Goal: Communication & Community: Answer question/provide support

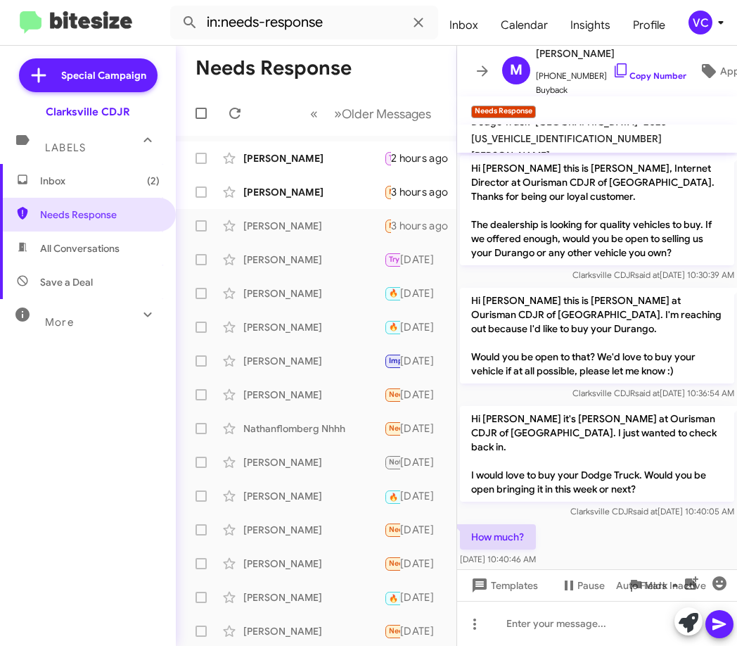
click at [390, 53] on mat-toolbar-row "Needs Response" at bounding box center [316, 68] width 281 height 45
click at [238, 111] on icon at bounding box center [234, 113] width 11 height 11
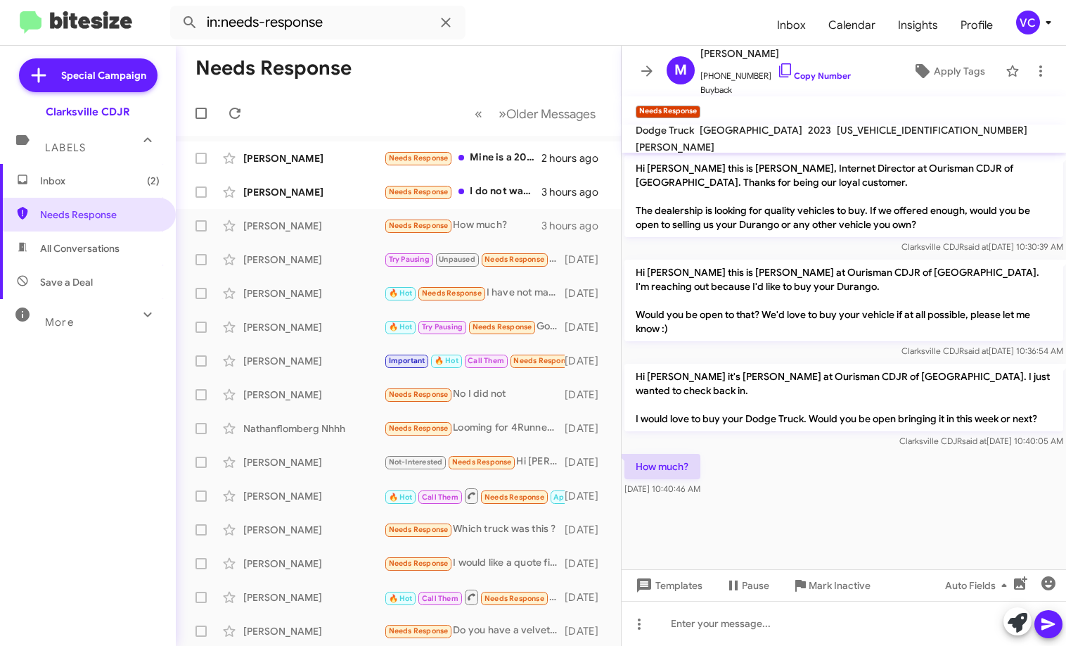
click at [736, 527] on cdk-virtual-scroll-viewport "Hi [PERSON_NAME] this is [PERSON_NAME], Internet Director at Ourisman CDJR of […" at bounding box center [844, 361] width 445 height 416
click at [736, 520] on cdk-virtual-scroll-viewport "Hi [PERSON_NAME] this is [PERSON_NAME], Internet Director at Ourisman CDJR of […" at bounding box center [844, 361] width 445 height 416
click at [490, 49] on mat-toolbar-row "Needs Response" at bounding box center [398, 68] width 445 height 45
click at [376, 160] on div "[PERSON_NAME]" at bounding box center [313, 158] width 141 height 14
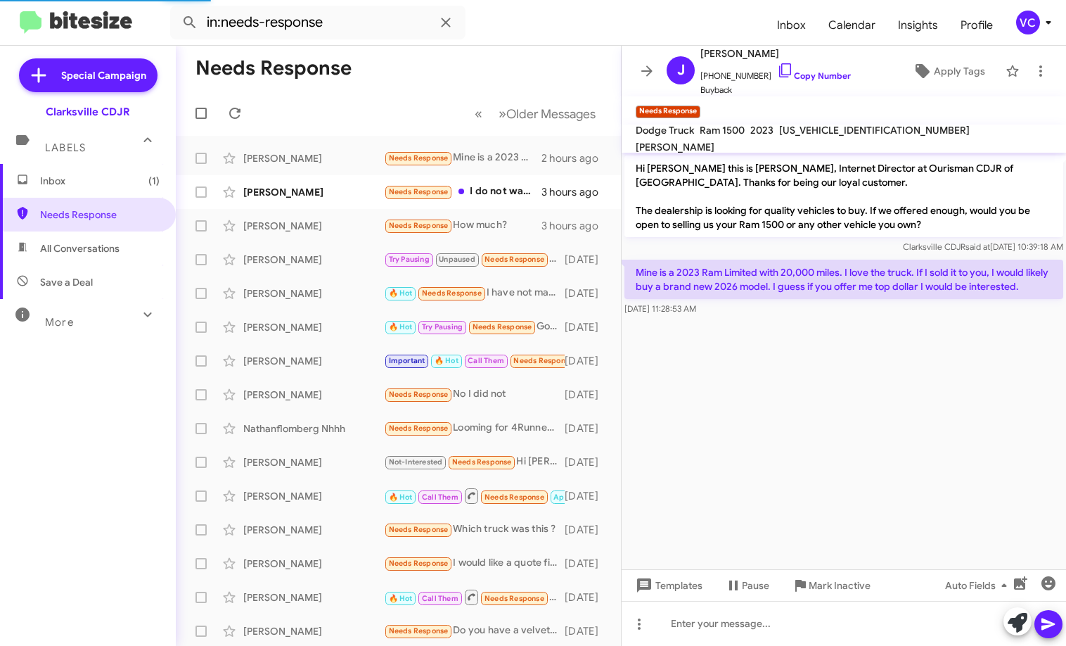
drag, startPoint x: 871, startPoint y: 367, endPoint x: 855, endPoint y: 336, distance: 34.6
click at [736, 366] on cdk-virtual-scroll-viewport "Hi [PERSON_NAME] this is [PERSON_NAME], Internet Director at Ourisman CDJR of […" at bounding box center [844, 361] width 445 height 416
click at [736, 431] on cdk-virtual-scroll-viewport "Hi [PERSON_NAME] this is [PERSON_NAME], Internet Director at Ourisman CDJR of […" at bounding box center [844, 361] width 445 height 416
click at [736, 429] on cdk-virtual-scroll-viewport "Hi [PERSON_NAME] this is [PERSON_NAME], Internet Director at Ourisman CDJR of […" at bounding box center [844, 361] width 445 height 416
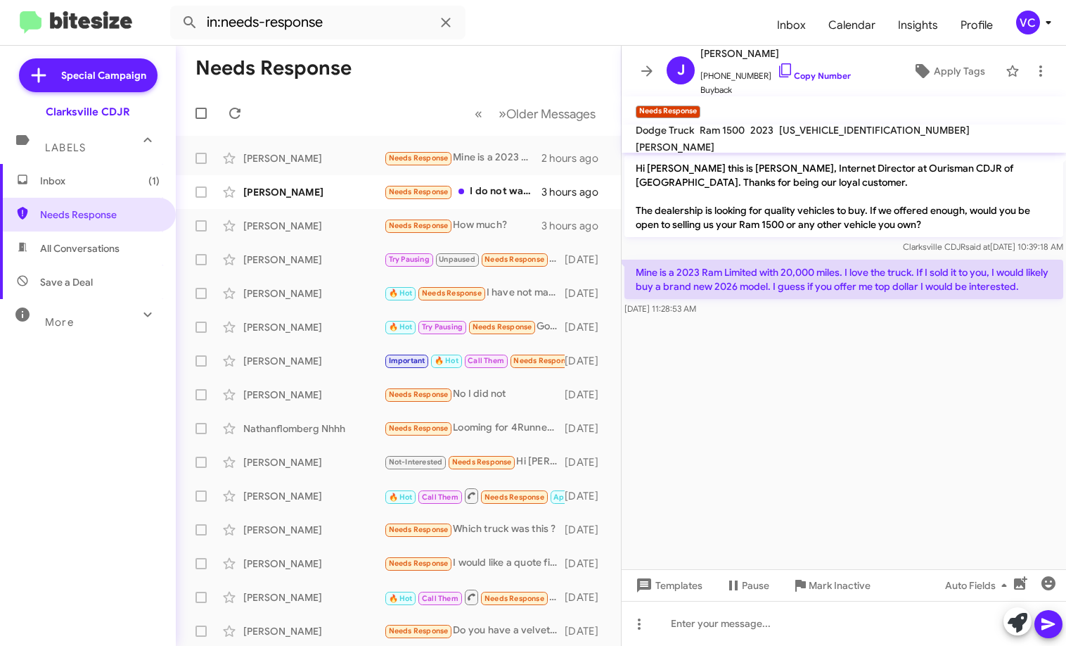
click at [736, 390] on cdk-virtual-scroll-viewport "Hi [PERSON_NAME] this is [PERSON_NAME], Internet Director at Ourisman CDJR of […" at bounding box center [844, 361] width 445 height 416
click at [736, 446] on cdk-virtual-scroll-viewport "Hi [PERSON_NAME] this is [PERSON_NAME], Internet Director at Ourisman CDJR of […" at bounding box center [844, 361] width 445 height 416
click at [736, 423] on cdk-virtual-scroll-viewport "Hi [PERSON_NAME] this is [PERSON_NAME], Internet Director at Ourisman CDJR of […" at bounding box center [844, 361] width 445 height 416
click at [736, 73] on link "Copy Number" at bounding box center [814, 75] width 74 height 11
click at [86, 472] on div "Inbox (1) Needs Response All Conversations Save a Deal More Important 🔥 Hot App…" at bounding box center [88, 358] width 176 height 388
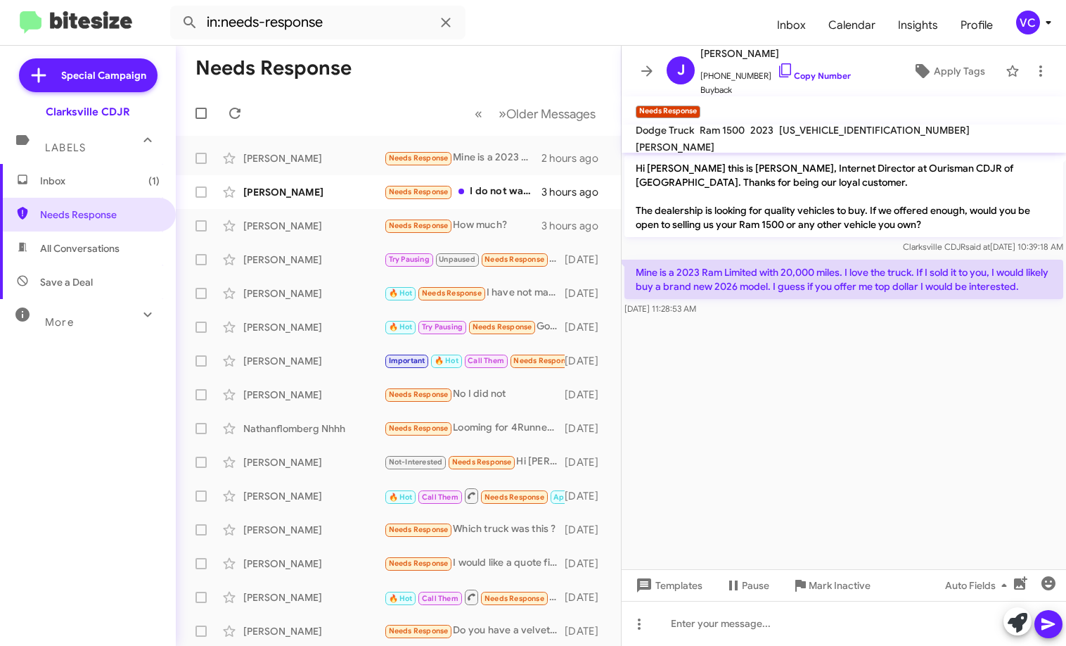
click at [736, 369] on cdk-virtual-scroll-viewport "Hi [PERSON_NAME] this is [PERSON_NAME], Internet Director at Ourisman CDJR of […" at bounding box center [844, 361] width 445 height 416
click at [710, 231] on p "Hi [PERSON_NAME] this is [PERSON_NAME], Internet Director at Ourisman CDJR of […" at bounding box center [844, 196] width 439 height 82
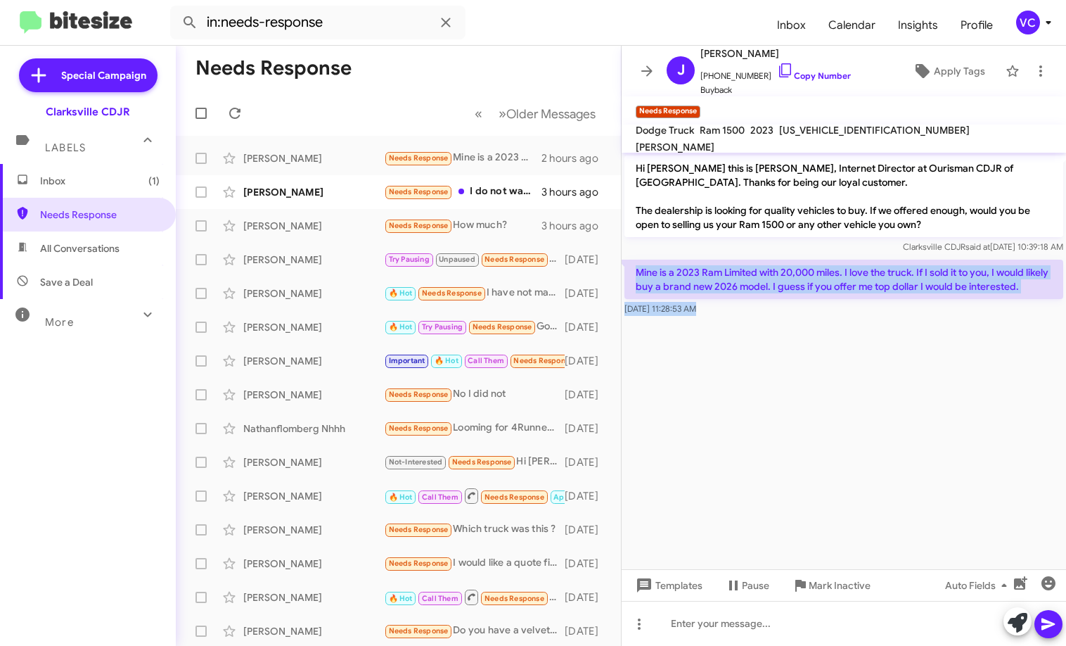
drag, startPoint x: 634, startPoint y: 273, endPoint x: 811, endPoint y: 320, distance: 183.4
click at [736, 320] on cdk-virtual-scroll-viewport "Hi [PERSON_NAME] this is [PERSON_NAME], Internet Director at Ourisman CDJR of […" at bounding box center [844, 361] width 445 height 416
copy div "Mine is a 2023 Ram Limited with 20,000 miles. I love the truck. If I sold it to…"
click at [736, 428] on cdk-virtual-scroll-viewport "Hi [PERSON_NAME] this is [PERSON_NAME], Internet Director at Ourisman CDJR of […" at bounding box center [844, 361] width 445 height 416
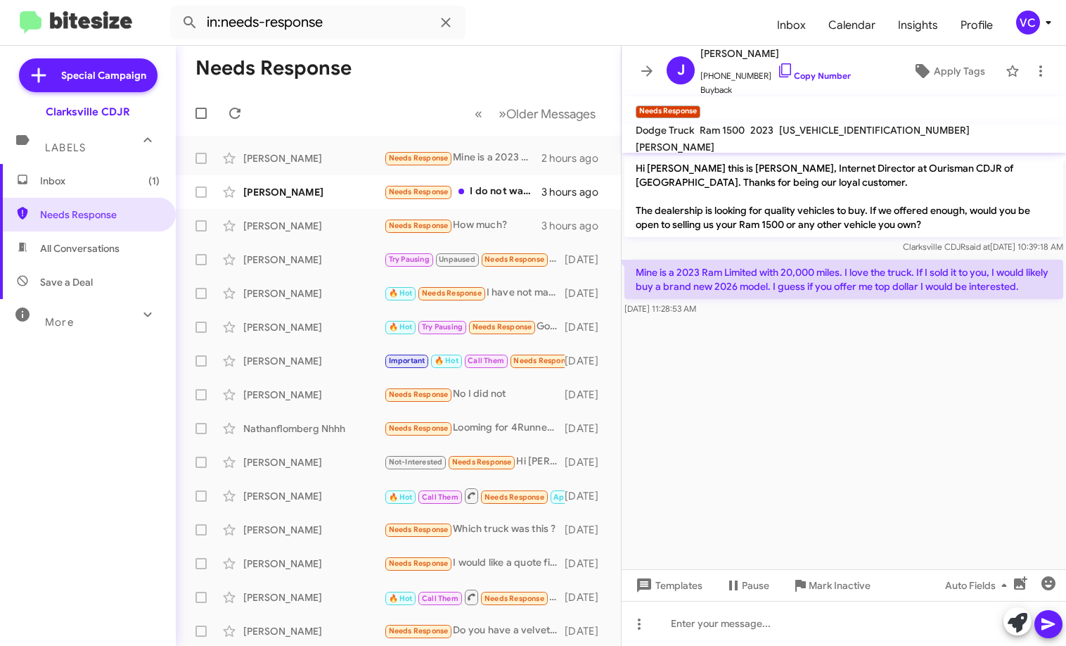
click at [129, 407] on div "Inbox (1) Needs Response All Conversations Save a Deal More Important 🔥 Hot App…" at bounding box center [88, 358] width 176 height 388
click at [736, 628] on div at bounding box center [844, 623] width 445 height 45
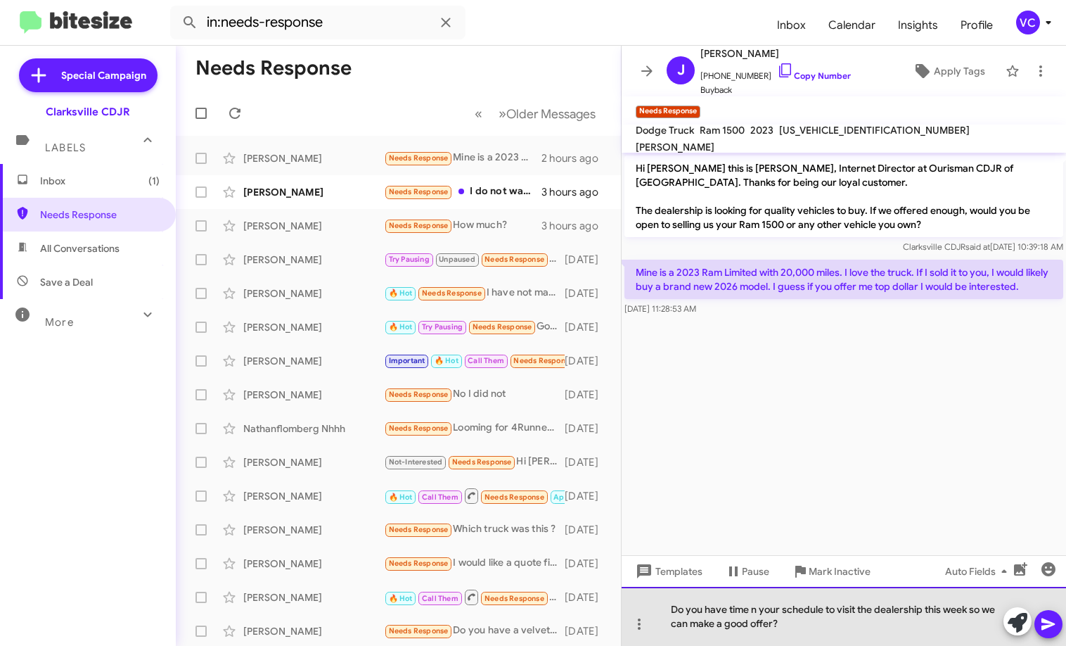
click at [736, 628] on div "Do you have time n your schedule to visit the dealership this week so we can ma…" at bounding box center [844, 616] width 445 height 59
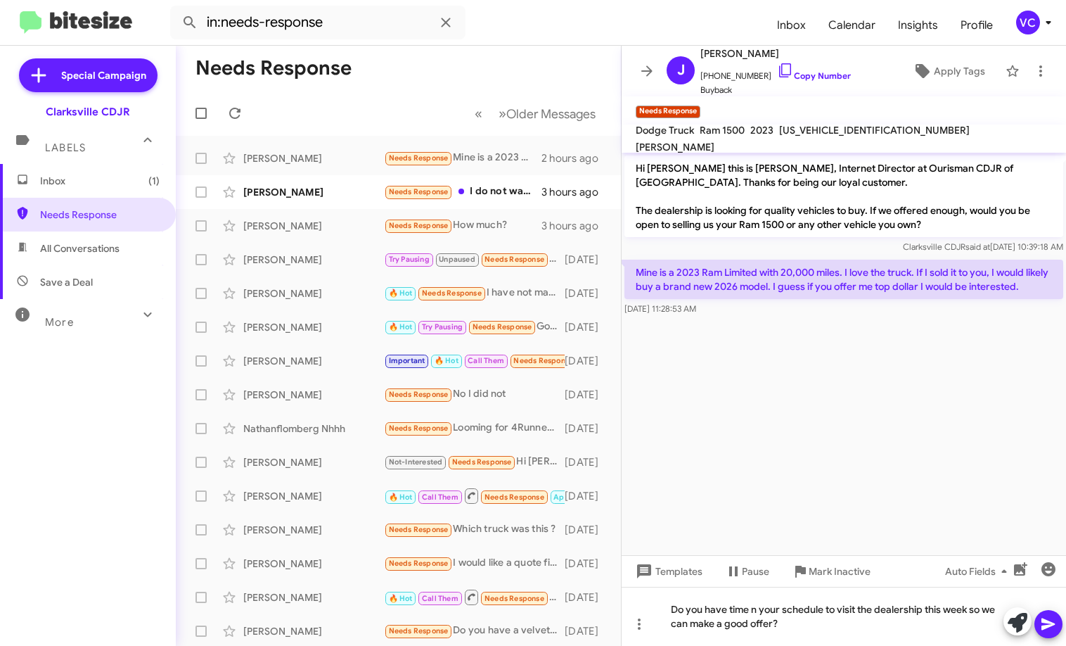
click at [736, 631] on icon at bounding box center [1048, 623] width 17 height 17
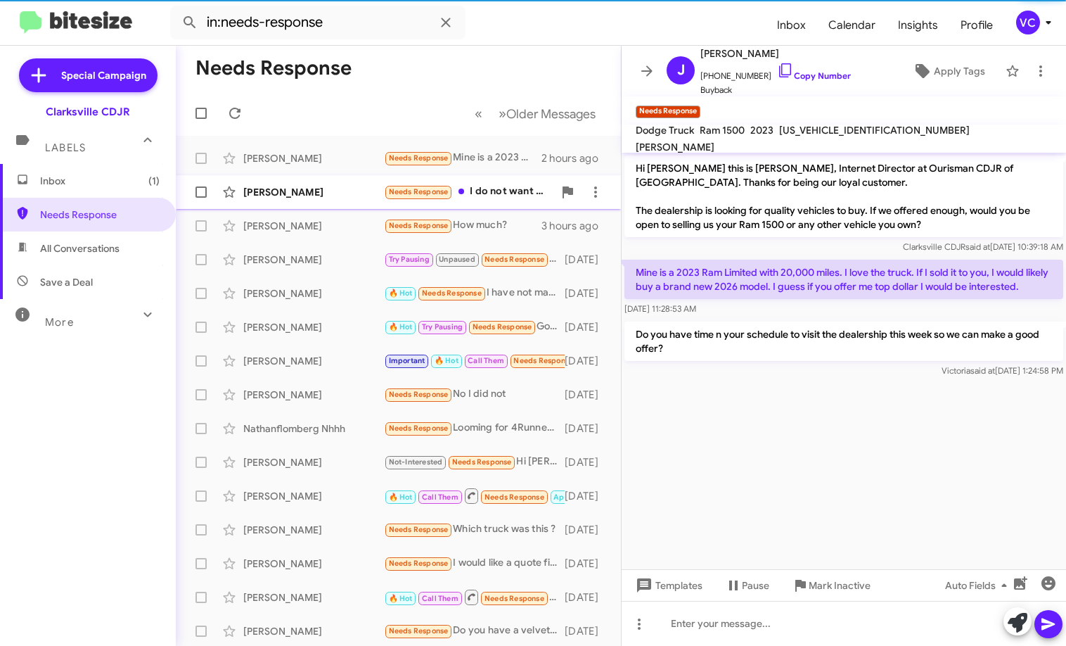
click at [344, 186] on div "[PERSON_NAME]" at bounding box center [313, 192] width 141 height 14
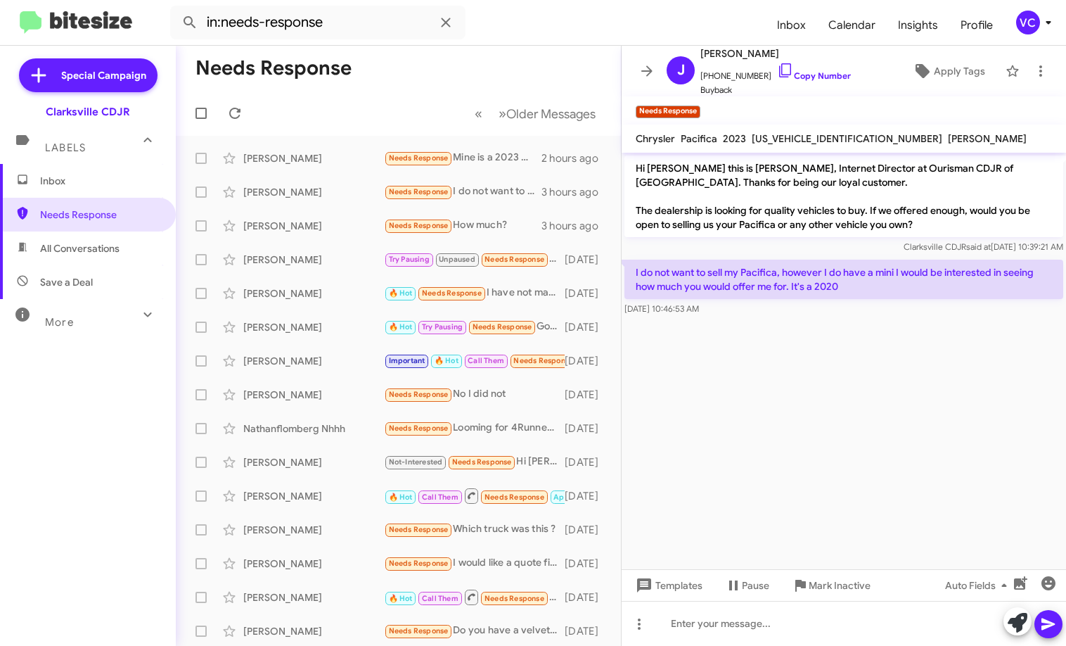
click at [736, 455] on cdk-virtual-scroll-viewport "Hi [PERSON_NAME] this is [PERSON_NAME], Internet Director at Ourisman CDJR of […" at bounding box center [844, 361] width 445 height 416
click at [736, 453] on cdk-virtual-scroll-viewport "Hi [PERSON_NAME] this is [PERSON_NAME], Internet Director at Ourisman CDJR of […" at bounding box center [844, 361] width 445 height 416
click at [736, 75] on link "Copy Number" at bounding box center [814, 75] width 74 height 11
click at [98, 490] on div "Inbox Needs Response All Conversations Save a Deal More Important 🔥 Hot Appoint…" at bounding box center [88, 358] width 176 height 388
click at [639, 236] on p "Hi [PERSON_NAME] this is [PERSON_NAME], Internet Director at Ourisman CDJR of […" at bounding box center [844, 196] width 439 height 82
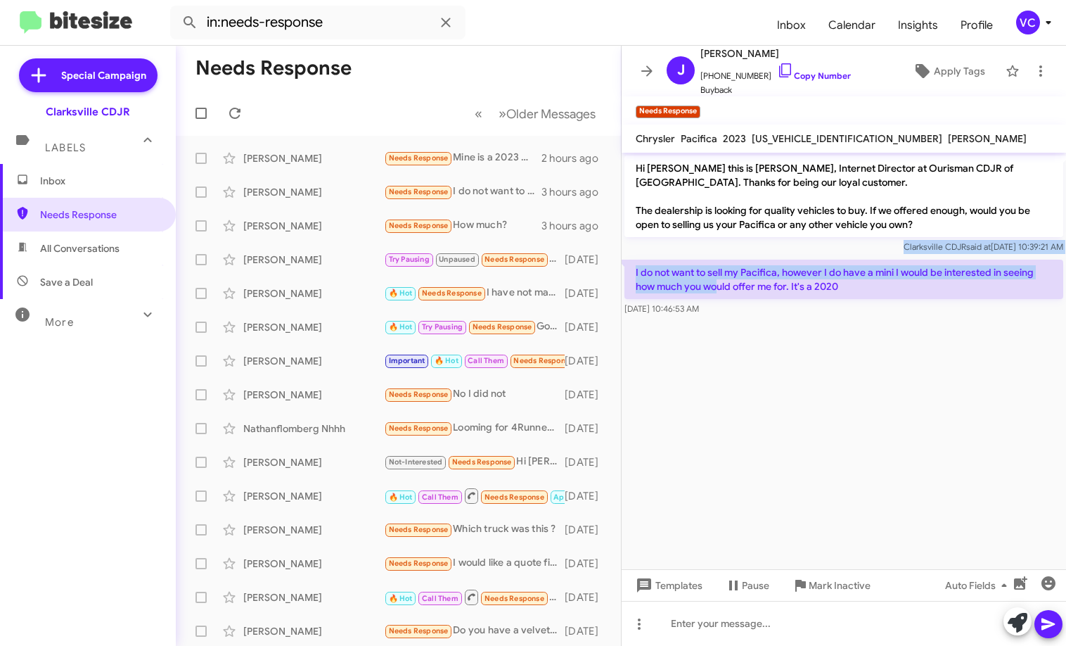
drag, startPoint x: 626, startPoint y: 247, endPoint x: 720, endPoint y: 288, distance: 102.3
click at [720, 288] on div "Hi [PERSON_NAME] this is [PERSON_NAME], Internet Director at Ourisman CDJR of […" at bounding box center [844, 236] width 445 height 166
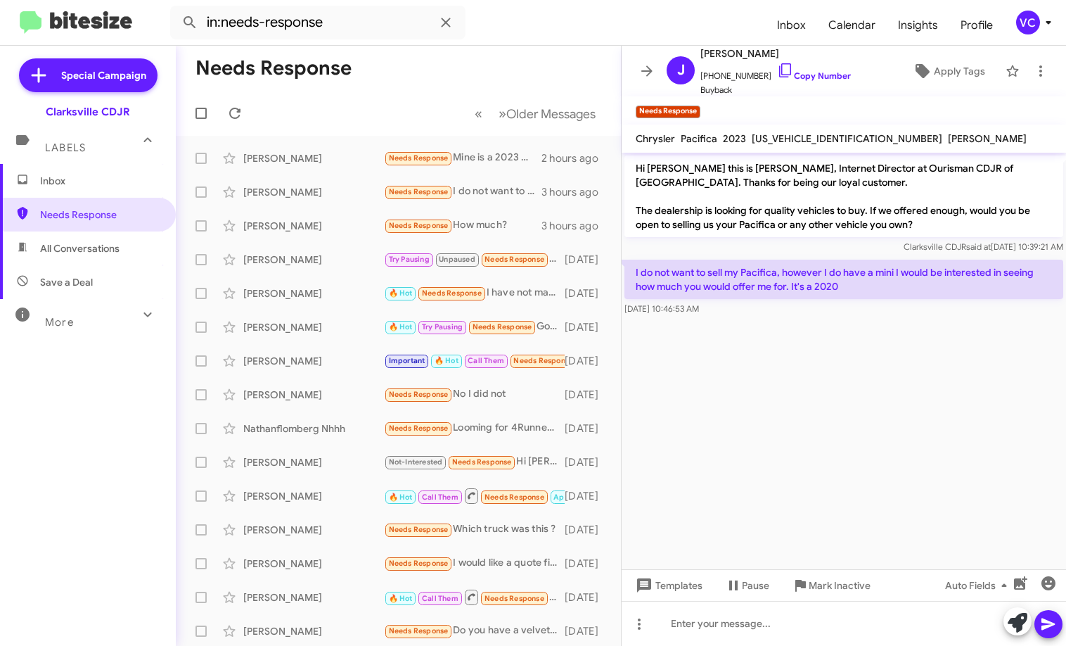
click at [736, 353] on cdk-virtual-scroll-viewport "Hi [PERSON_NAME] this is [PERSON_NAME], Internet Director at Ourisman CDJR of […" at bounding box center [844, 361] width 445 height 416
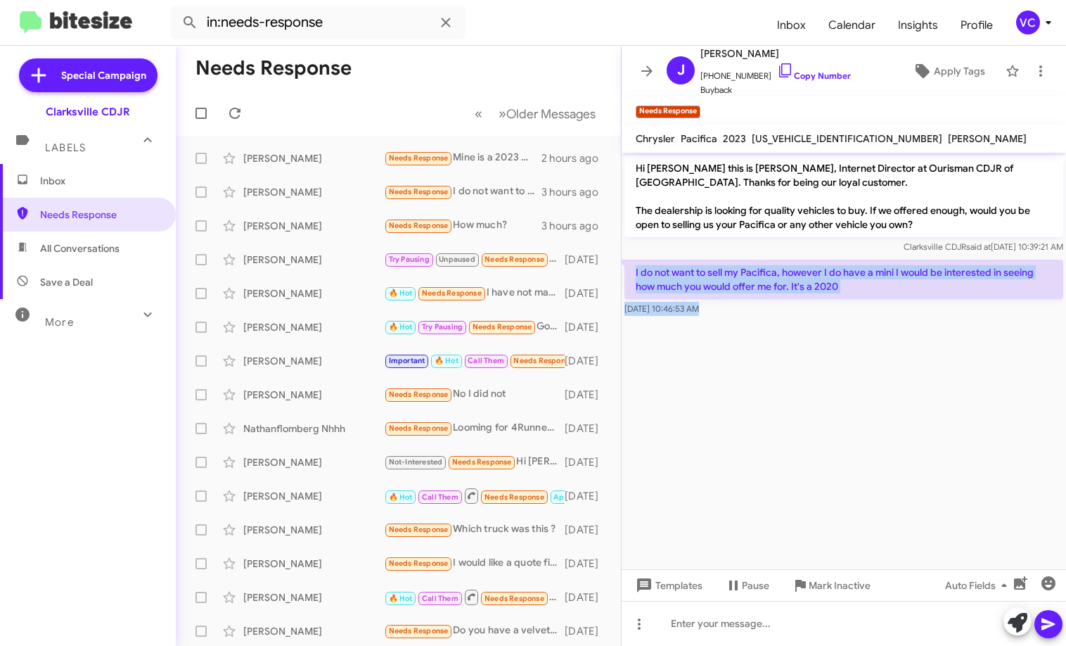
drag, startPoint x: 633, startPoint y: 272, endPoint x: 783, endPoint y: 322, distance: 157.9
click at [736, 322] on cdk-virtual-scroll-viewport "Hi [PERSON_NAME] this is [PERSON_NAME], Internet Director at Ourisman CDJR of […" at bounding box center [844, 361] width 445 height 416
copy div "I do not want to sell my Pacifica, however I do have a mini I would be interest…"
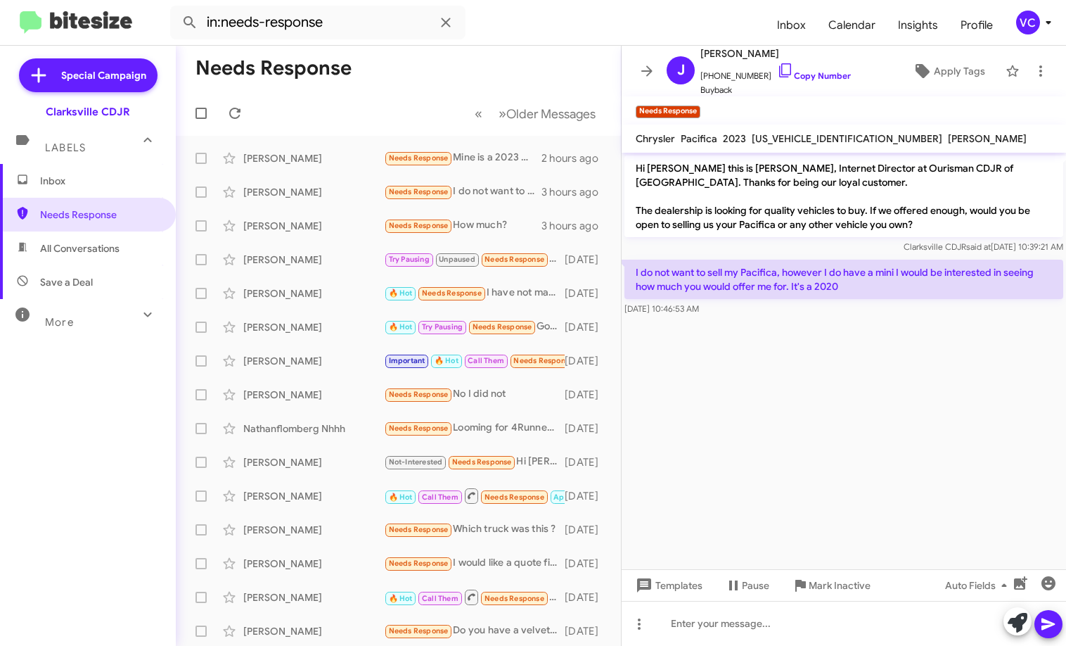
click at [91, 468] on div "Inbox Needs Response All Conversations Save a Deal More Important 🔥 Hot Appoint…" at bounding box center [88, 358] width 176 height 388
drag, startPoint x: 723, startPoint y: 631, endPoint x: 729, endPoint y: 601, distance: 30.2
click at [725, 631] on div at bounding box center [844, 623] width 445 height 45
click at [736, 633] on span at bounding box center [1048, 624] width 17 height 28
click at [736, 374] on div at bounding box center [844, 371] width 445 height 11
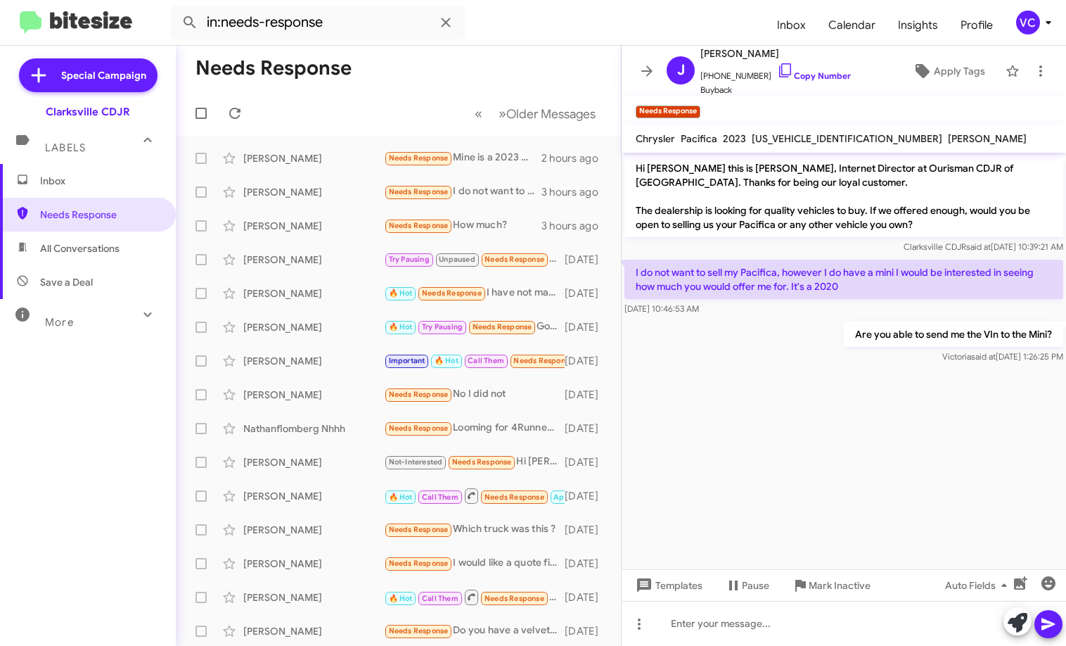
click at [328, 89] on mat-toolbar-row "Needs Response" at bounding box center [398, 68] width 445 height 45
click at [230, 110] on icon at bounding box center [235, 113] width 17 height 17
click at [447, 94] on mat-toolbar-row "« Previous » Next Older Messages" at bounding box center [398, 113] width 445 height 45
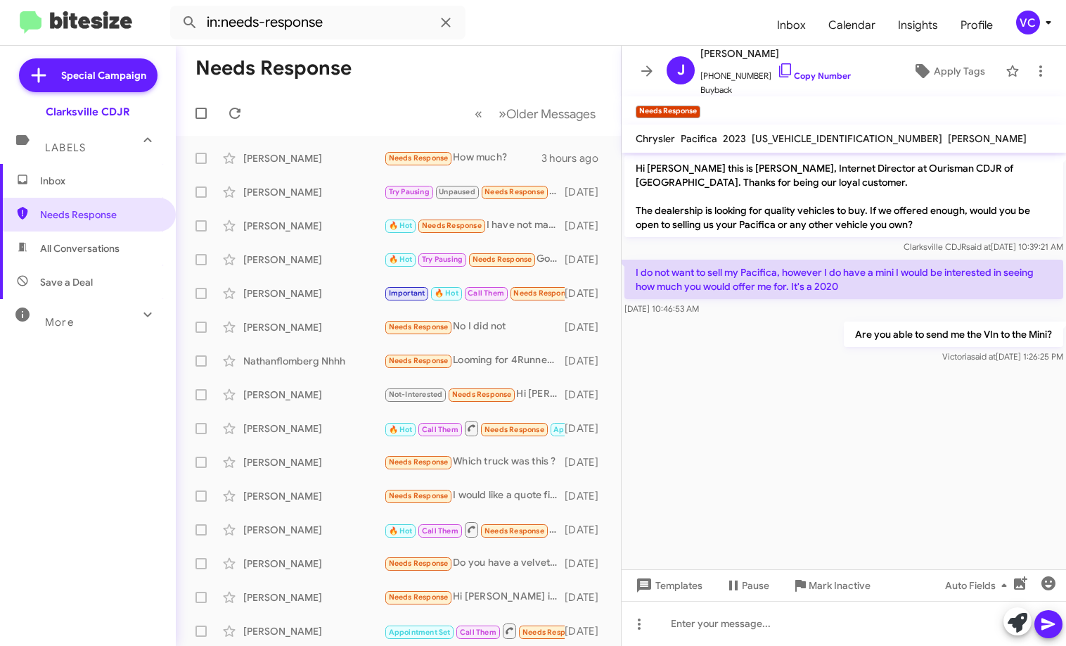
click at [736, 461] on cdk-virtual-scroll-viewport "Hi [PERSON_NAME] this is [PERSON_NAME], Internet Director at Ourisman CDJR of […" at bounding box center [844, 361] width 445 height 416
click at [736, 459] on cdk-virtual-scroll-viewport "Hi [PERSON_NAME] this is [PERSON_NAME], Internet Director at Ourisman CDJR of […" at bounding box center [844, 361] width 445 height 416
click at [736, 458] on cdk-virtual-scroll-viewport "Hi [PERSON_NAME] this is [PERSON_NAME], Internet Director at Ourisman CDJR of […" at bounding box center [844, 361] width 445 height 416
click at [326, 163] on div "[PERSON_NAME]" at bounding box center [313, 158] width 141 height 14
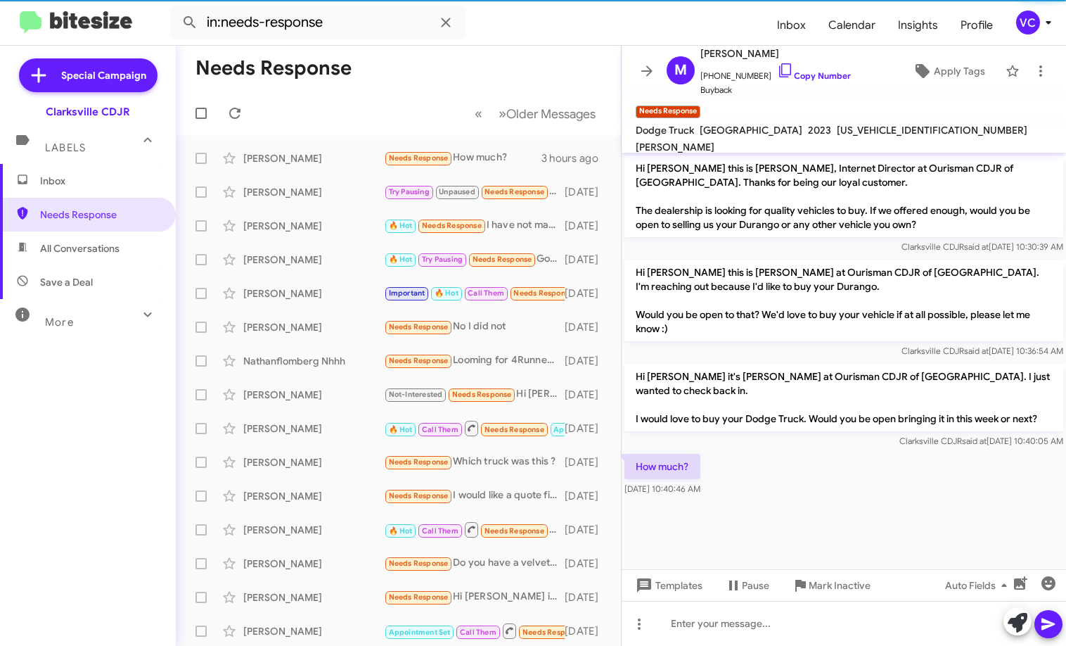
drag, startPoint x: 836, startPoint y: 489, endPoint x: 841, endPoint y: 472, distance: 17.4
click at [736, 499] on div at bounding box center [844, 506] width 445 height 14
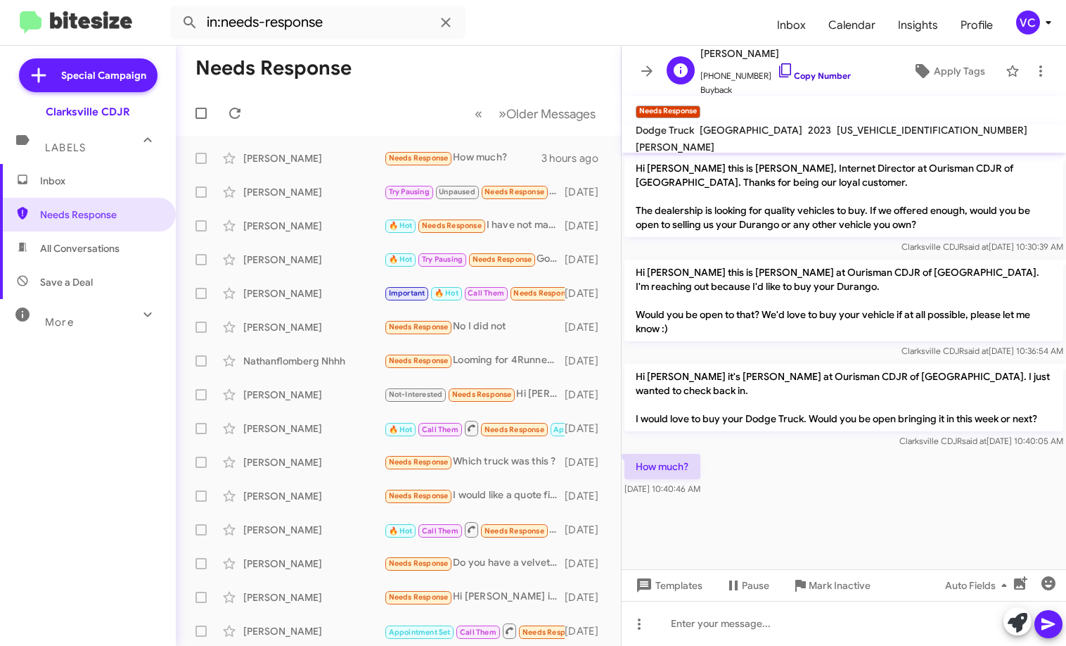
click at [736, 75] on link "Copy Number" at bounding box center [814, 75] width 74 height 11
click at [102, 473] on div "Inbox Needs Response All Conversations Save a Deal More Important 🔥 Hot Appoint…" at bounding box center [88, 358] width 176 height 388
click at [736, 501] on cdk-virtual-scroll-viewport "Hi [PERSON_NAME] this is [PERSON_NAME], Internet Director at Ourisman CDJR of […" at bounding box center [844, 361] width 445 height 416
click at [736, 72] on link "Copy Number" at bounding box center [814, 75] width 74 height 11
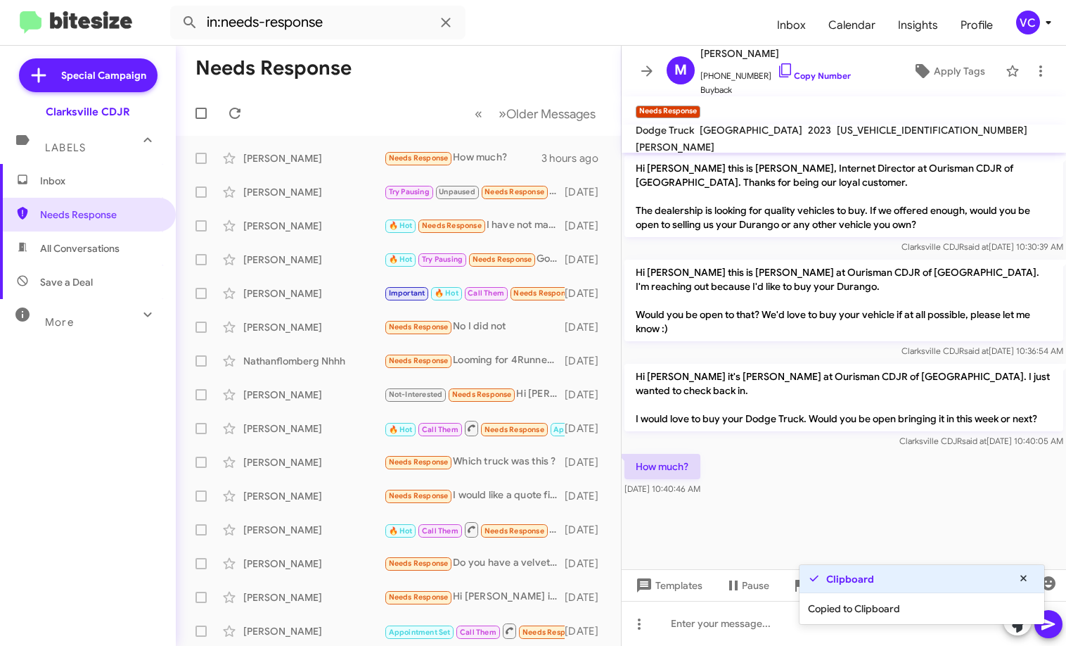
click at [89, 446] on div "Inbox Needs Response All Conversations Save a Deal More Important 🔥 Hot Appoint…" at bounding box center [88, 358] width 176 height 388
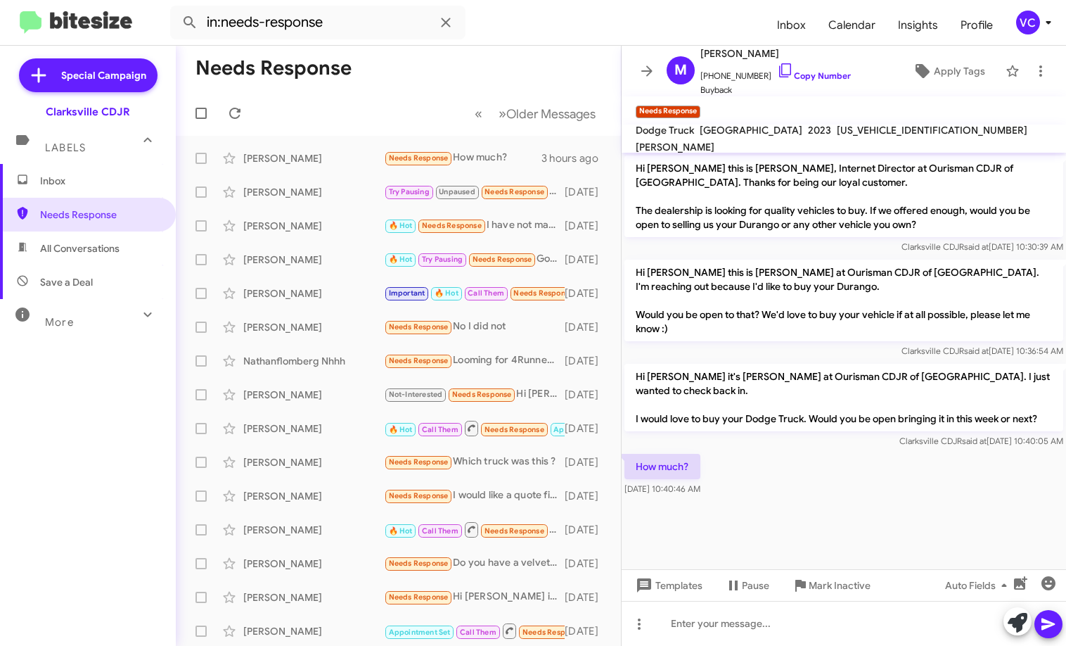
click at [736, 506] on cdk-virtual-scroll-viewport "Hi [PERSON_NAME] this is [PERSON_NAME], Internet Director at Ourisman CDJR of […" at bounding box center [844, 361] width 445 height 416
click at [132, 430] on div "Inbox Needs Response All Conversations Save a Deal More Important 🔥 Hot Appoint…" at bounding box center [88, 358] width 176 height 388
click at [58, 468] on div "Inbox Needs Response All Conversations Save a Deal More Important 🔥 Hot Appoint…" at bounding box center [88, 358] width 176 height 388
click at [736, 513] on cdk-virtual-scroll-viewport "Hi [PERSON_NAME] this is [PERSON_NAME], Internet Director at Ourisman CDJR of […" at bounding box center [844, 361] width 445 height 416
click at [677, 483] on span "[DATE] 10:40:46 AM" at bounding box center [663, 488] width 76 height 11
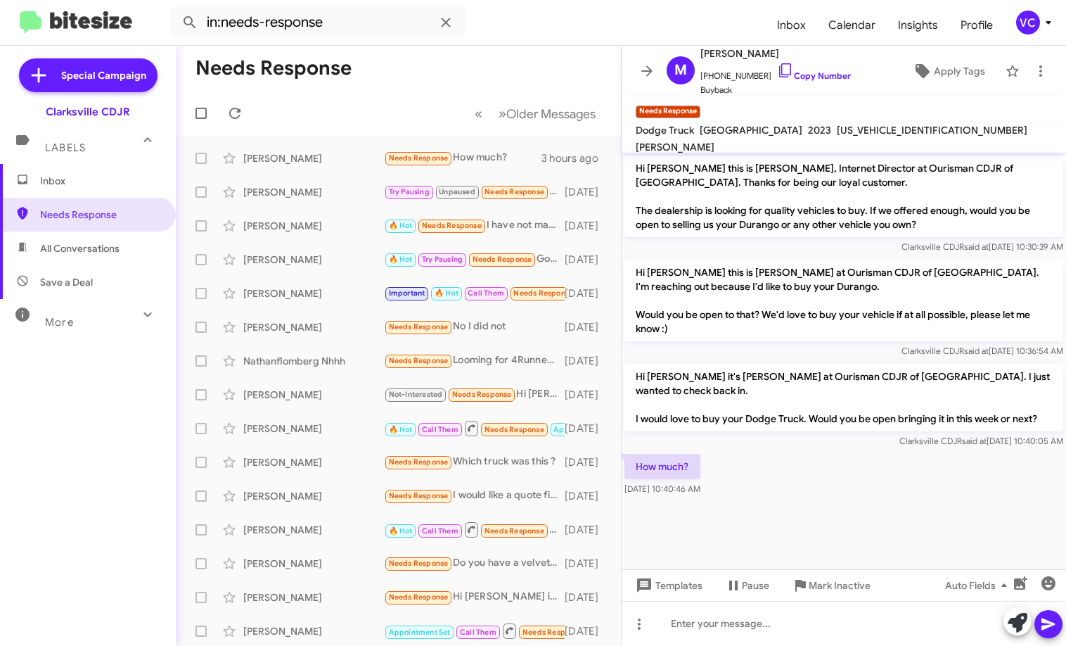
click at [113, 425] on div "Inbox Needs Response All Conversations Save a Deal More Important 🔥 Hot Appoint…" at bounding box center [88, 358] width 176 height 388
click at [736, 628] on div at bounding box center [844, 623] width 445 height 45
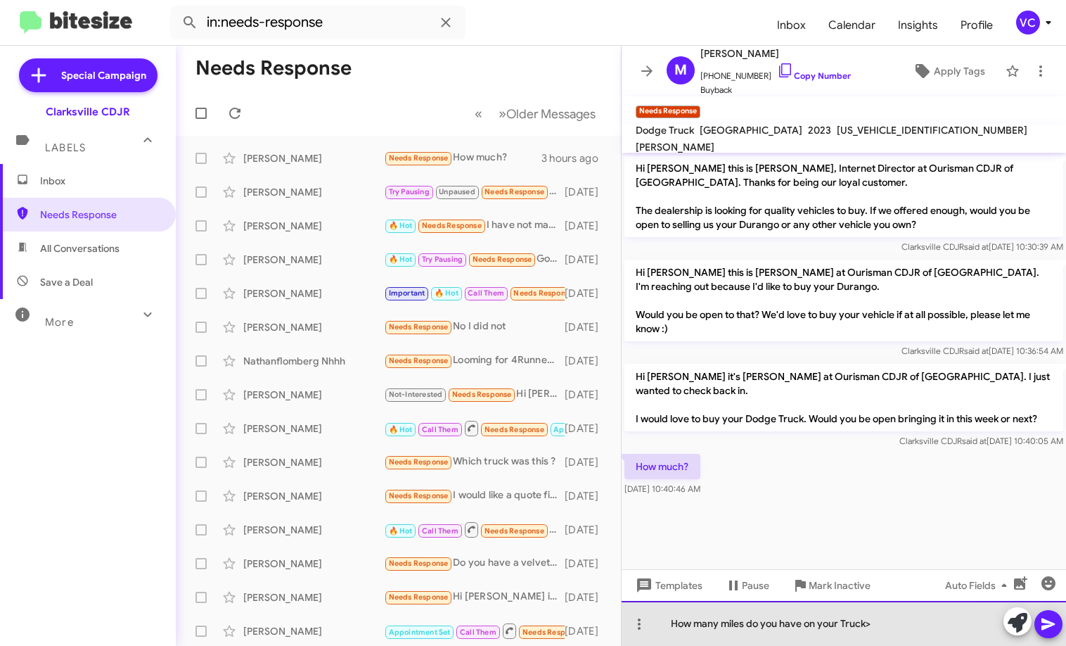
drag, startPoint x: 886, startPoint y: 620, endPoint x: 843, endPoint y: 628, distance: 42.9
click at [736, 628] on div "How many miles do you have on your Truck>" at bounding box center [844, 623] width 445 height 45
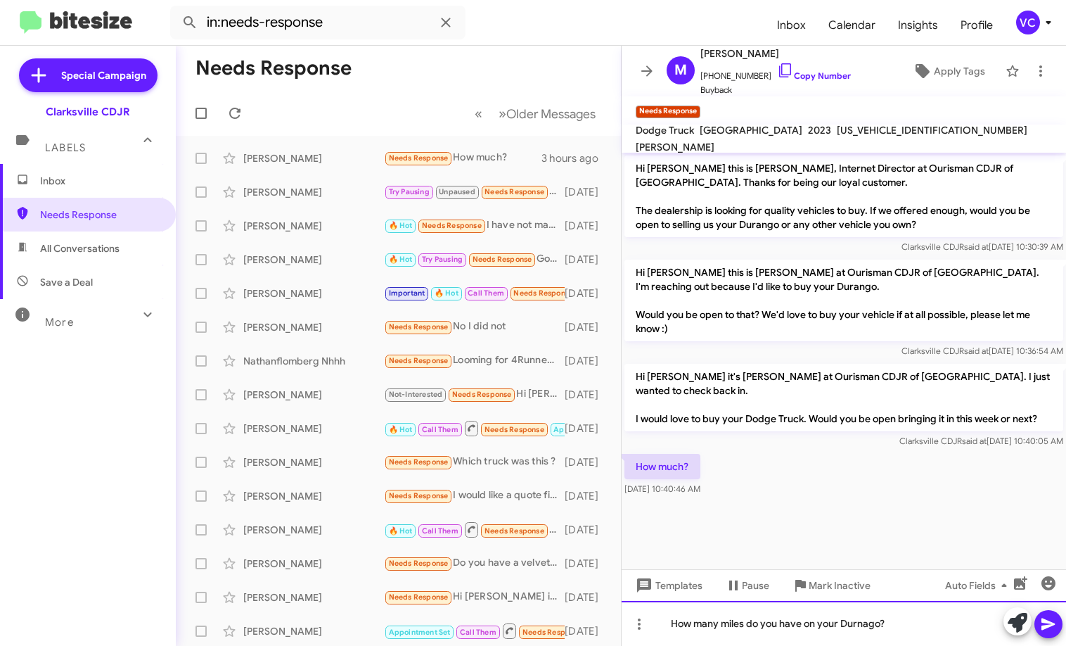
drag, startPoint x: 893, startPoint y: 618, endPoint x: 862, endPoint y: 618, distance: 31.7
drag, startPoint x: 862, startPoint y: 618, endPoint x: 906, endPoint y: 279, distance: 341.9
click at [736, 279] on p "Hi [PERSON_NAME] this is [PERSON_NAME] at Ourisman CDJR of [GEOGRAPHIC_DATA]. I…" at bounding box center [844, 301] width 439 height 82
click at [736, 635] on span at bounding box center [1048, 624] width 17 height 28
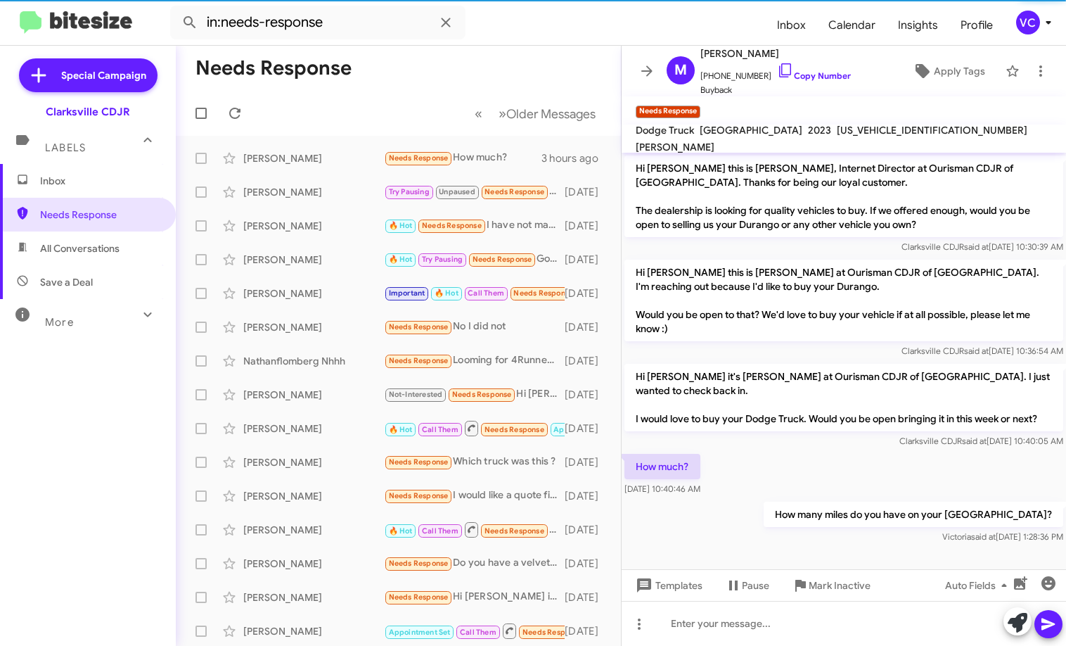
click at [736, 547] on div at bounding box center [844, 556] width 445 height 18
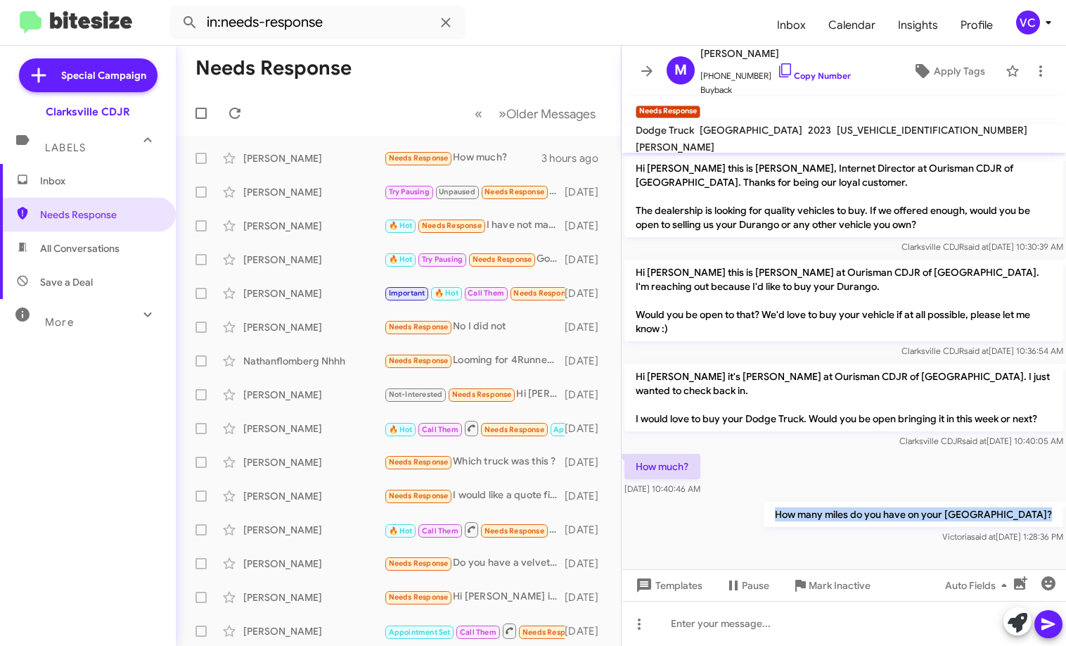
drag, startPoint x: 780, startPoint y: 513, endPoint x: 786, endPoint y: 485, distance: 28.7
click at [736, 509] on div "How many miles do you have on your [GEOGRAPHIC_DATA]? [PERSON_NAME] said at [DA…" at bounding box center [844, 523] width 445 height 48
click at [351, 96] on mat-toolbar-row "« Previous » Next Older Messages" at bounding box center [398, 113] width 445 height 45
drag, startPoint x: 237, startPoint y: 109, endPoint x: 282, endPoint y: 101, distance: 45.8
click at [237, 110] on icon at bounding box center [235, 113] width 17 height 17
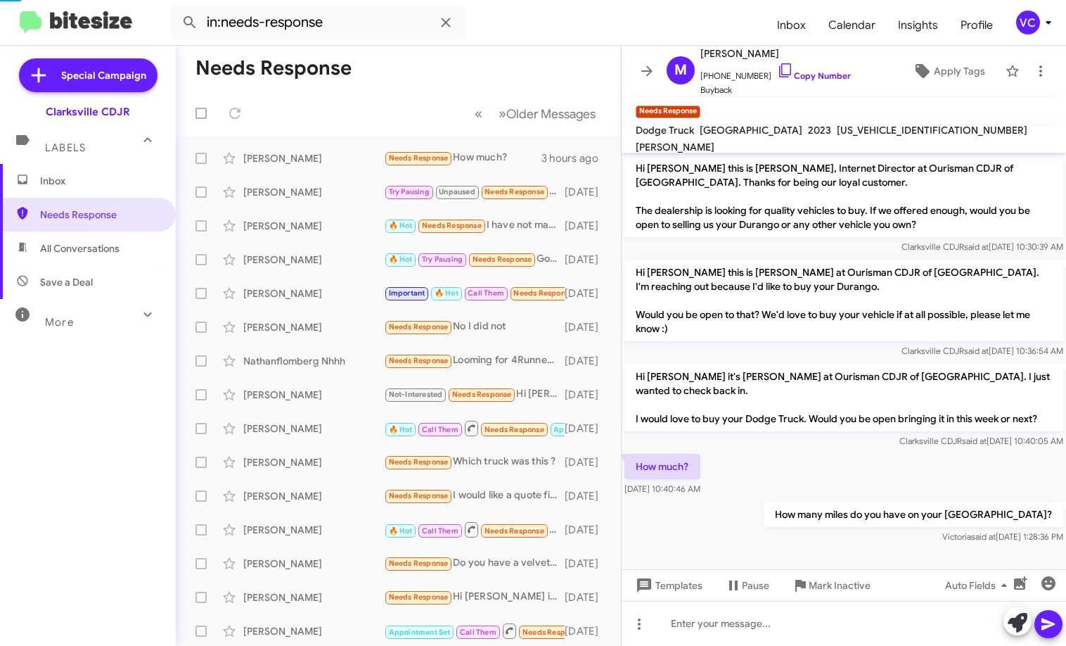
drag, startPoint x: 378, startPoint y: 88, endPoint x: 402, endPoint y: 83, distance: 23.7
click at [380, 87] on mat-toolbar-row "Needs Response" at bounding box center [398, 68] width 445 height 45
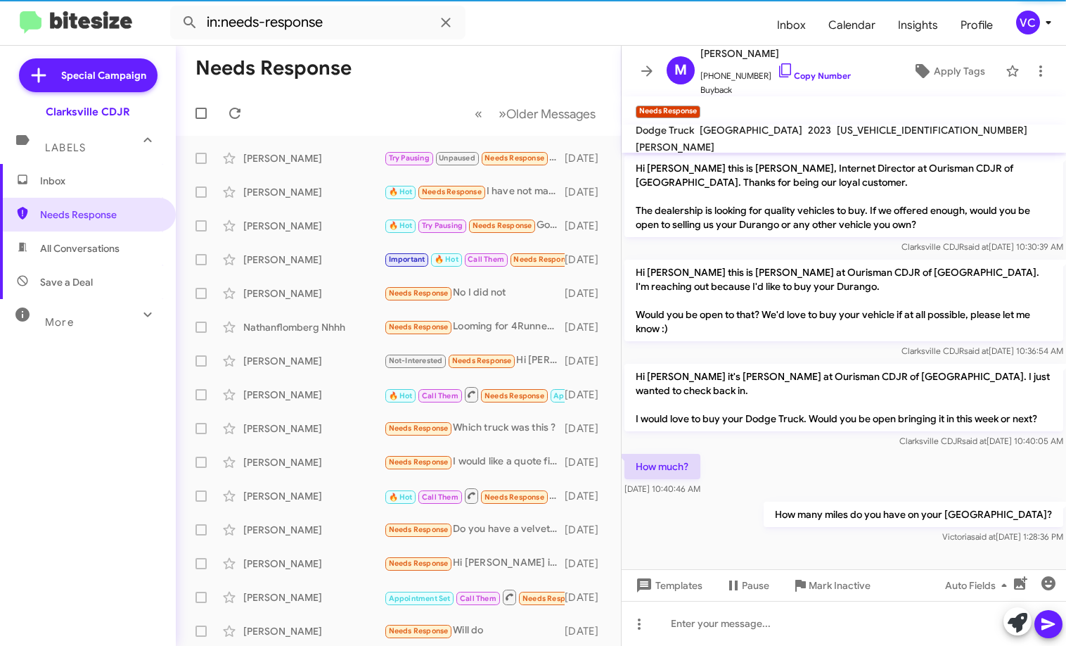
click at [506, 42] on mat-toolbar "in:needs-response Inbox Calendar Insights Profile VC" at bounding box center [533, 22] width 1066 height 45
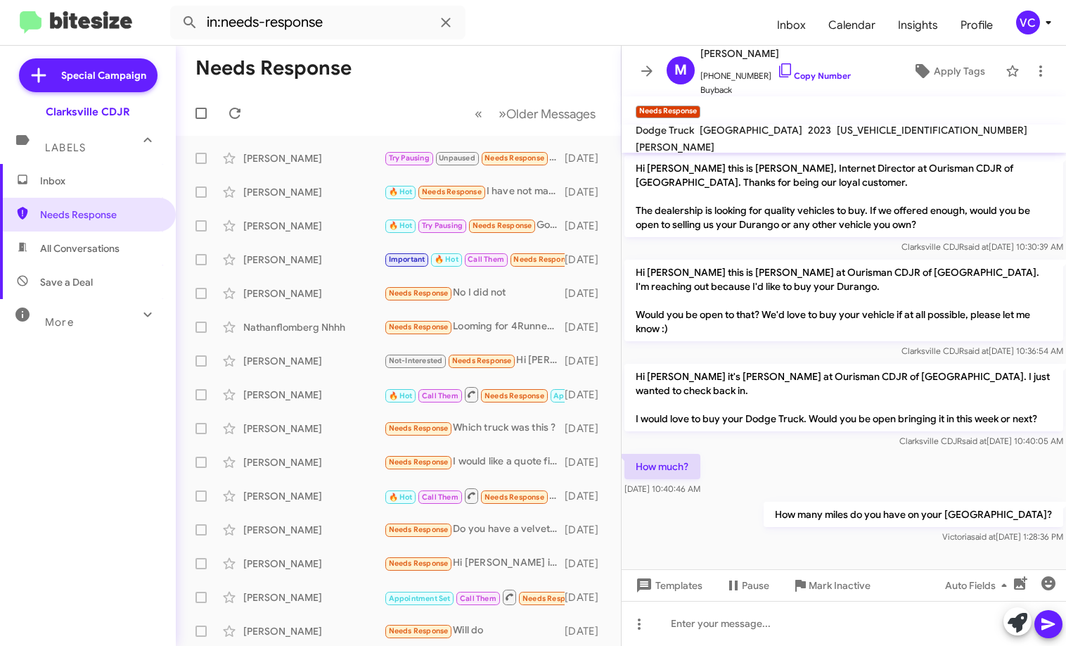
click at [736, 451] on div "How much? [DATE] 10:40:46 AM" at bounding box center [844, 475] width 445 height 48
click at [736, 471] on div "How much? [DATE] 10:40:46 AM" at bounding box center [844, 475] width 445 height 48
click at [312, 153] on div "[PERSON_NAME]" at bounding box center [313, 158] width 141 height 14
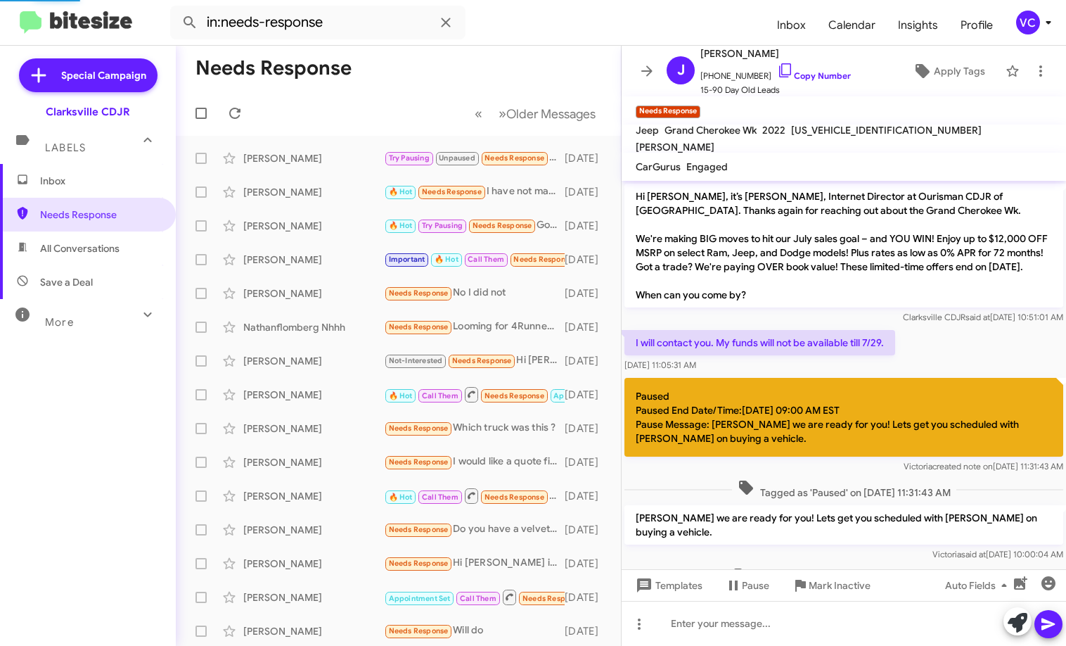
scroll to position [604, 0]
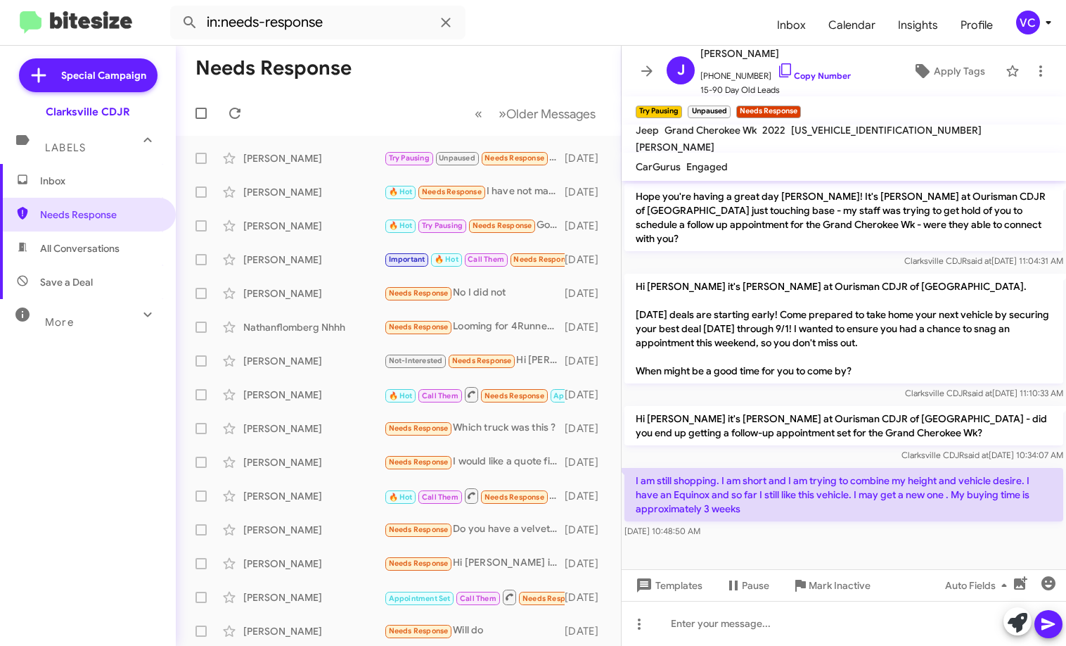
click at [736, 524] on div "I am still shopping. I am short and I am trying to combine my height and vehicl…" at bounding box center [844, 503] width 445 height 76
click at [736, 541] on div at bounding box center [844, 562] width 445 height 42
drag, startPoint x: 831, startPoint y: 529, endPoint x: 823, endPoint y: 525, distance: 8.5
click at [736, 541] on div at bounding box center [844, 562] width 445 height 42
click at [736, 72] on link "Copy Number" at bounding box center [814, 75] width 74 height 11
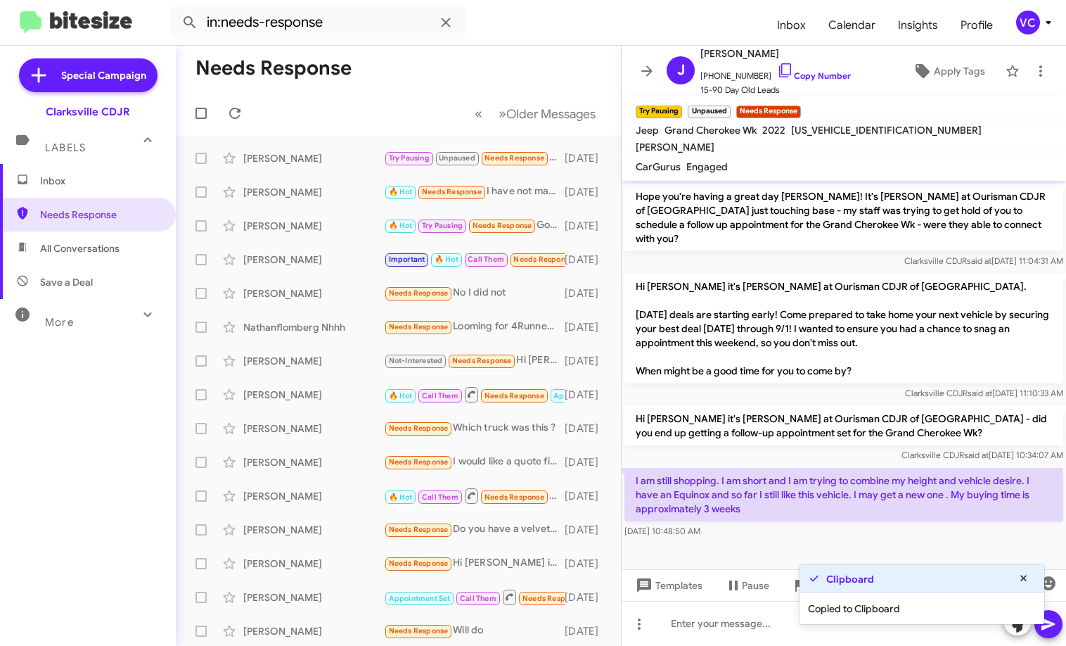
click at [736, 509] on div "I am still shopping. I am short and I am trying to combine my height and vehicl…" at bounding box center [844, 503] width 439 height 70
click at [736, 330] on p "Hi [PERSON_NAME] it's [PERSON_NAME] at Ourisman CDJR of [GEOGRAPHIC_DATA]. [DAT…" at bounding box center [844, 329] width 439 height 110
click at [736, 274] on p "Hi [PERSON_NAME] it's [PERSON_NAME] at Ourisman CDJR of [GEOGRAPHIC_DATA]. [DAT…" at bounding box center [844, 329] width 439 height 110
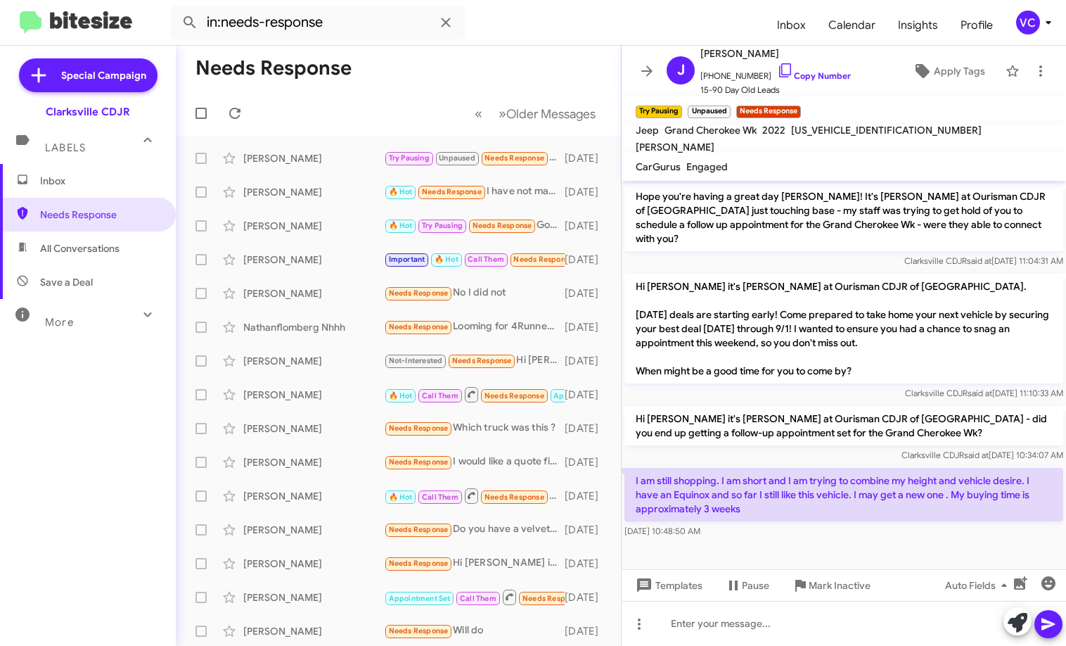
click at [736, 541] on div at bounding box center [844, 562] width 445 height 42
drag, startPoint x: 689, startPoint y: 472, endPoint x: 843, endPoint y: 471, distance: 154.8
click at [736, 471] on p "I am still shopping. I am short and I am trying to combine my height and vehicl…" at bounding box center [844, 494] width 439 height 53
drag, startPoint x: 762, startPoint y: 465, endPoint x: 879, endPoint y: 480, distance: 118.5
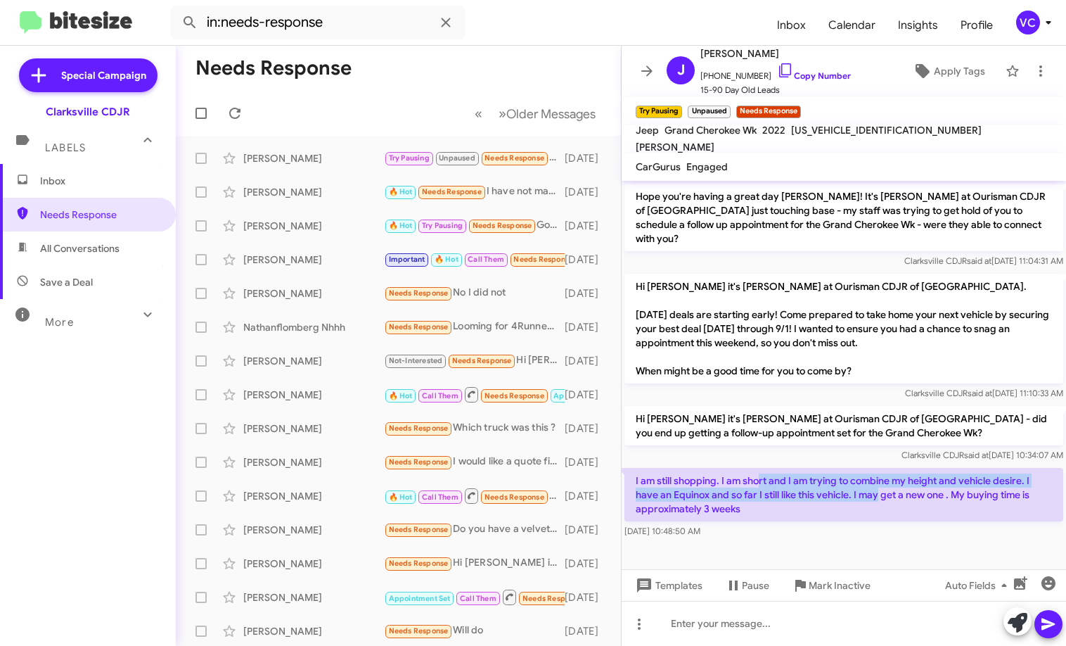
click at [736, 480] on p "I am still shopping. I am short and I am trying to combine my height and vehicl…" at bounding box center [844, 494] width 439 height 53
click at [736, 497] on p "I am still shopping. I am short and I am trying to combine my height and vehicl…" at bounding box center [844, 494] width 439 height 53
click at [736, 524] on div "[DATE] 10:48:50 AM" at bounding box center [844, 531] width 439 height 14
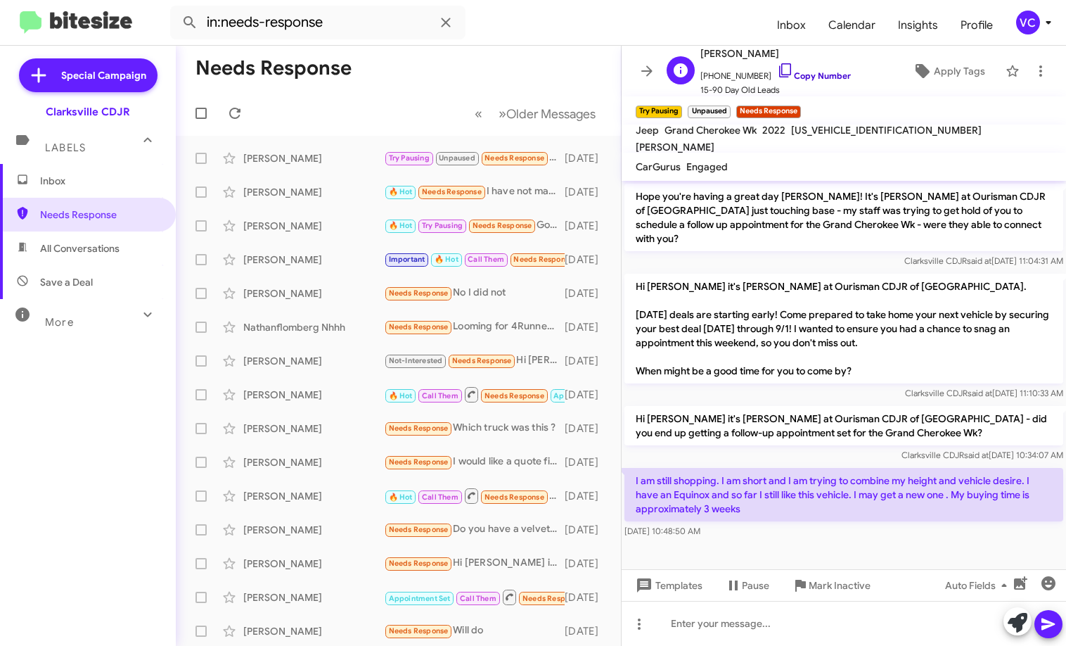
click at [736, 72] on link "Copy Number" at bounding box center [814, 75] width 74 height 11
drag, startPoint x: 87, startPoint y: 537, endPoint x: 138, endPoint y: 513, distance: 56.6
click at [89, 537] on div "Inbox Needs Response All Conversations Save a Deal More Important 🔥 Hot Appoint…" at bounding box center [88, 358] width 176 height 388
click at [736, 406] on p "Hi [PERSON_NAME] it's [PERSON_NAME] at Ourisman CDJR of [GEOGRAPHIC_DATA] - did…" at bounding box center [844, 425] width 439 height 39
click at [736, 75] on link "Copy Number" at bounding box center [814, 75] width 74 height 11
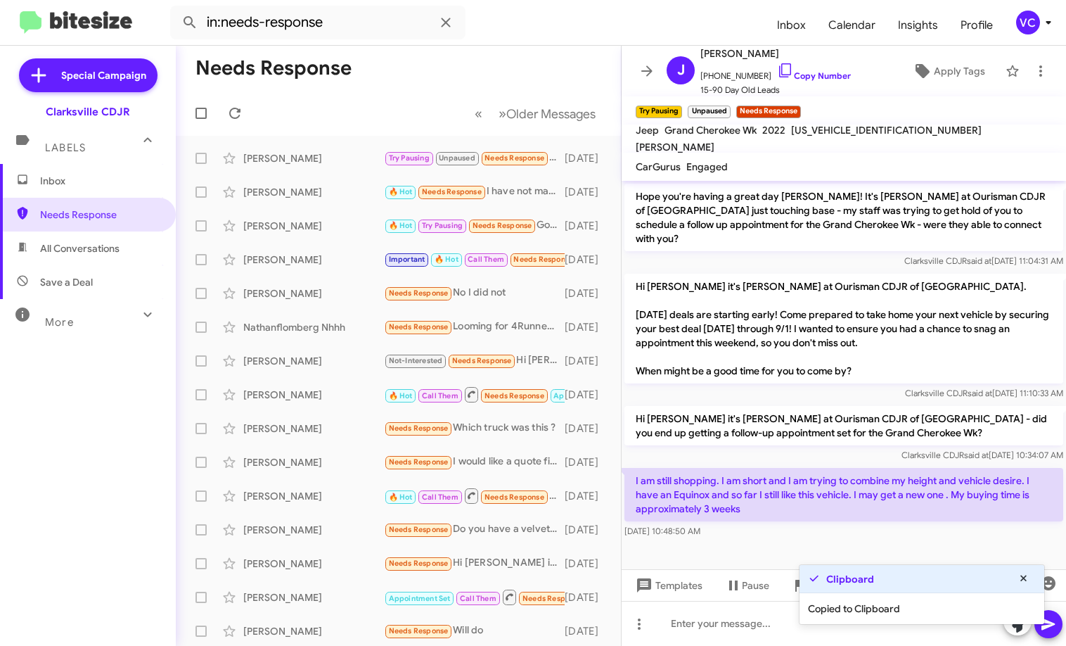
click at [106, 433] on div "Inbox Needs Response All Conversations Save a Deal More Important 🔥 Hot Appoint…" at bounding box center [88, 358] width 176 height 388
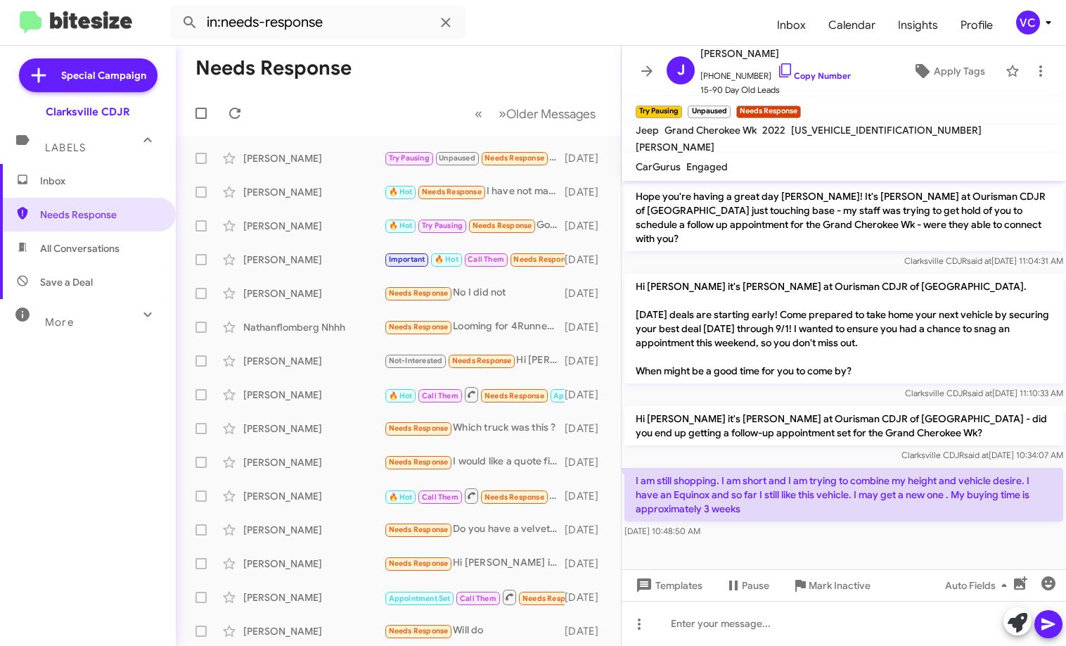
click at [699, 406] on p "Hi [PERSON_NAME] it's [PERSON_NAME] at Ourisman CDJR of [GEOGRAPHIC_DATA] - did…" at bounding box center [844, 425] width 439 height 39
drag, startPoint x: 637, startPoint y: 459, endPoint x: 779, endPoint y: 525, distance: 157.4
click at [736, 525] on div "I am still shopping. I am short and I am trying to combine my height and vehicl…" at bounding box center [844, 503] width 445 height 76
copy div "I am still shopping. I am short and I am trying to combine my height and vehicl…"
click at [60, 483] on div "Inbox Needs Response All Conversations Save a Deal More Important 🔥 Hot Appoint…" at bounding box center [88, 358] width 176 height 388
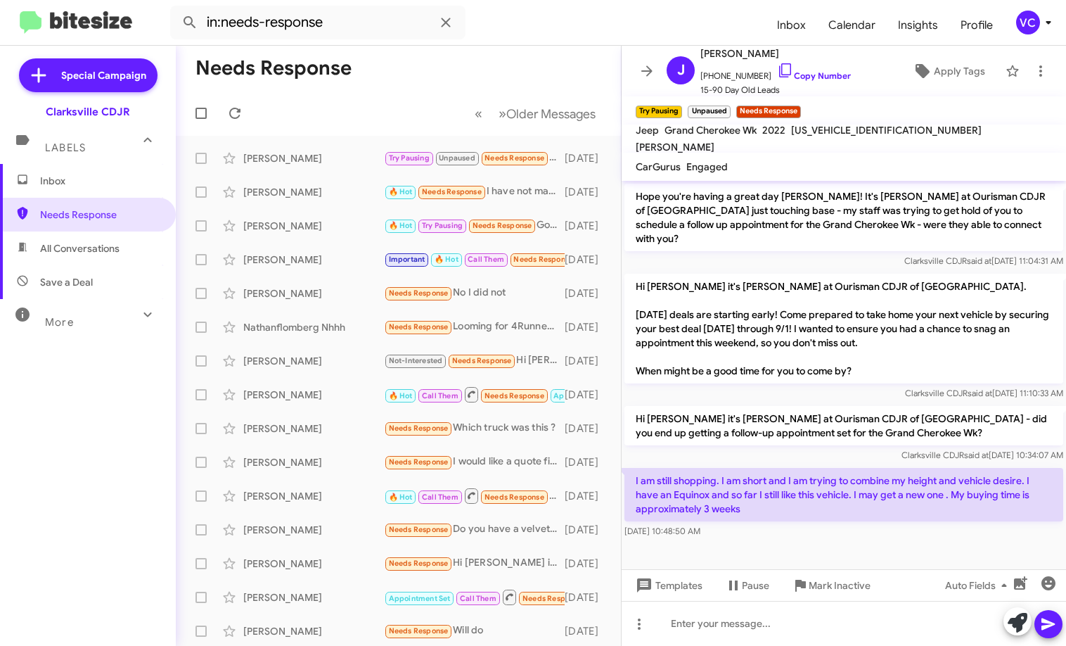
click at [736, 541] on div at bounding box center [844, 562] width 445 height 42
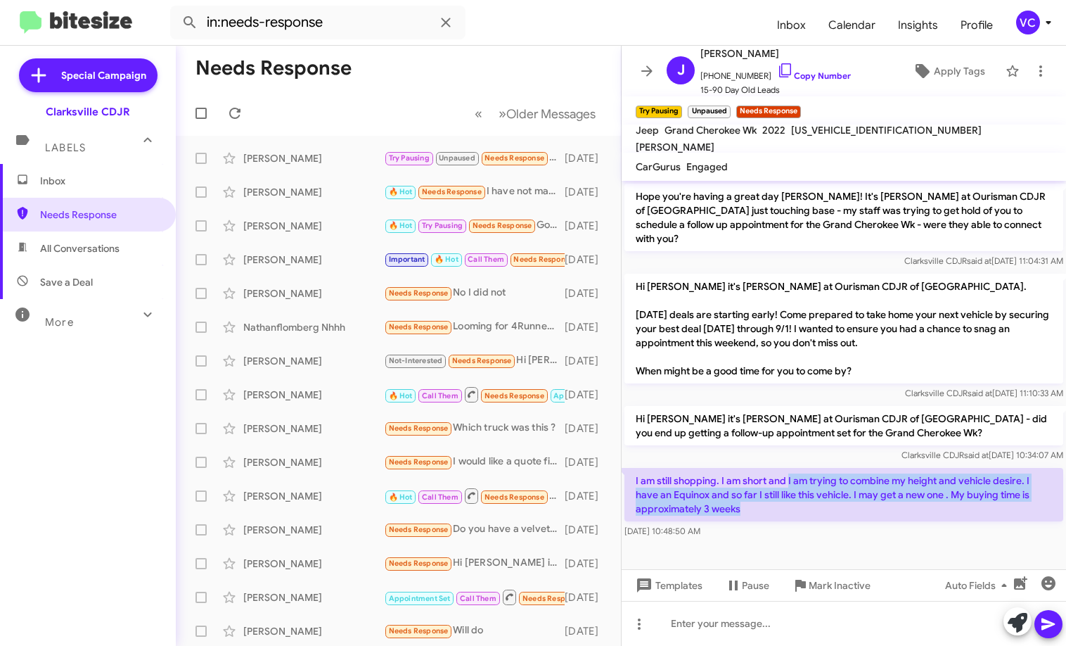
drag, startPoint x: 815, startPoint y: 483, endPoint x: 910, endPoint y: 521, distance: 102.3
click at [736, 493] on p "I am still shopping. I am short and I am trying to combine my height and vehicl…" at bounding box center [844, 494] width 439 height 53
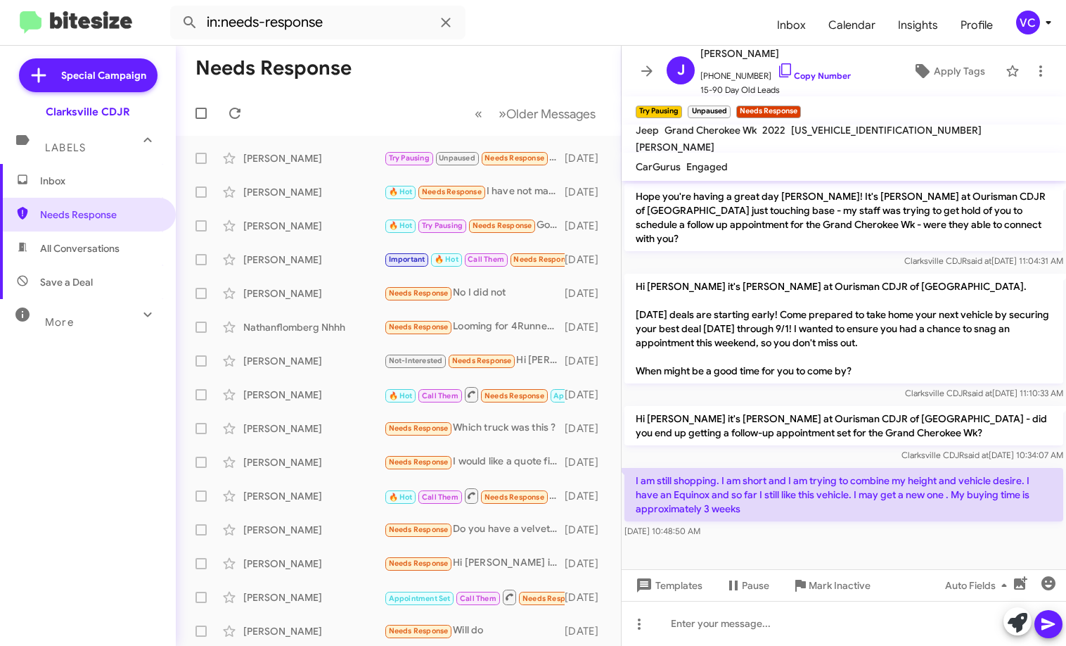
click at [736, 524] on div "[DATE] 10:48:50 AM" at bounding box center [844, 531] width 439 height 14
click at [736, 541] on div at bounding box center [844, 562] width 445 height 42
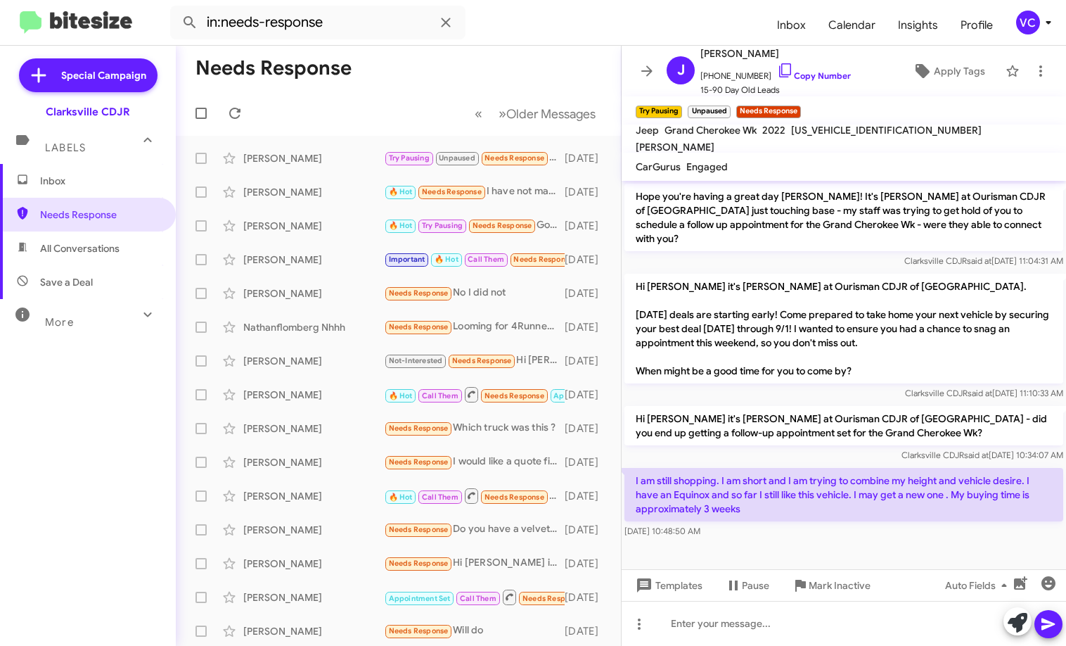
click at [736, 525] on div "I am still shopping. I am short and I am trying to combine my height and vehicl…" at bounding box center [844, 503] width 445 height 76
click at [736, 633] on div at bounding box center [844, 623] width 445 height 45
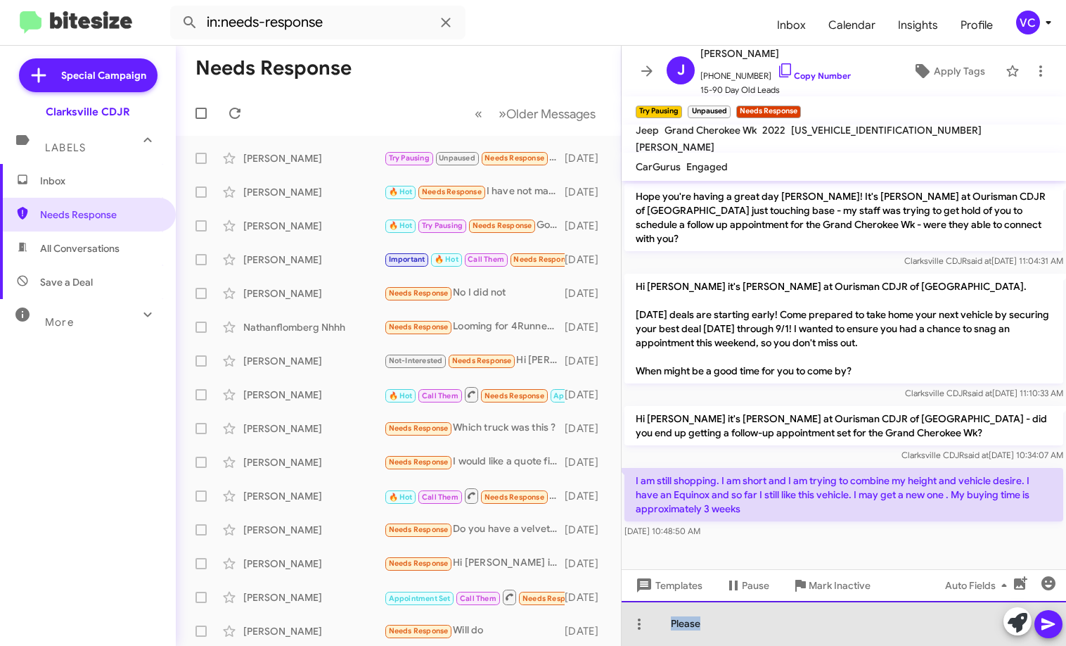
drag, startPoint x: 732, startPoint y: 625, endPoint x: 625, endPoint y: 620, distance: 107.7
click at [625, 620] on div "Please" at bounding box center [844, 623] width 445 height 45
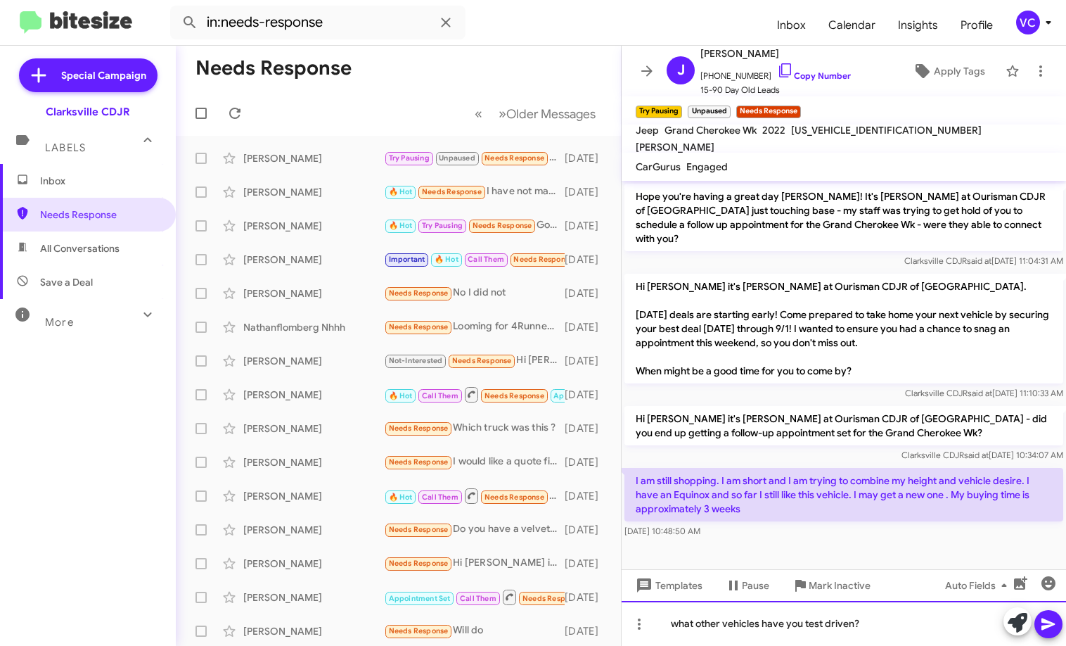
click at [675, 623] on div "what other vehicles have you test driven?" at bounding box center [844, 623] width 445 height 45
click at [736, 618] on div "What other vehicles have you test driven?" at bounding box center [844, 623] width 445 height 45
click at [736, 624] on icon at bounding box center [1048, 623] width 17 height 17
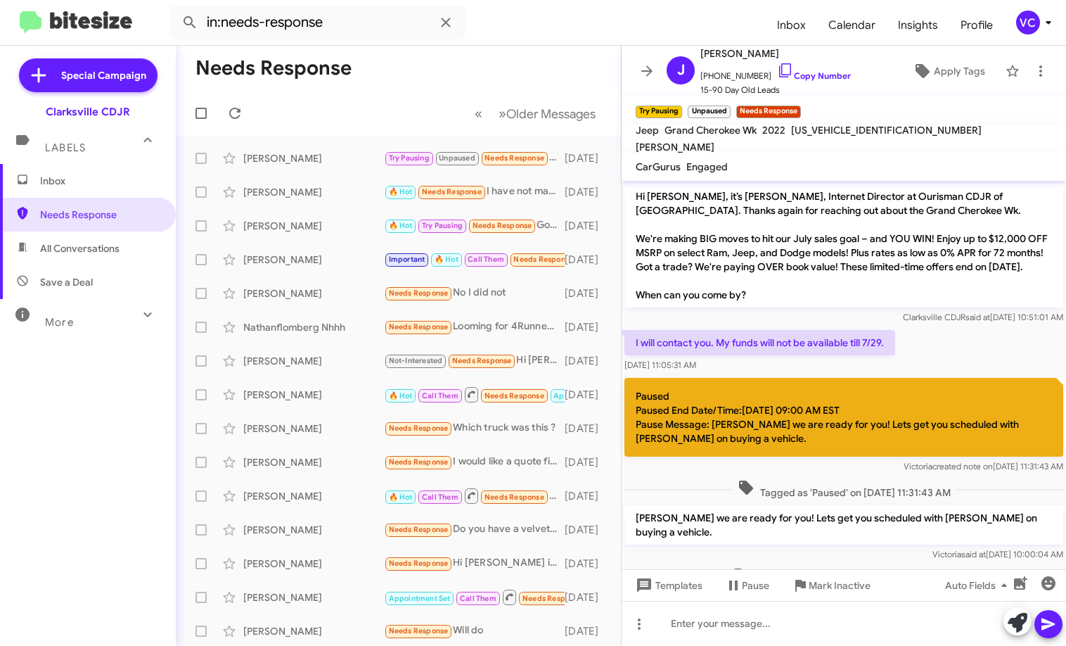
click at [736, 375] on div "I will contact you. My funds will not be available till 7/29. [DATE] 11:05:31 AM" at bounding box center [844, 351] width 445 height 48
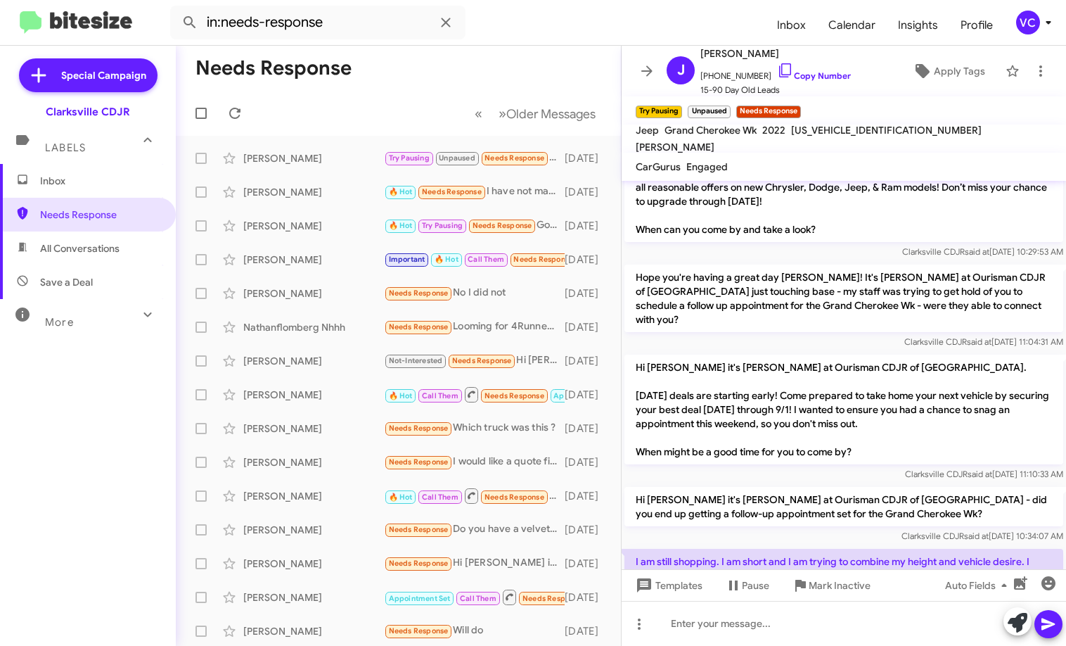
scroll to position [655, 0]
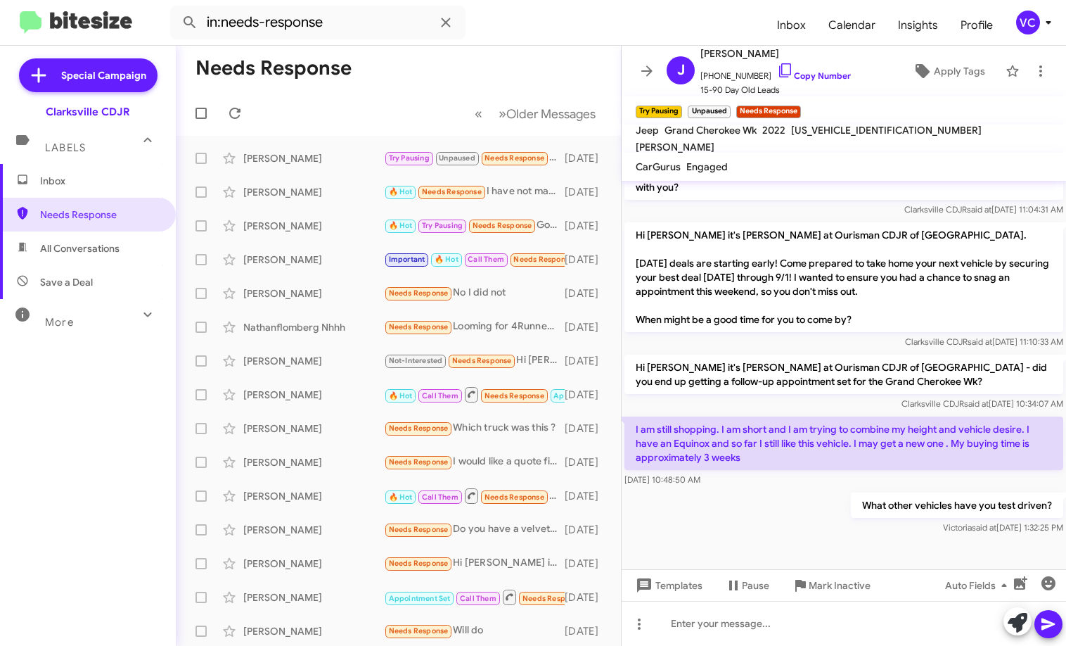
click at [736, 521] on div "What other vehicles have you test driven? [PERSON_NAME] said at [DATE] 1:32:25 …" at bounding box center [844, 514] width 445 height 48
drag, startPoint x: 747, startPoint y: 504, endPoint x: 740, endPoint y: 500, distance: 7.9
click at [736, 502] on div "What other vehicles have you test driven? [PERSON_NAME] said at [DATE] 1:32:25 …" at bounding box center [844, 514] width 445 height 48
drag, startPoint x: 332, startPoint y: 106, endPoint x: 217, endPoint y: 111, distance: 114.8
click at [329, 106] on mat-toolbar-row "« Previous » Next Older Messages" at bounding box center [398, 113] width 445 height 45
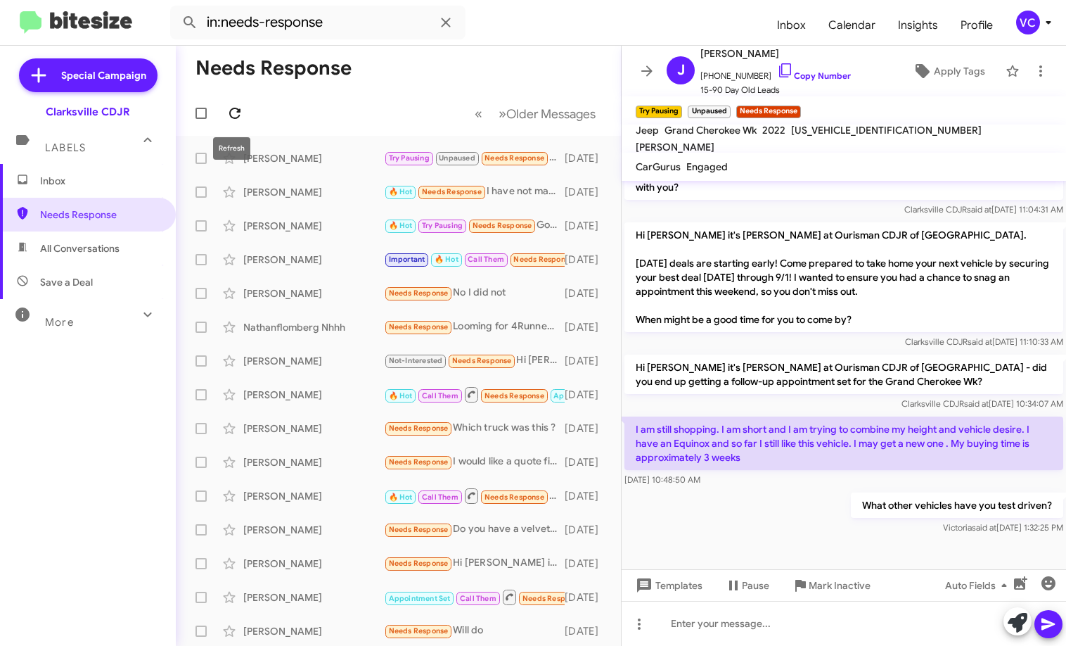
click at [231, 113] on icon at bounding box center [235, 113] width 17 height 17
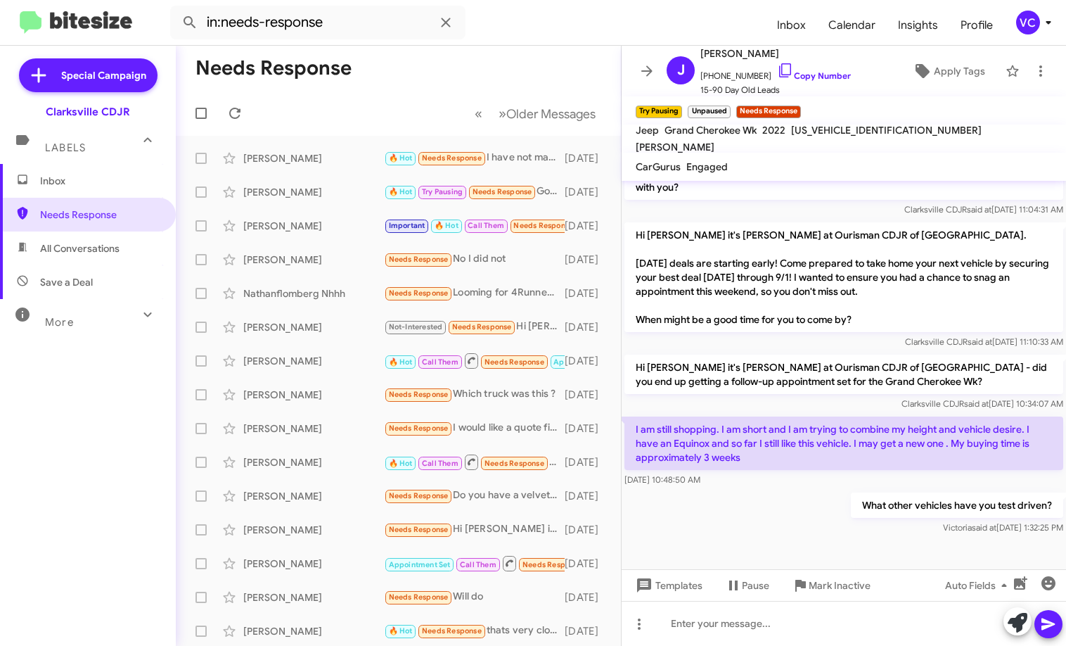
click at [337, 85] on mat-toolbar-row "Needs Response" at bounding box center [398, 68] width 445 height 45
click at [359, 158] on div "[PERSON_NAME]" at bounding box center [313, 158] width 141 height 14
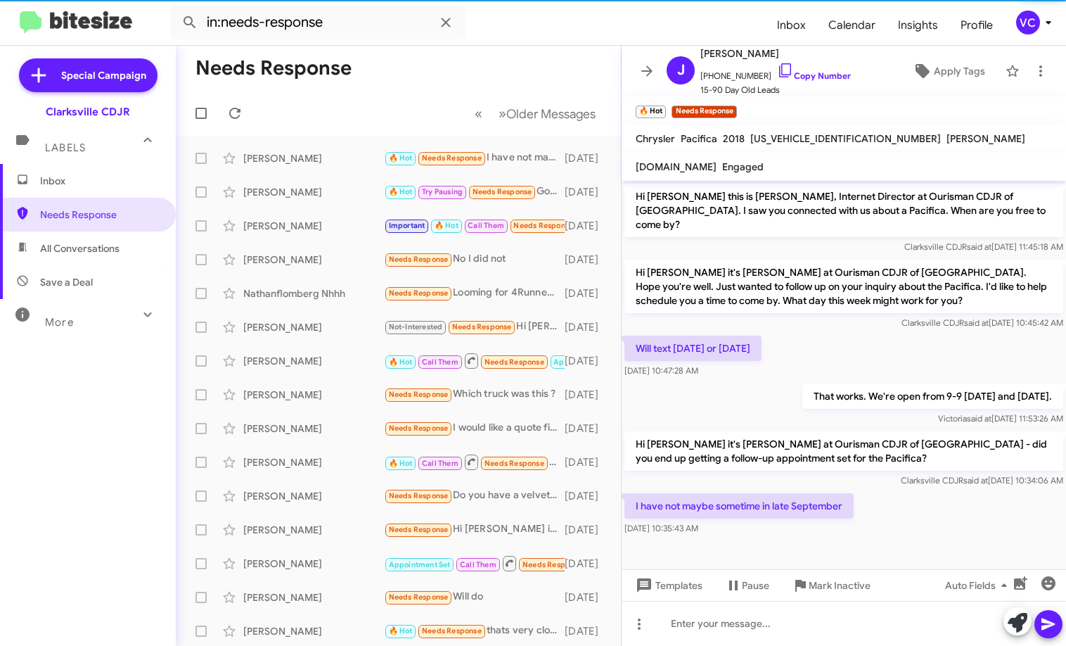
click at [736, 512] on div "I have not maybe sometime in late September [DATE] 10:35:43 AM" at bounding box center [844, 514] width 445 height 48
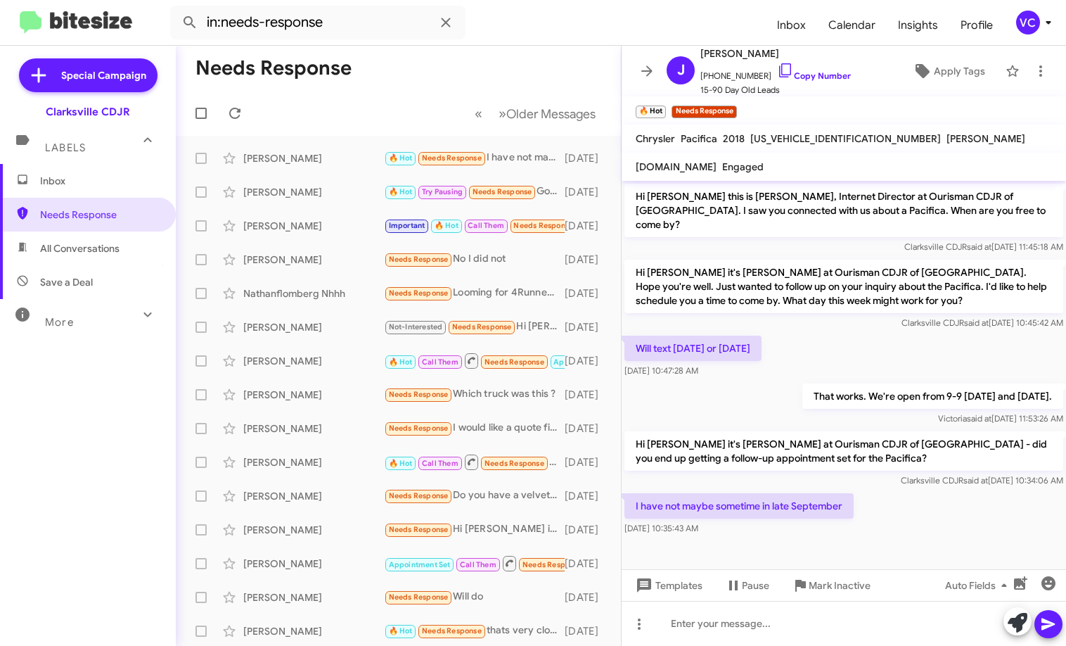
click at [736, 333] on div "Will text [DATE] or [DATE] 10:47:28 AM" at bounding box center [844, 357] width 445 height 48
click at [736, 538] on div at bounding box center [844, 548] width 445 height 21
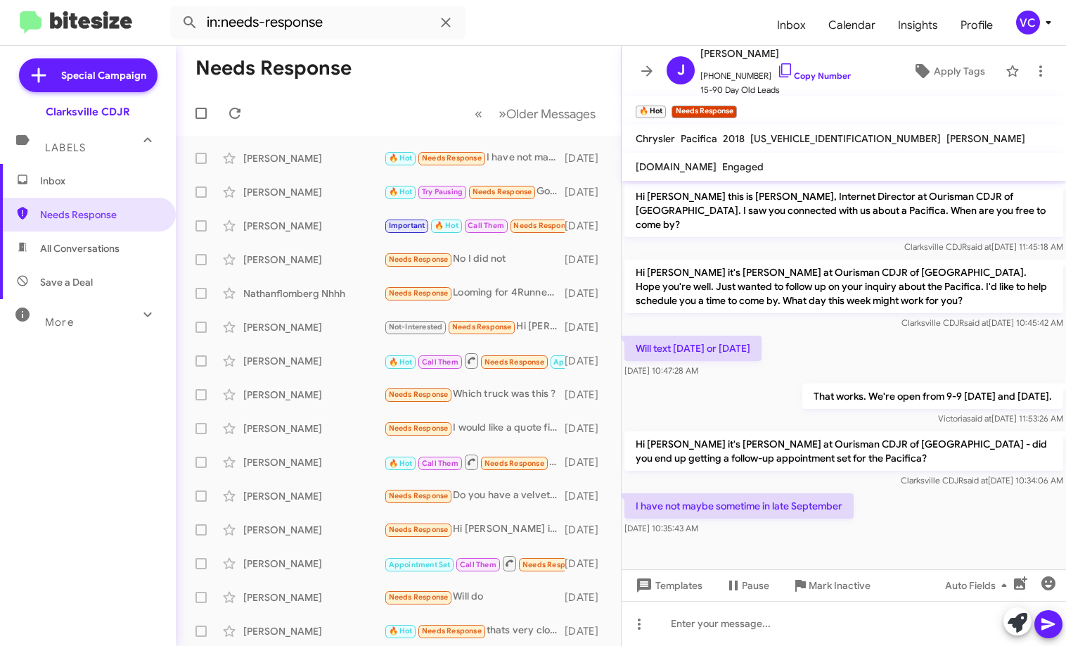
click at [736, 538] on div at bounding box center [844, 548] width 445 height 21
click at [736, 343] on div "Will text [DATE] or [DATE] 10:47:28 AM" at bounding box center [844, 357] width 445 height 48
click at [736, 501] on div "I have not maybe sometime in late September [DATE] 10:35:43 AM" at bounding box center [844, 514] width 445 height 48
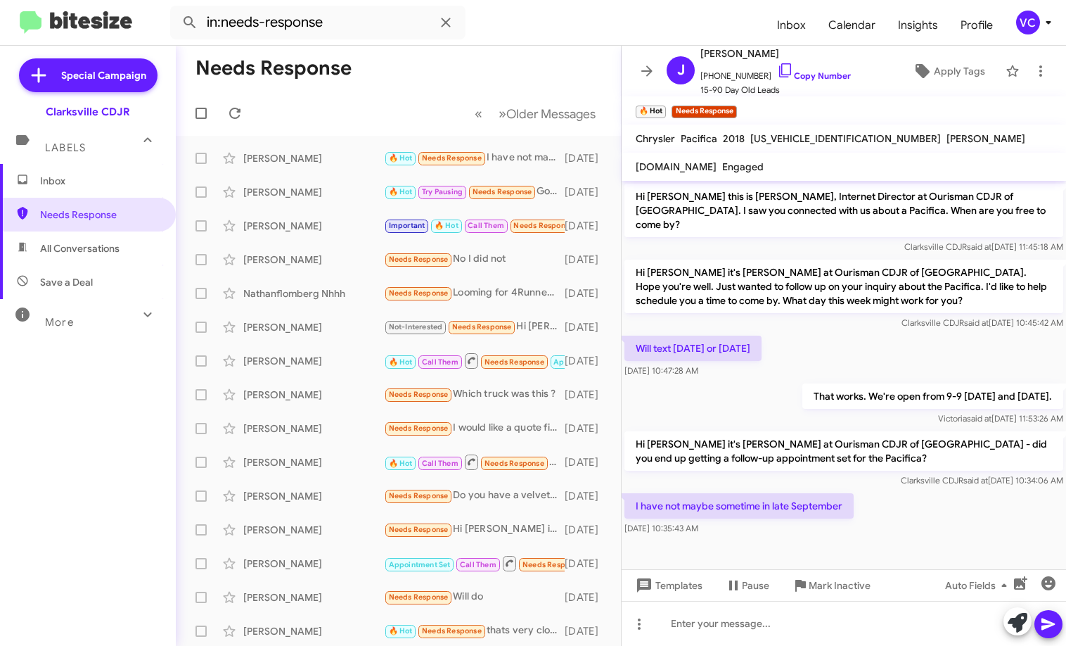
click at [736, 498] on div "I have not maybe sometime in late September [DATE] 10:35:43 AM" at bounding box center [844, 514] width 445 height 48
click at [736, 293] on mat-tooltip-component "[DATE] 10:45:42 AM" at bounding box center [937, 281] width 95 height 42
click at [736, 333] on div "Will text [DATE] or [DATE] 10:47:28 AM" at bounding box center [844, 357] width 445 height 48
click at [736, 538] on div at bounding box center [844, 548] width 445 height 21
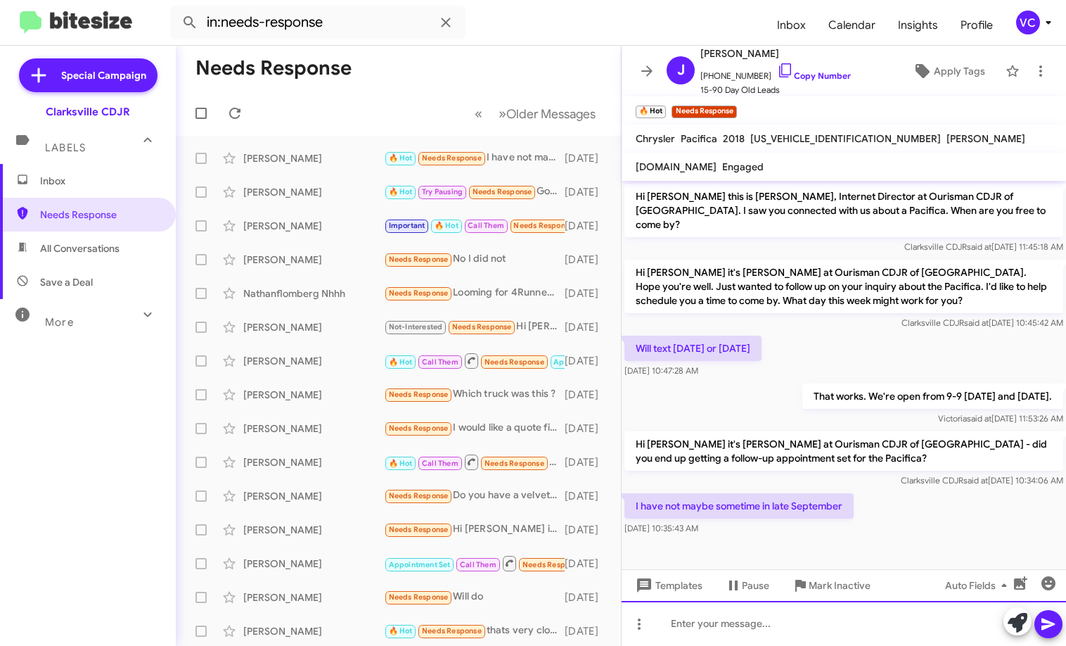
click at [715, 617] on div at bounding box center [844, 623] width 445 height 45
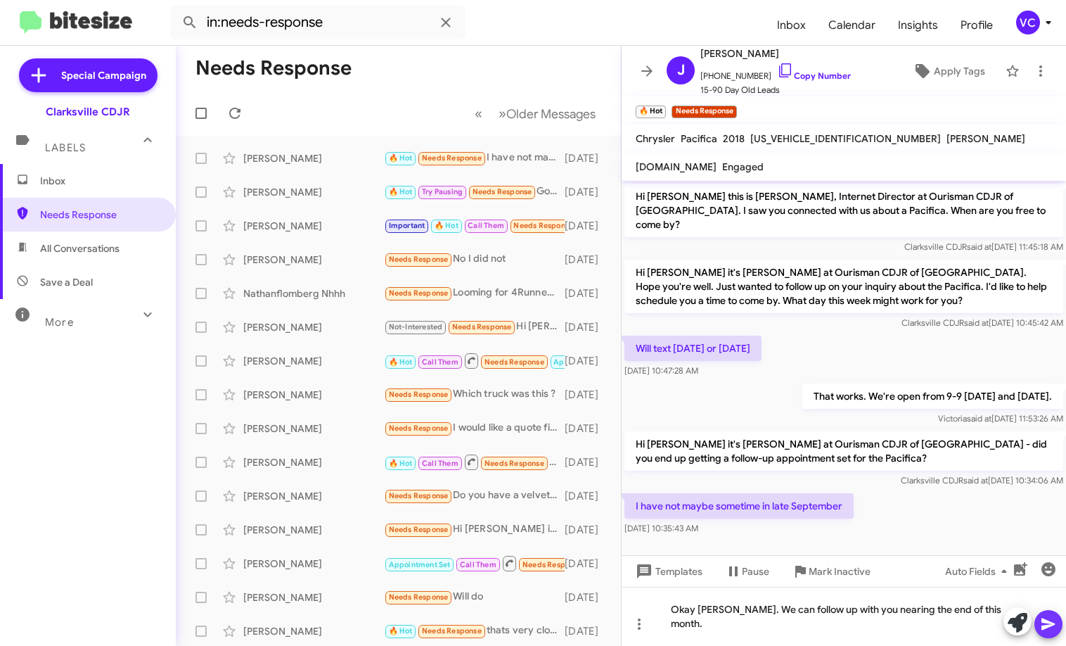
click at [736, 628] on icon at bounding box center [1048, 623] width 17 height 17
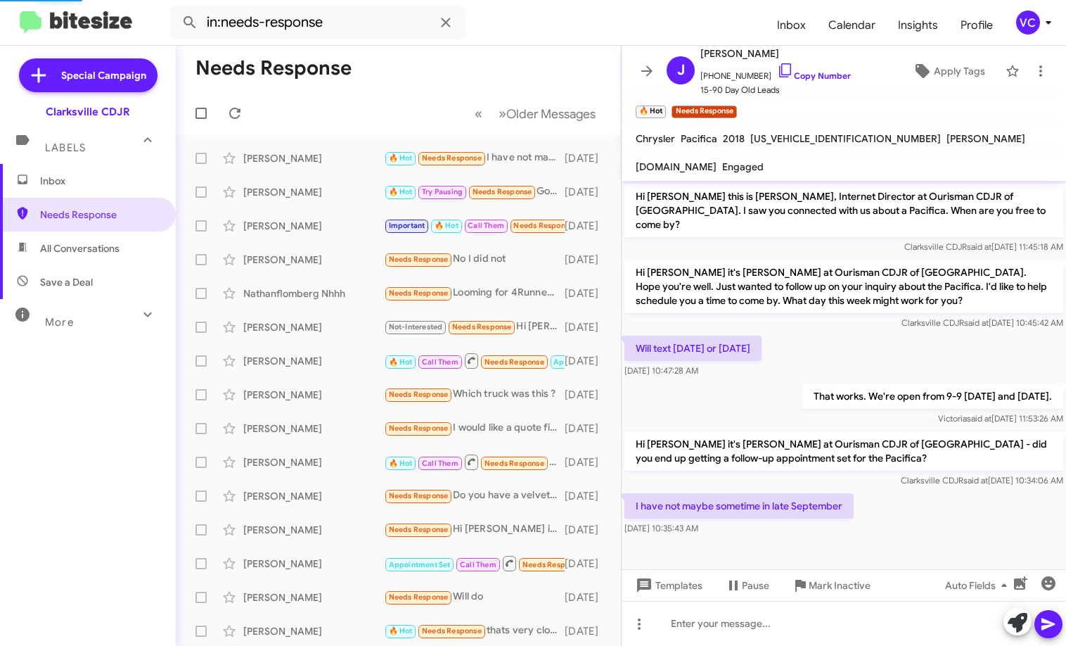
click at [736, 298] on div "Hi [PERSON_NAME] this is [PERSON_NAME], Internet Director at Ourisman CDJR of […" at bounding box center [844, 359] width 445 height 357
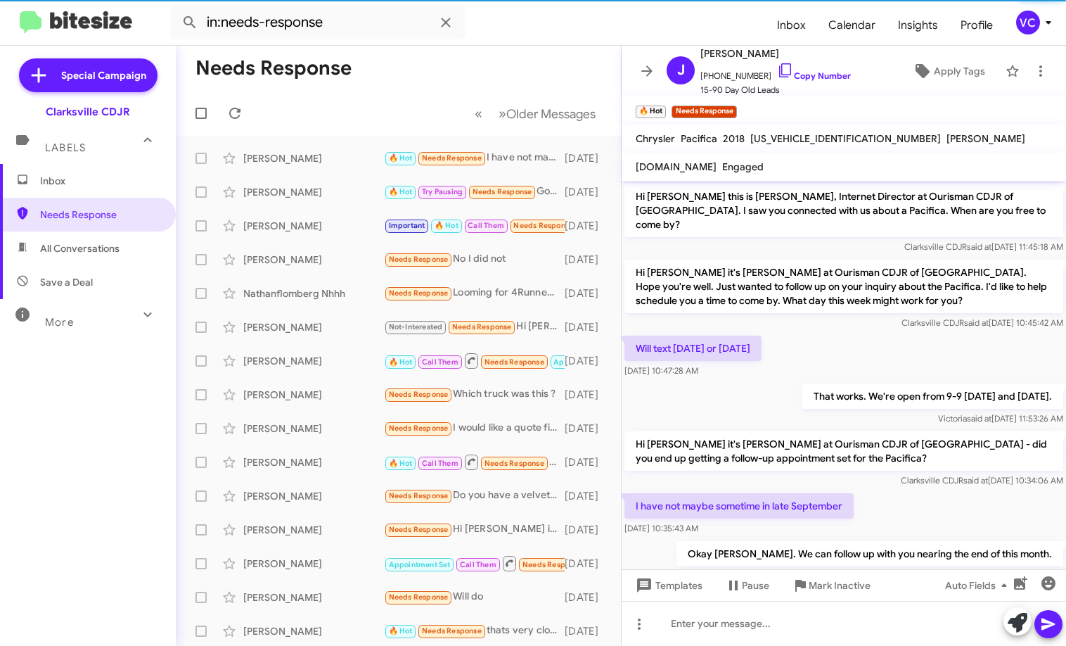
scroll to position [27, 0]
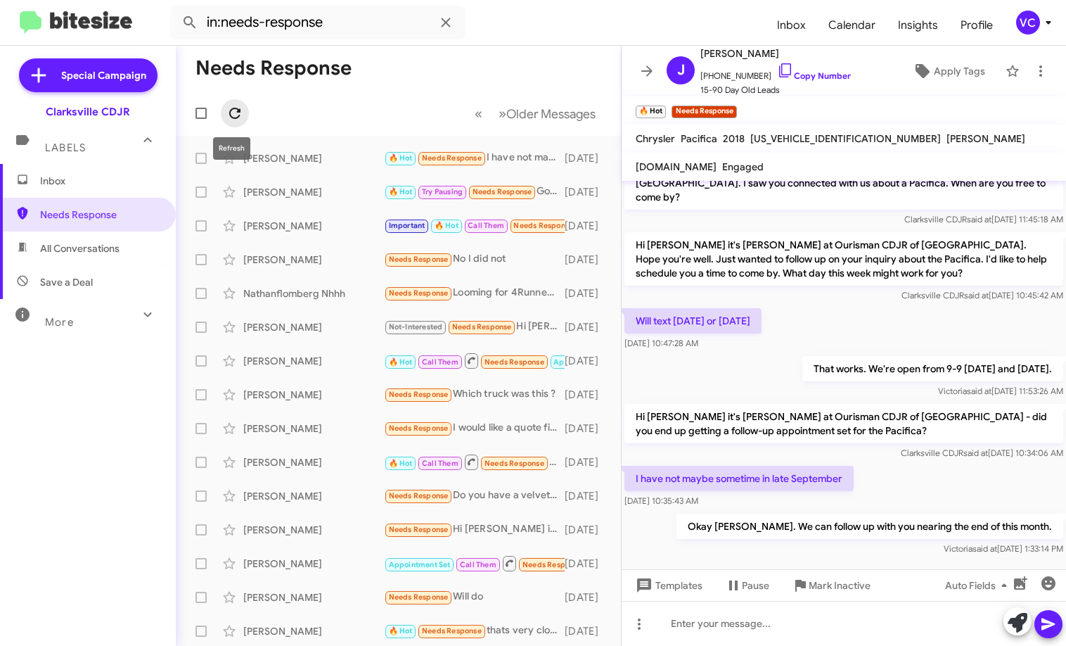
click at [234, 108] on icon at bounding box center [235, 113] width 17 height 17
drag, startPoint x: 438, startPoint y: 94, endPoint x: 469, endPoint y: 79, distance: 34.6
click at [439, 94] on mat-toolbar-row "« Previous » Next Older Messages" at bounding box center [398, 113] width 445 height 45
click at [597, 20] on form "in:needs-response" at bounding box center [468, 23] width 596 height 34
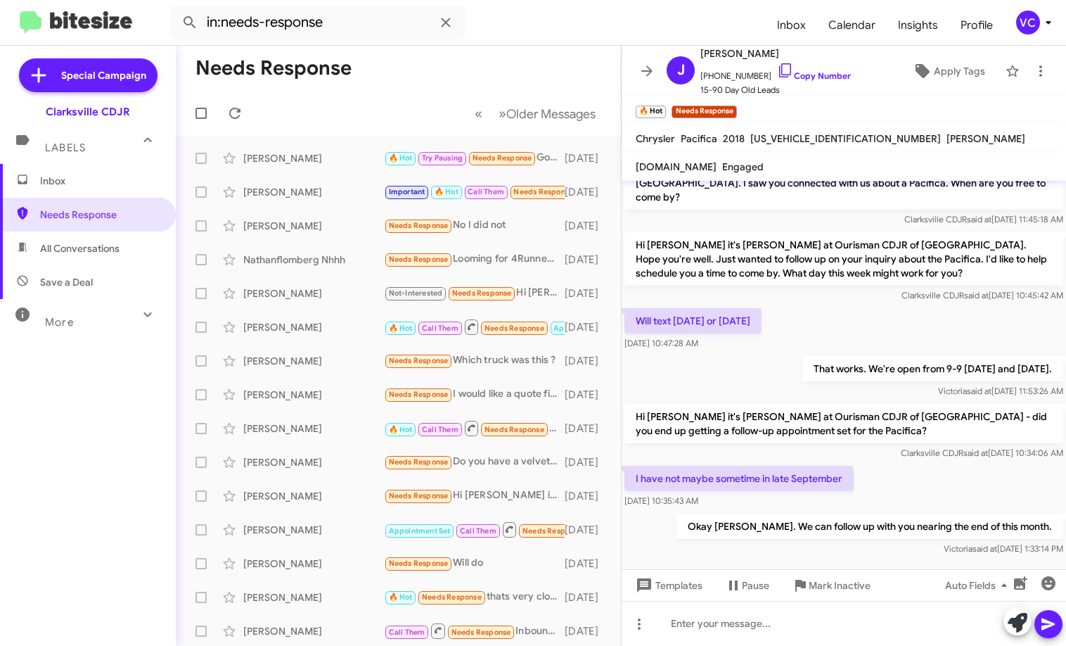
click at [736, 478] on div "I have not maybe sometime in late September [DATE] 10:35:43 AM" at bounding box center [844, 487] width 445 height 48
click at [736, 475] on div "I have not maybe sometime in late September [DATE] 10:35:43 AM" at bounding box center [844, 487] width 445 height 48
click at [547, 37] on form "in:needs-response" at bounding box center [468, 23] width 596 height 34
click at [318, 156] on div "[PERSON_NAME]" at bounding box center [313, 158] width 141 height 14
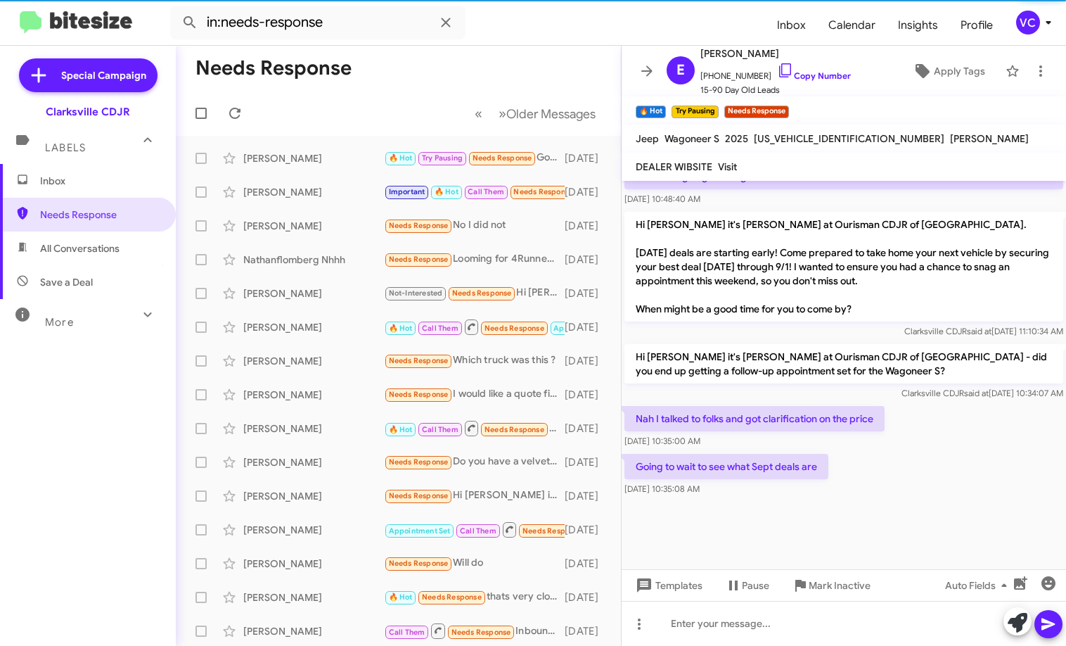
click at [736, 513] on div at bounding box center [844, 534] width 445 height 70
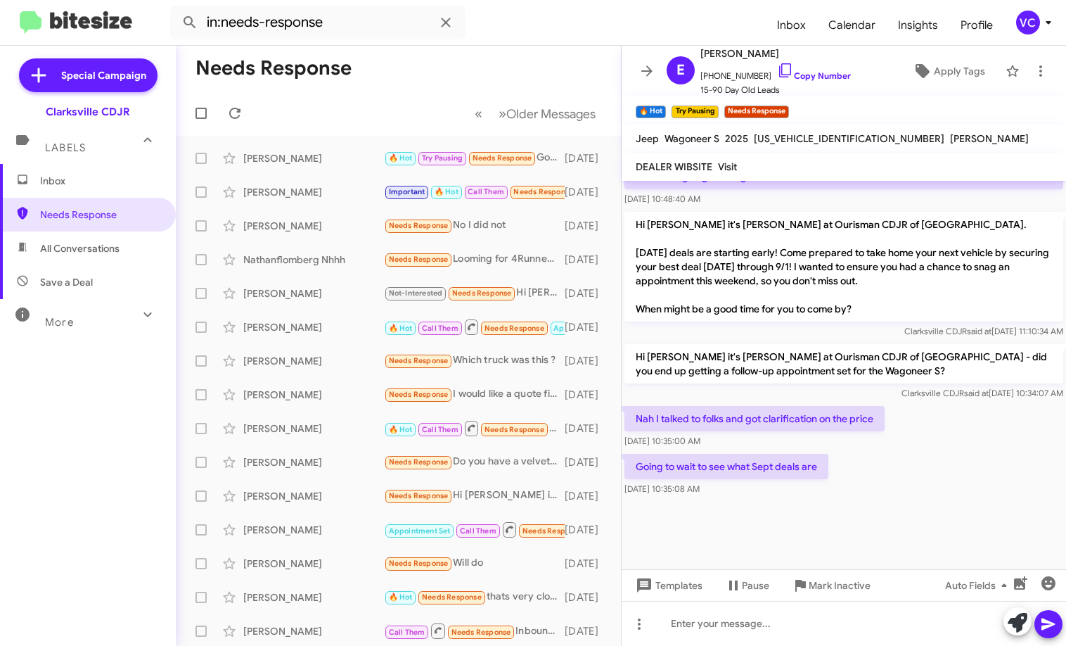
click at [736, 490] on div "Going to wait to see what Sept deals are [DATE] 10:35:08 AM" at bounding box center [844, 475] width 445 height 48
click at [736, 529] on div at bounding box center [844, 534] width 445 height 70
click at [736, 524] on div at bounding box center [844, 534] width 445 height 70
click at [736, 525] on div at bounding box center [844, 534] width 445 height 70
click at [736, 72] on link "Copy Number" at bounding box center [814, 75] width 74 height 11
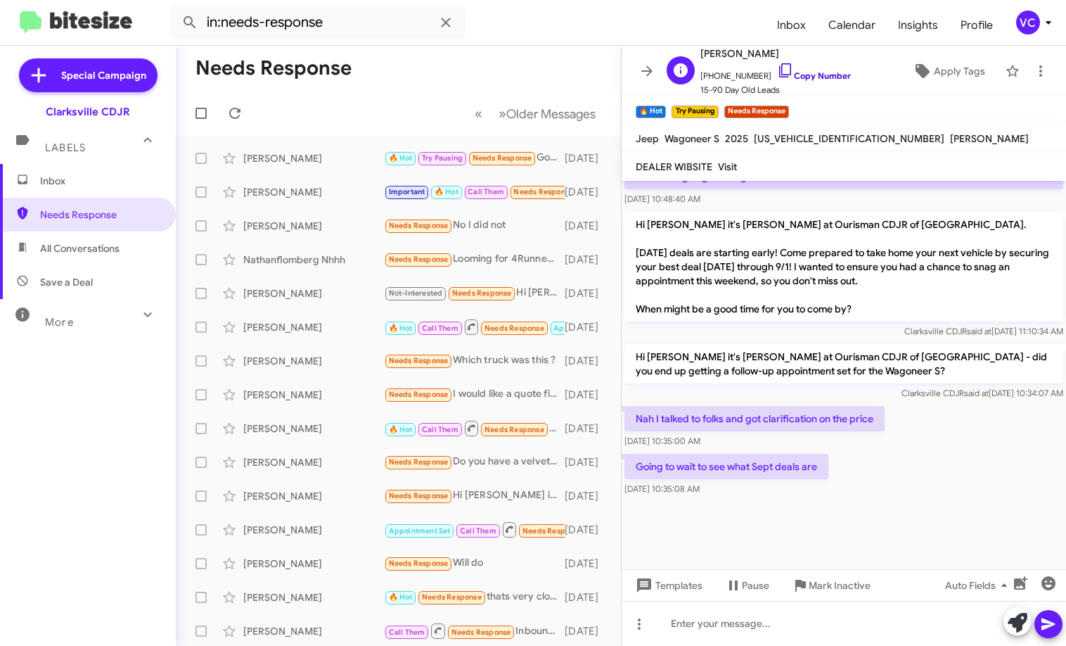
copy div "Templates Pause Mark Inactive Auto Fields"
click at [91, 496] on div "Inbox Needs Response All Conversations Save a Deal More Important 🔥 Hot Appoint…" at bounding box center [88, 358] width 176 height 388
click at [689, 630] on div at bounding box center [844, 623] width 445 height 45
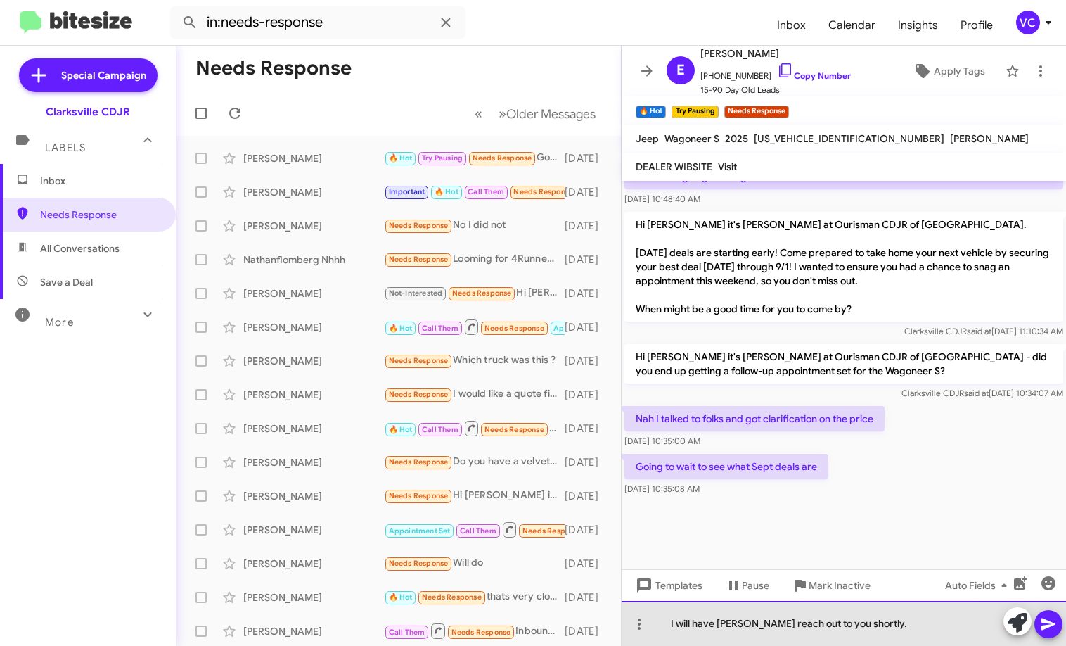
click at [736, 629] on div "I will have [PERSON_NAME] reach out to you shortly." at bounding box center [844, 623] width 445 height 45
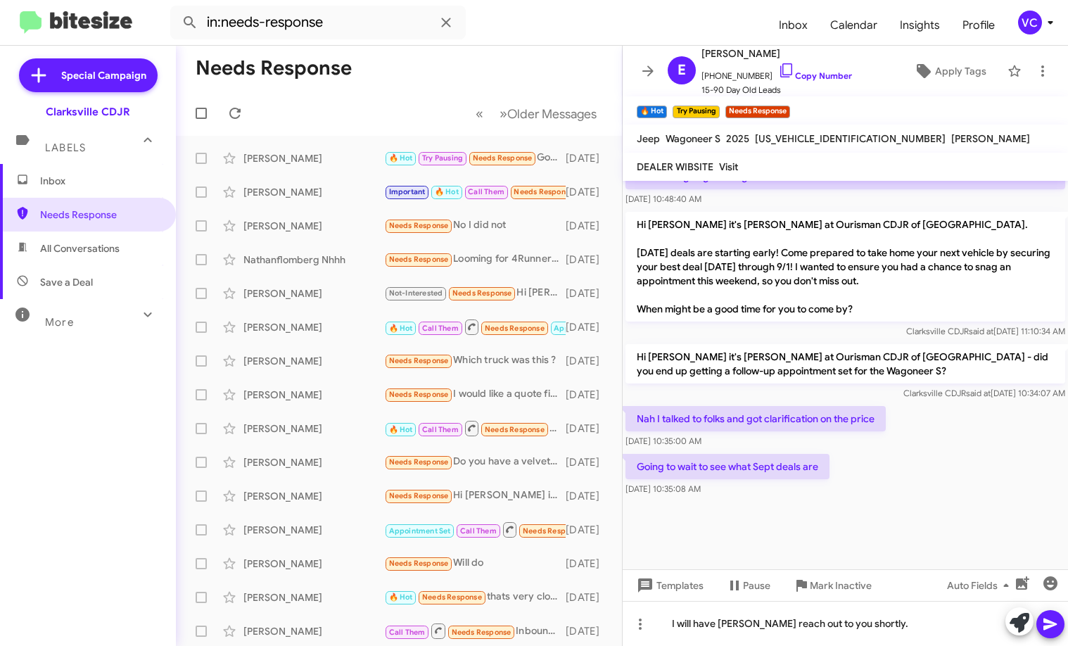
click at [736, 630] on icon at bounding box center [1050, 623] width 17 height 17
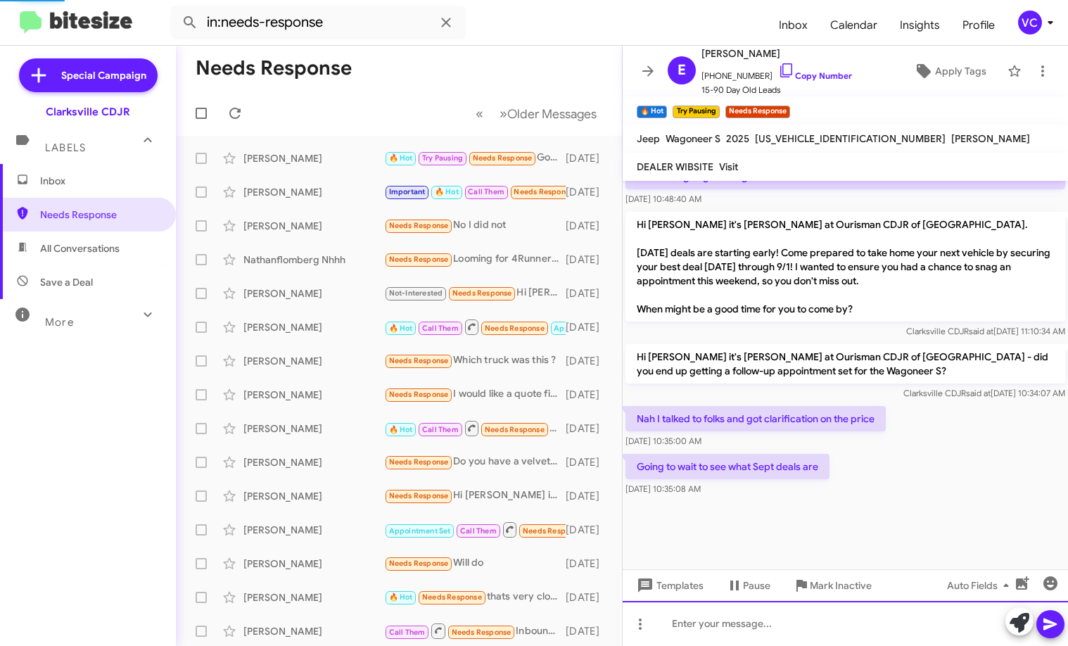
scroll to position [0, 0]
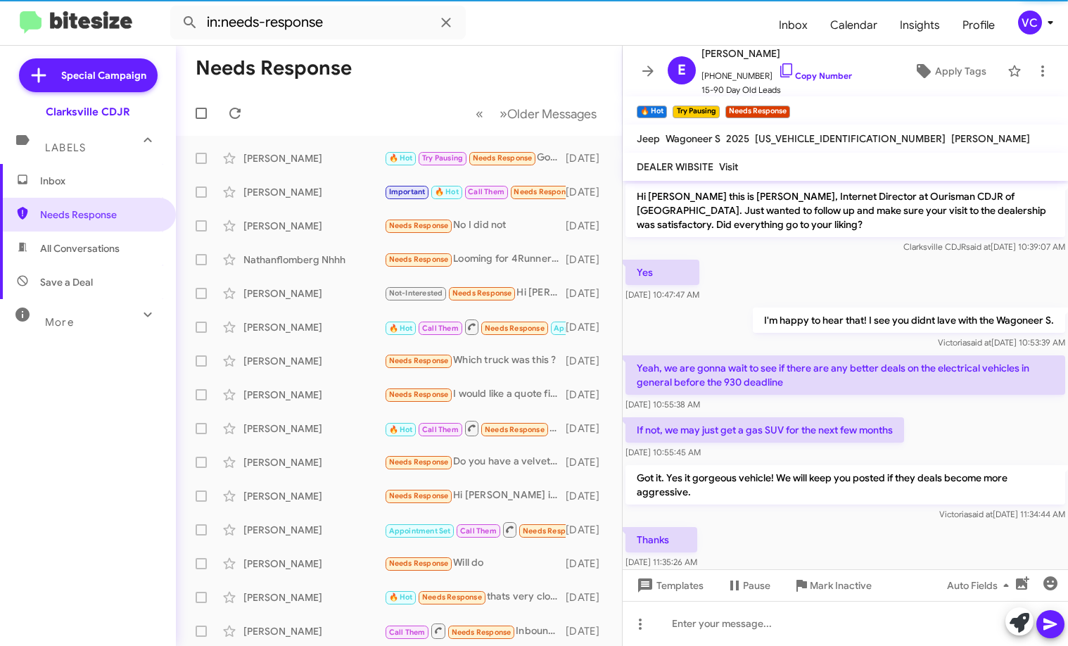
drag, startPoint x: 871, startPoint y: 411, endPoint x: 866, endPoint y: 404, distance: 8.6
click at [736, 405] on div "[DATE] 10:55:38 AM" at bounding box center [845, 404] width 440 height 14
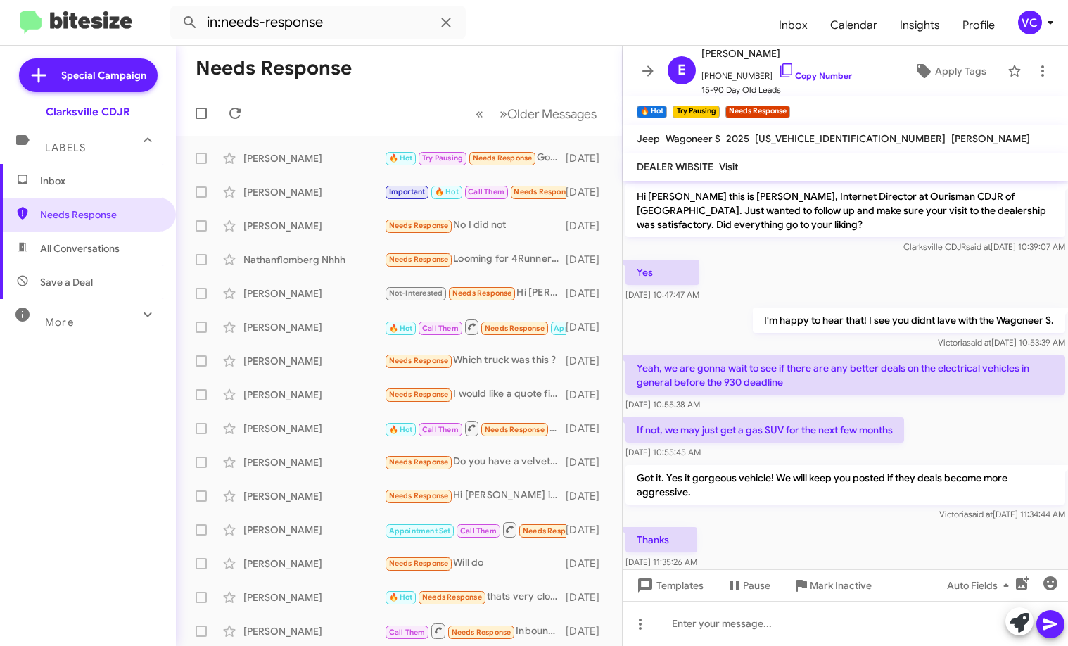
click at [314, 113] on mat-toolbar-row "« Previous » Next Older Messages" at bounding box center [399, 113] width 446 height 45
drag, startPoint x: 235, startPoint y: 109, endPoint x: 400, endPoint y: 84, distance: 166.5
click at [234, 109] on icon at bounding box center [234, 113] width 11 height 11
click at [483, 53] on mat-toolbar-row "Needs Response" at bounding box center [399, 68] width 446 height 45
click at [537, 45] on mat-divider at bounding box center [534, 45] width 1068 height 1
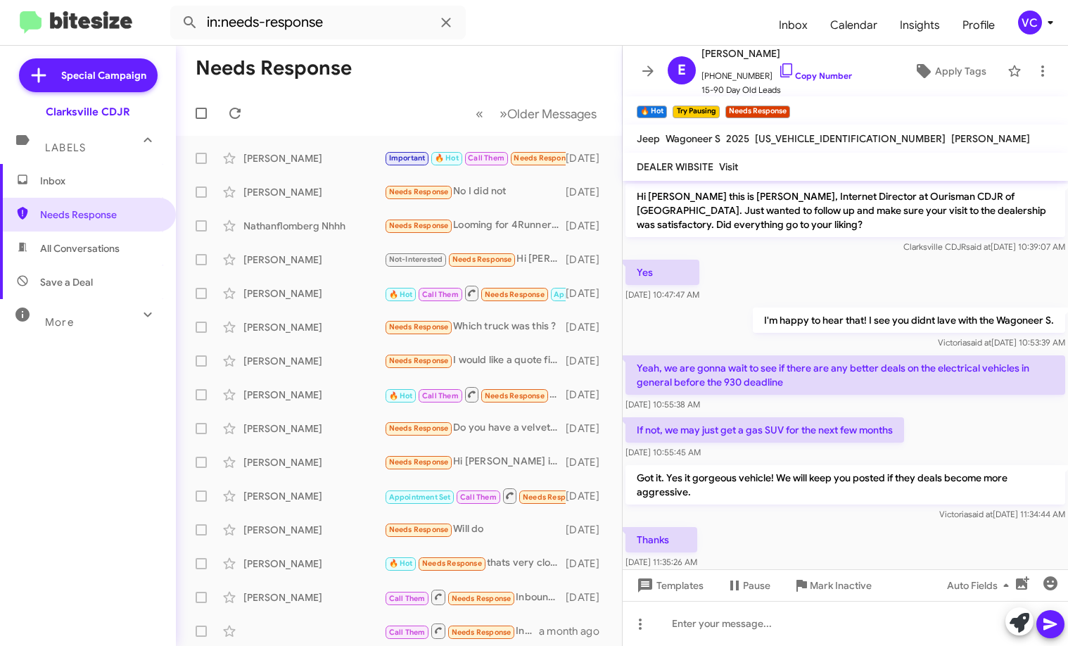
click at [736, 485] on p "Got it. Yes it gorgeous vehicle! We will keep you posted if they deals become m…" at bounding box center [845, 484] width 440 height 39
click at [736, 535] on div "Thanks [DATE] 11:35:26 AM" at bounding box center [845, 548] width 445 height 48
click at [736, 537] on div "Thanks [DATE] 11:35:26 AM" at bounding box center [845, 548] width 445 height 48
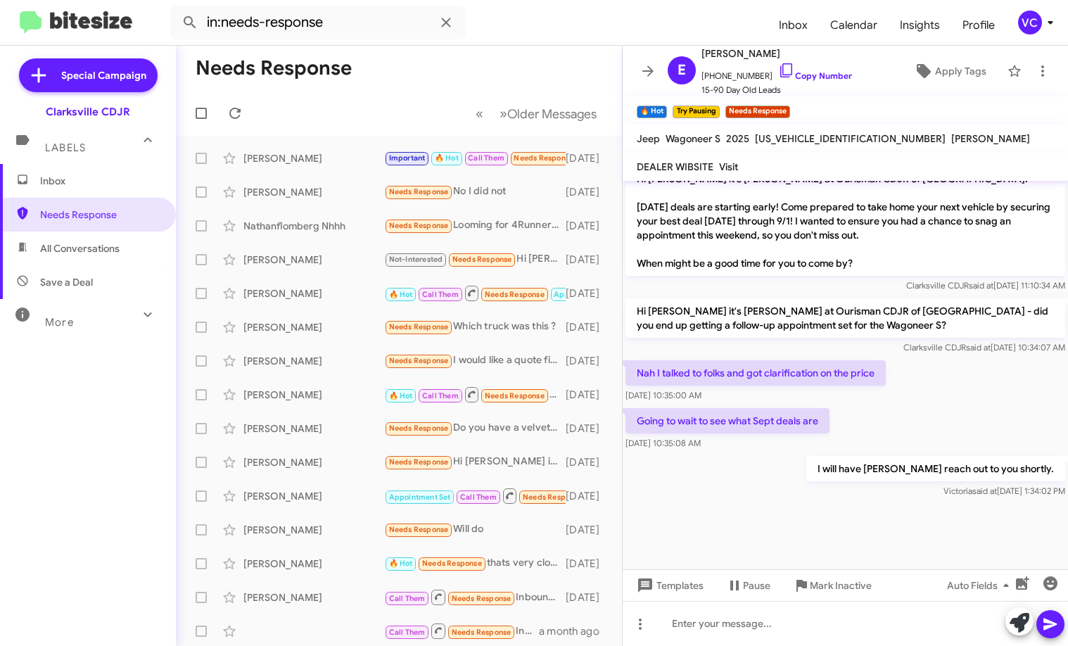
scroll to position [1197, 0]
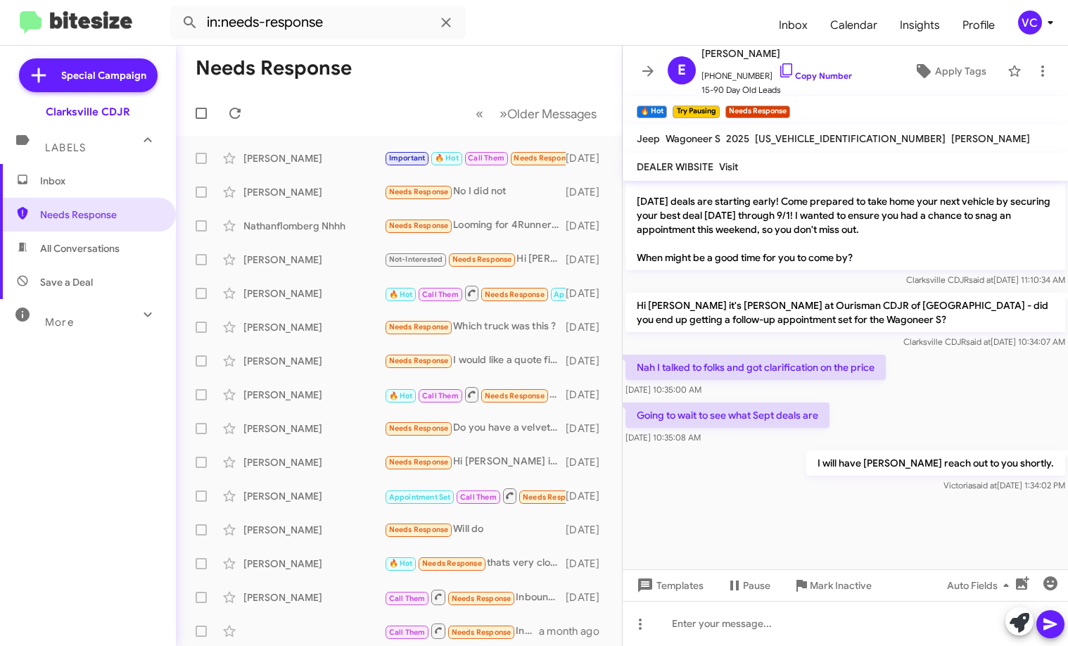
click at [736, 511] on div at bounding box center [845, 532] width 445 height 74
click at [336, 170] on div "[PERSON_NAME] Important 🔥 Hot Call Them Needs Response No - i returned [PERSON_…" at bounding box center [398, 158] width 423 height 28
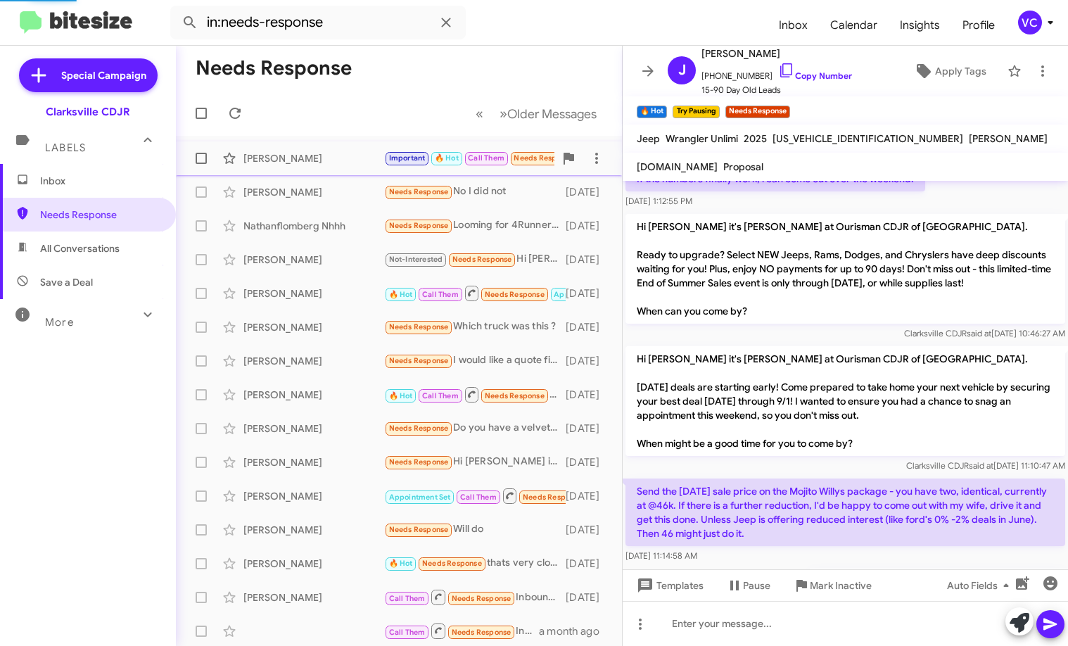
scroll to position [1455, 0]
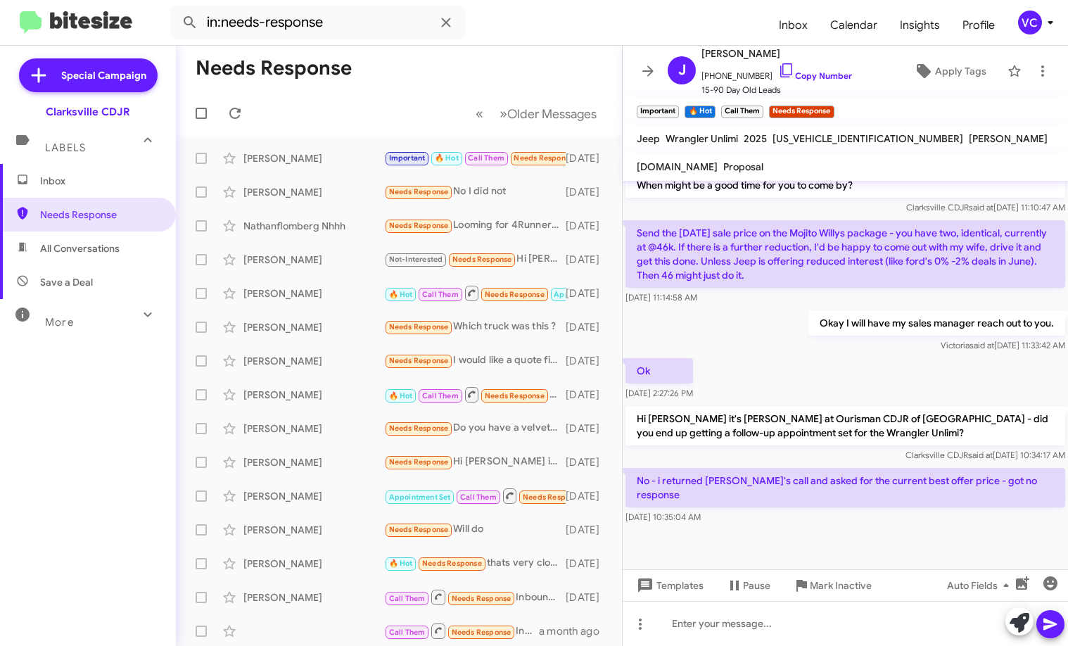
click at [736, 510] on div "[DATE] 10:35:04 AM" at bounding box center [845, 517] width 440 height 14
click at [736, 323] on div "Okay I will have my sales manager reach out to you. [PERSON_NAME] said at [DATE…" at bounding box center [936, 331] width 257 height 42
click at [736, 340] on span "[PERSON_NAME] said at [DATE] 11:33:42 AM" at bounding box center [1002, 345] width 125 height 11
click at [736, 527] on div at bounding box center [845, 562] width 445 height 70
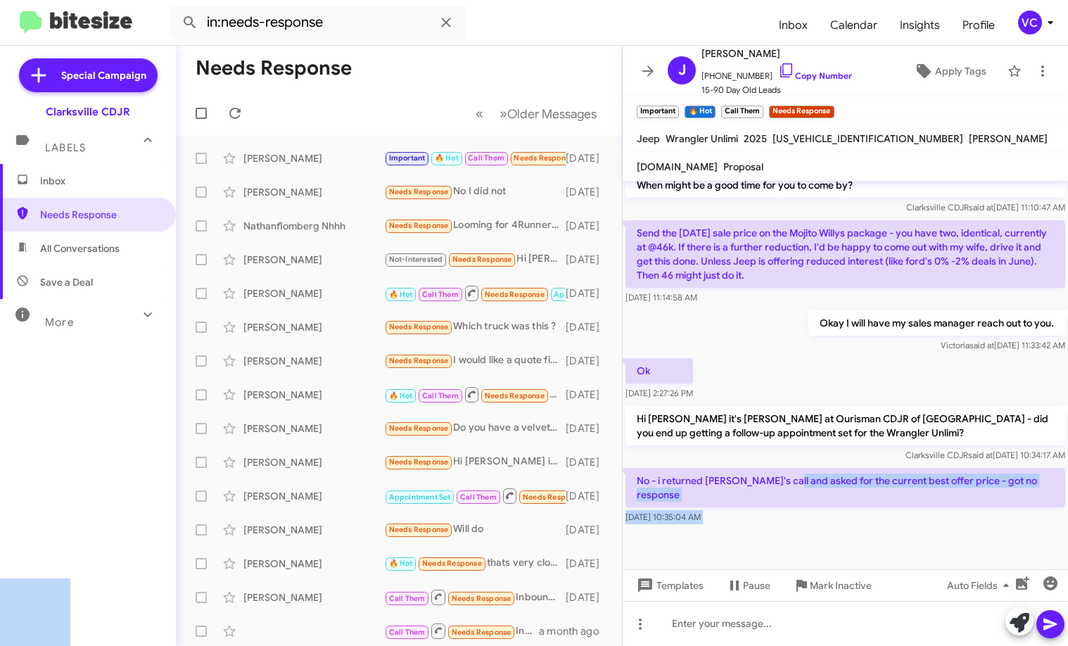
drag, startPoint x: 710, startPoint y: 484, endPoint x: 969, endPoint y: 481, distance: 258.2
click at [736, 481] on body "in:needs-response Inbox Calendar Insights Profile VC Special Campaign Clarksvil…" at bounding box center [534, 323] width 1068 height 646
click at [736, 527] on div at bounding box center [845, 562] width 445 height 70
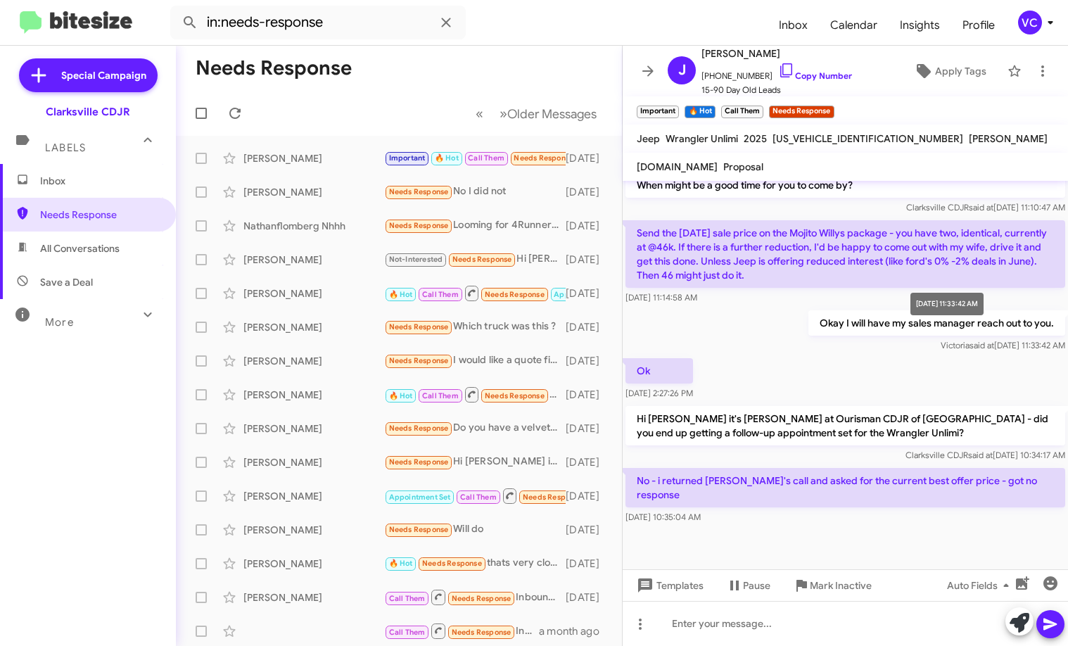
click at [736, 340] on span "[PERSON_NAME] said at [DATE] 11:33:42 AM" at bounding box center [1002, 345] width 125 height 11
drag, startPoint x: 877, startPoint y: 338, endPoint x: 863, endPoint y: 302, distance: 38.5
click at [736, 333] on div "Okay I will have my sales manager reach out to you. [PERSON_NAME] said at [DATE…" at bounding box center [845, 331] width 445 height 48
click at [736, 76] on link "Copy Number" at bounding box center [815, 75] width 74 height 11
click at [62, 478] on div "Inbox Needs Response All Conversations Save a Deal More Important 🔥 Hot Appoint…" at bounding box center [88, 358] width 176 height 388
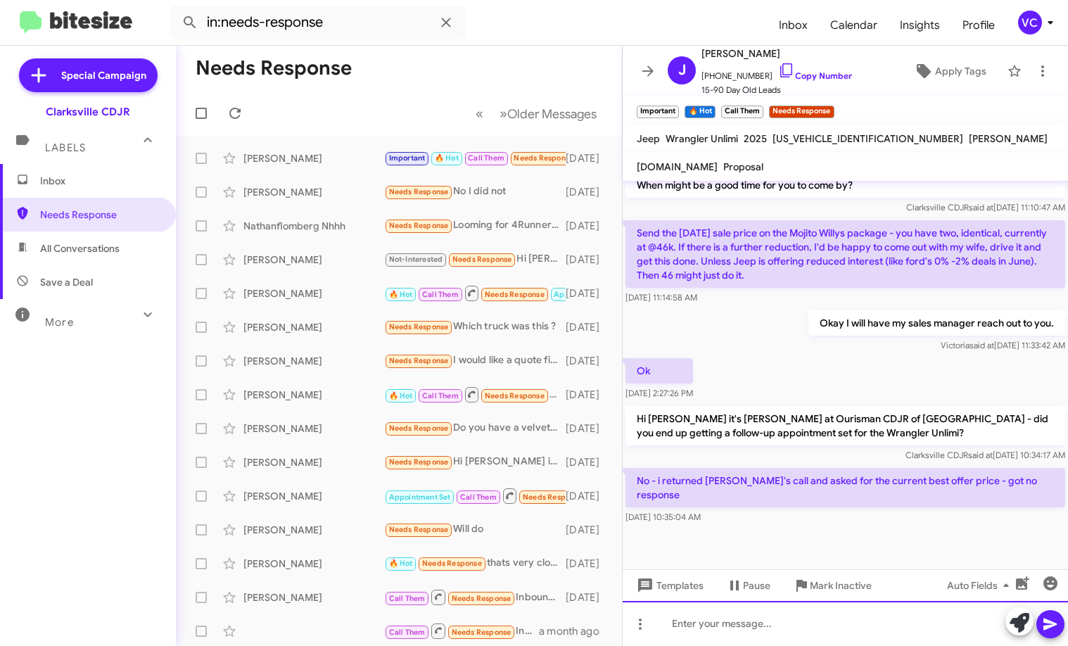
click at [715, 631] on div at bounding box center [845, 623] width 445 height 45
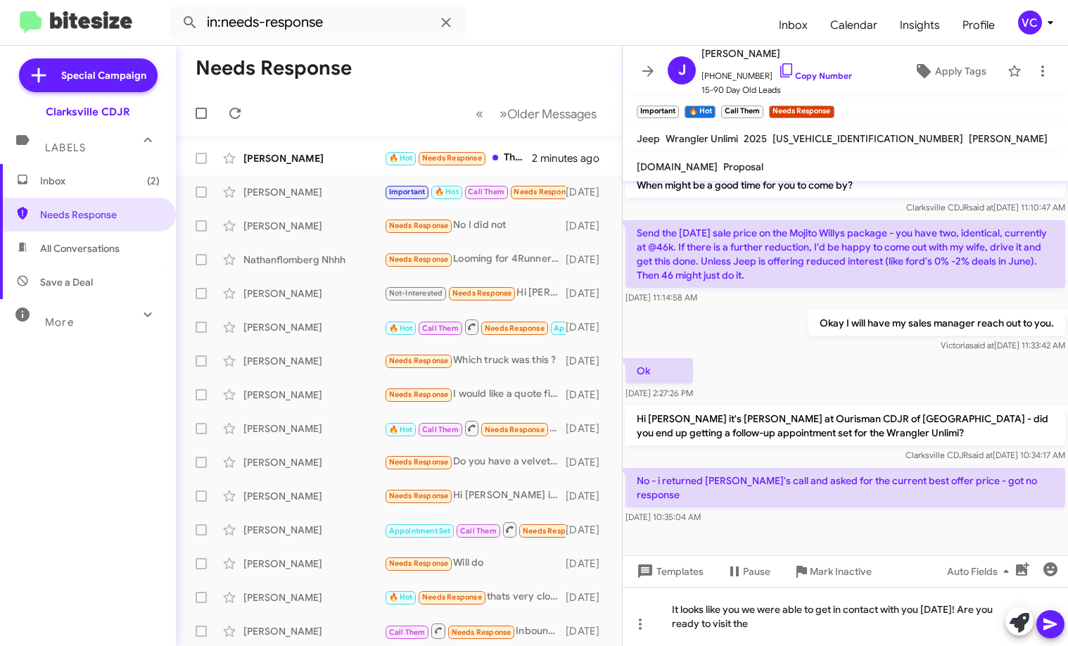
click at [134, 478] on div "Inbox (2) Needs Response All Conversations Save a Deal More Important 🔥 Hot App…" at bounding box center [88, 358] width 176 height 388
click at [736, 625] on div "It looks like you we were able to get in contact with you [DATE]! Are you ready…" at bounding box center [845, 616] width 445 height 59
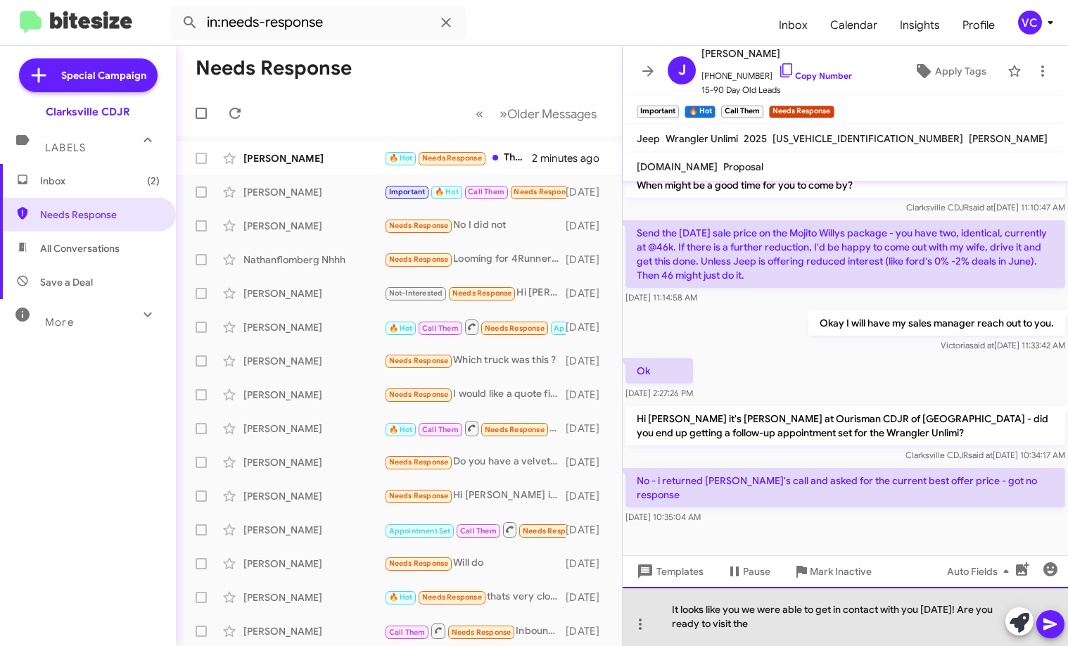
drag, startPoint x: 975, startPoint y: 610, endPoint x: 981, endPoint y: 627, distance: 17.8
click at [736, 627] on div "It looks like you we were able to get in contact with you [DATE]! Are you ready…" at bounding box center [845, 616] width 445 height 59
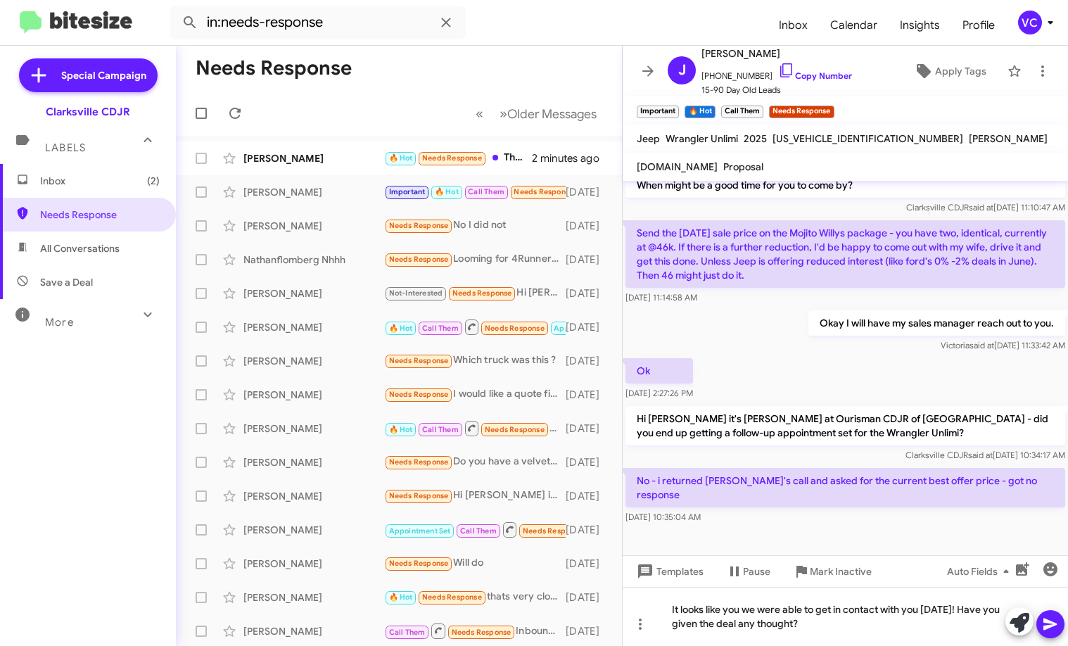
click at [736, 626] on icon at bounding box center [1049, 624] width 13 height 12
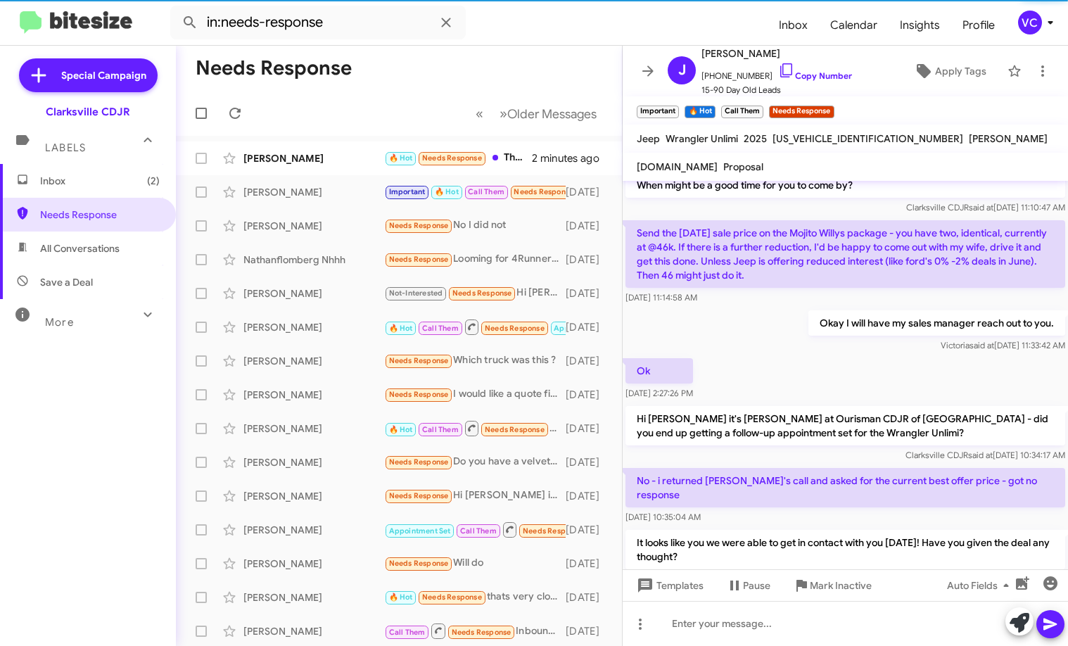
scroll to position [0, 0]
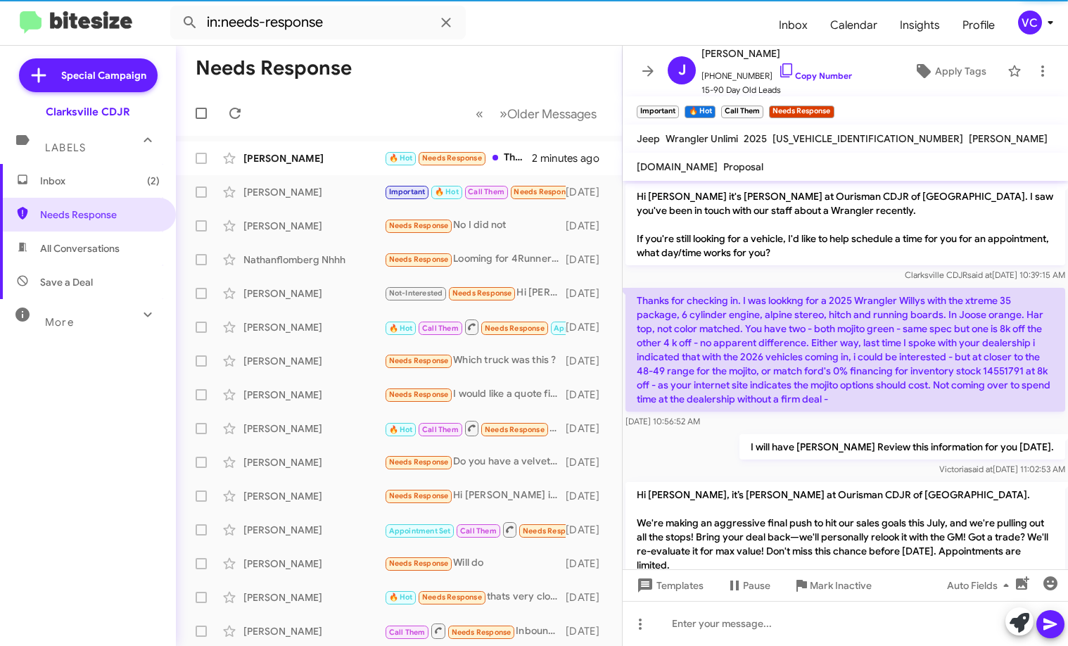
click at [736, 319] on p "Thanks for checking in. I was lookkng for a 2025 Wrangler Willys with the xtrem…" at bounding box center [845, 350] width 440 height 124
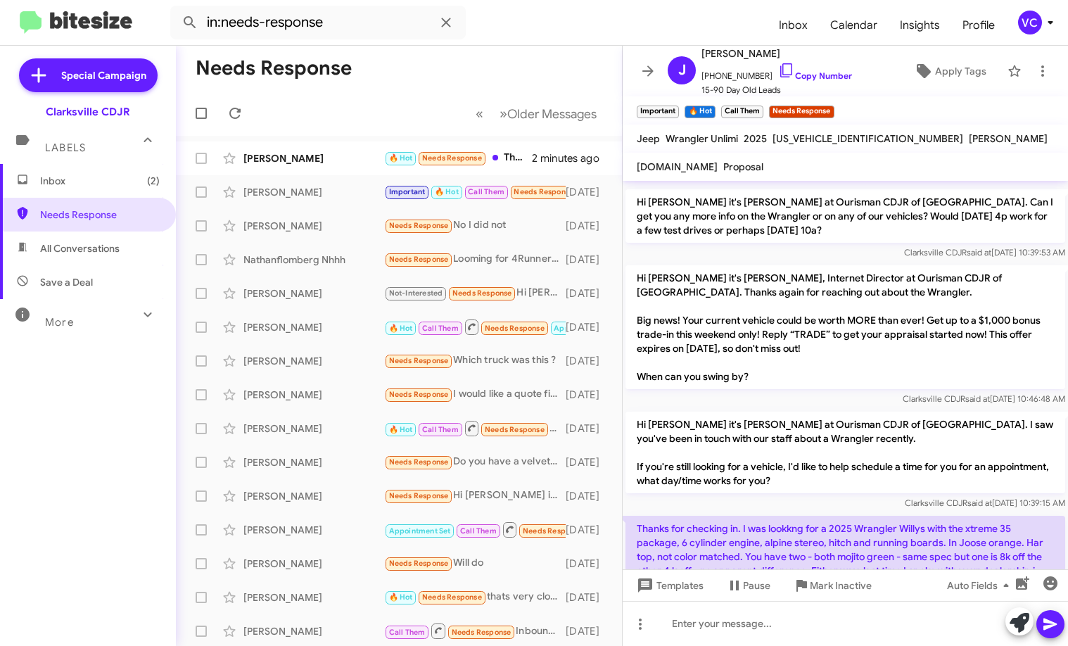
click at [334, 112] on mat-toolbar-row "« Previous » Next Older Messages" at bounding box center [399, 113] width 446 height 45
click at [226, 107] on span at bounding box center [235, 113] width 28 height 17
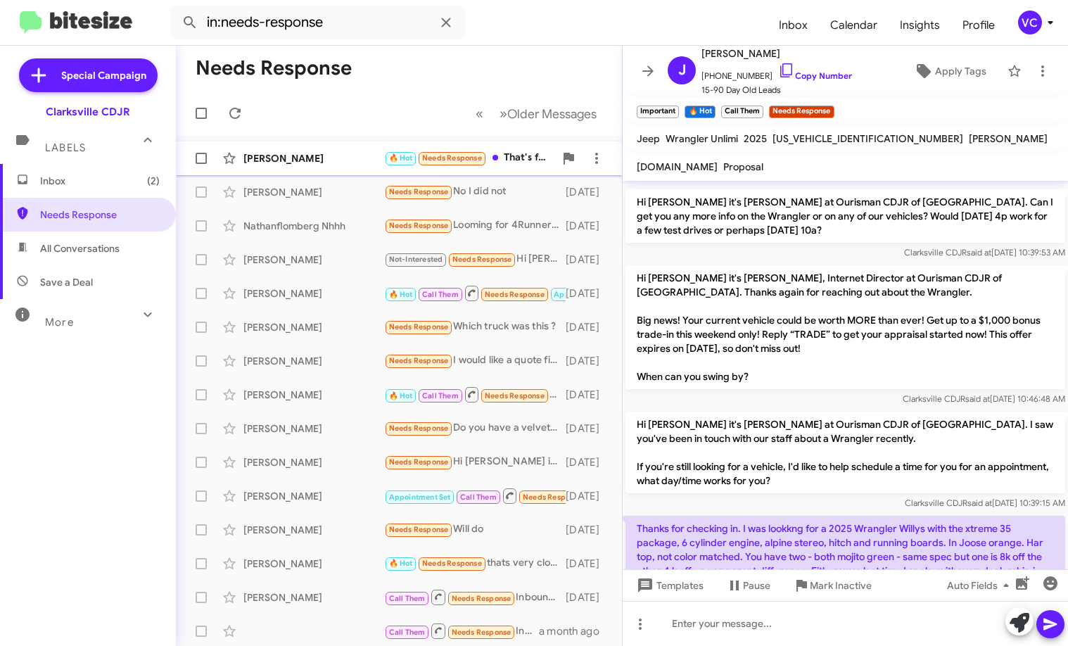
click at [283, 158] on div "[PERSON_NAME]" at bounding box center [313, 158] width 141 height 14
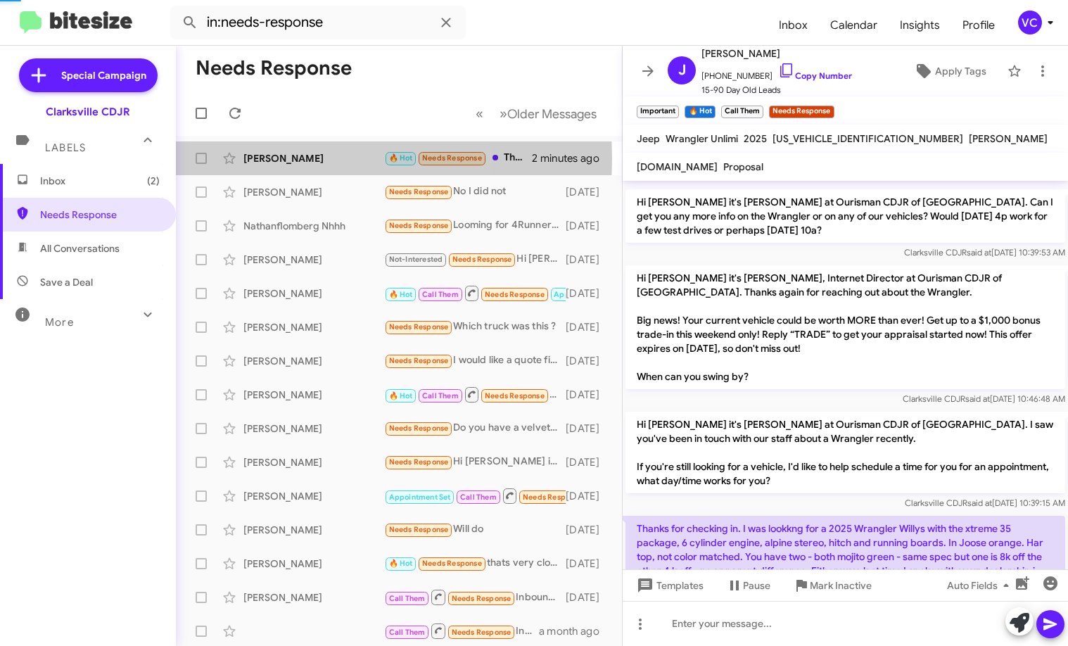
scroll to position [79, 0]
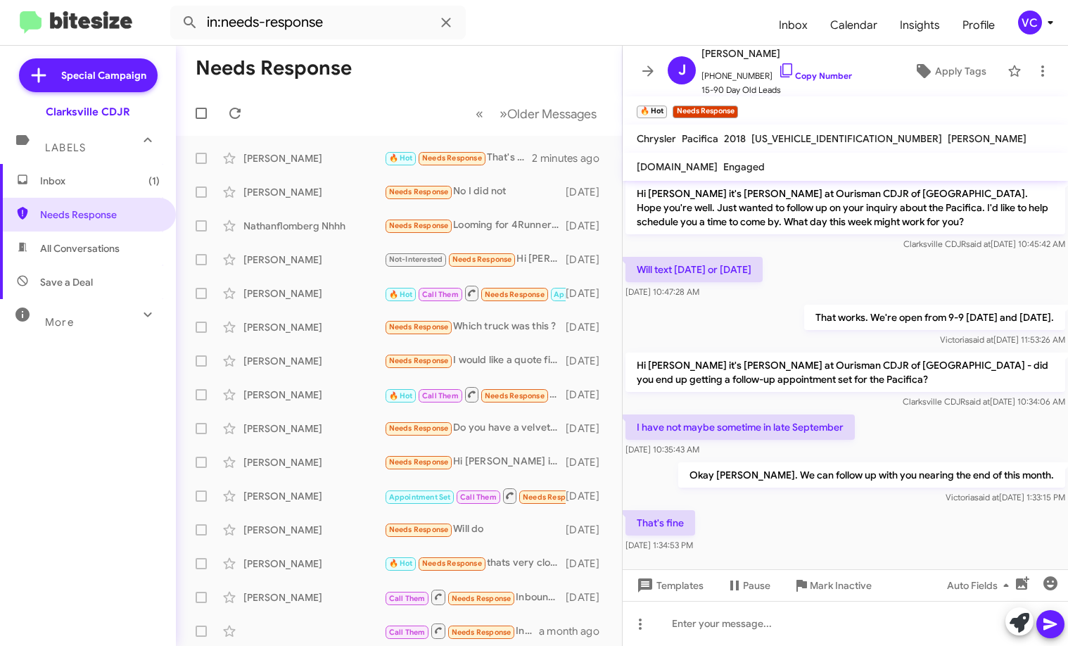
click at [736, 555] on div at bounding box center [845, 569] width 445 height 28
click at [736, 412] on div "I have not maybe sometime in late September [DATE] 10:35:43 AM" at bounding box center [845, 436] width 445 height 48
click at [736, 555] on div at bounding box center [845, 569] width 445 height 28
click at [736, 78] on span "Apply Tags" at bounding box center [960, 70] width 51 height 25
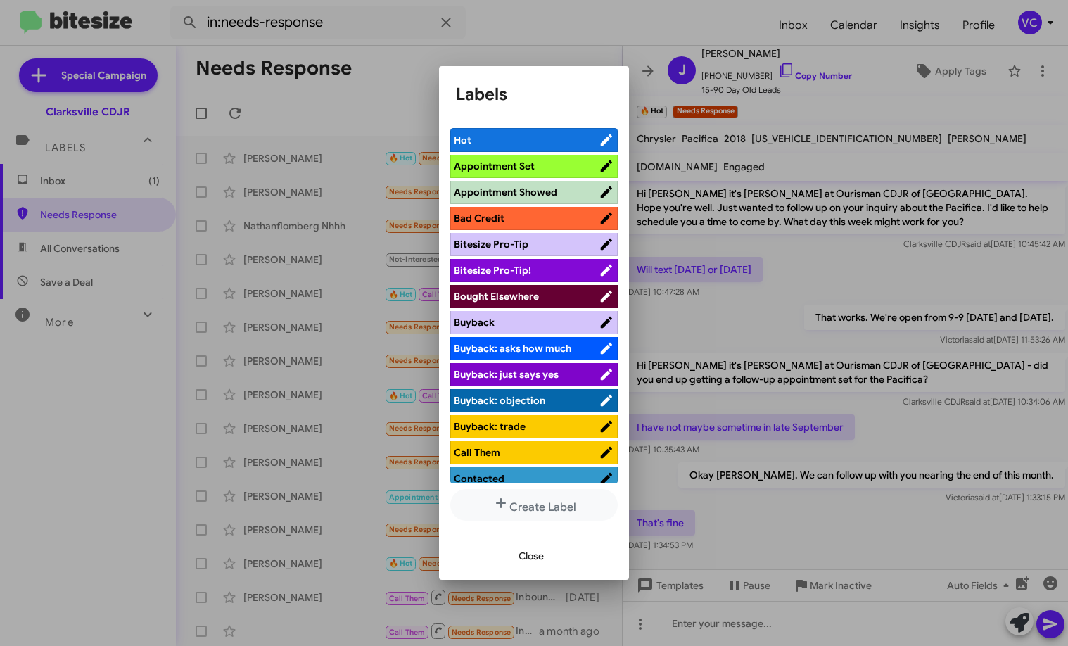
click at [736, 479] on div at bounding box center [534, 323] width 1068 height 646
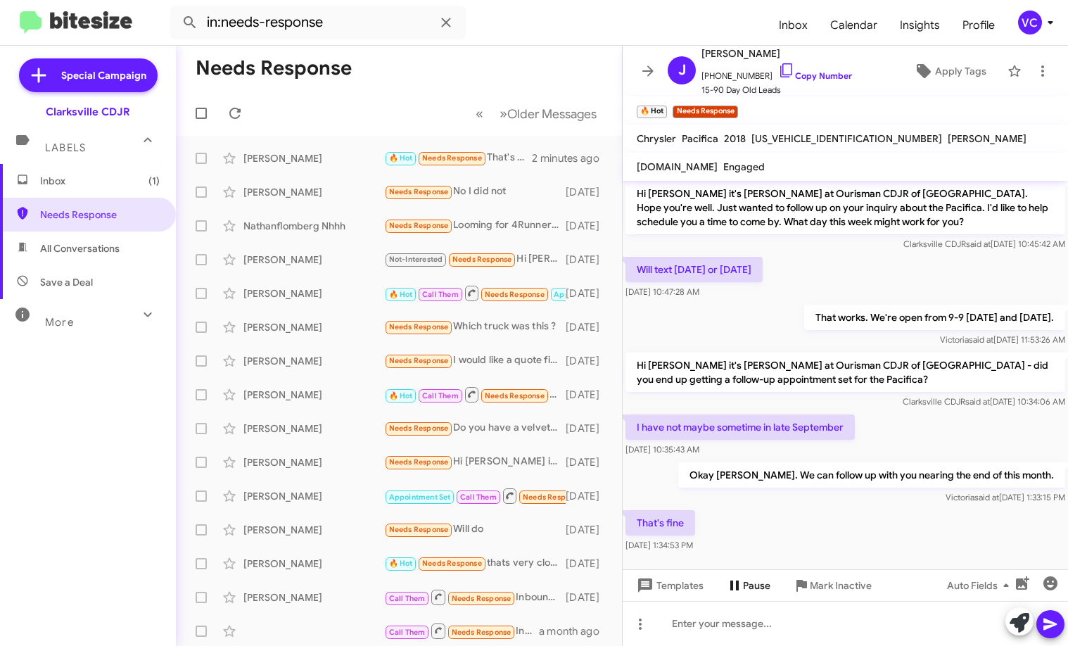
click at [736, 589] on span "Pause" at bounding box center [756, 585] width 27 height 25
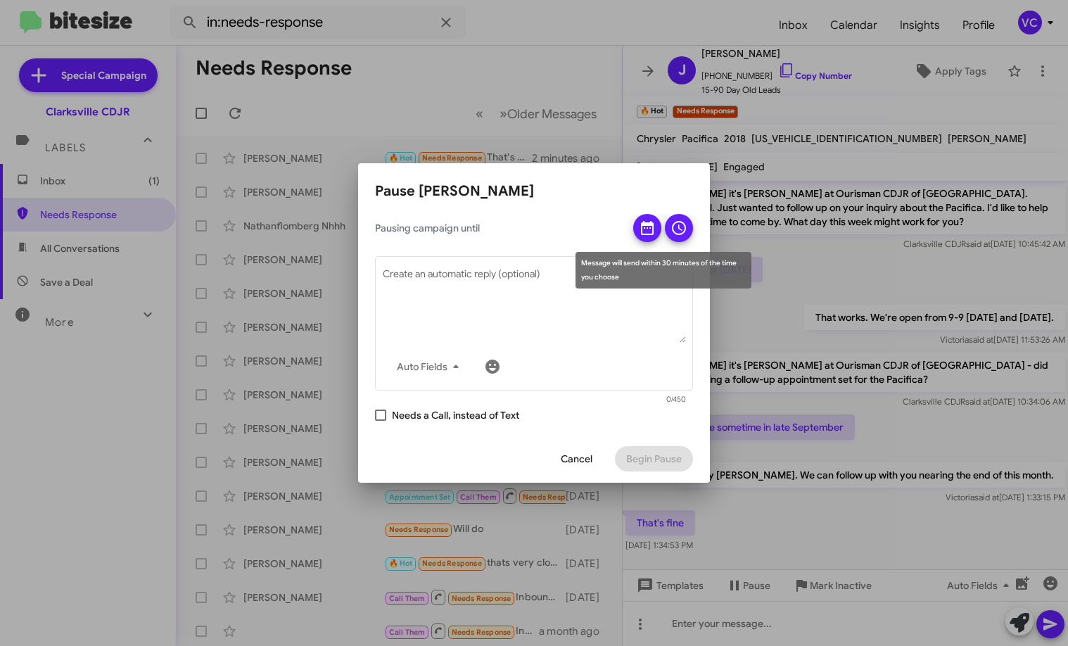
click at [642, 229] on icon at bounding box center [647, 228] width 13 height 14
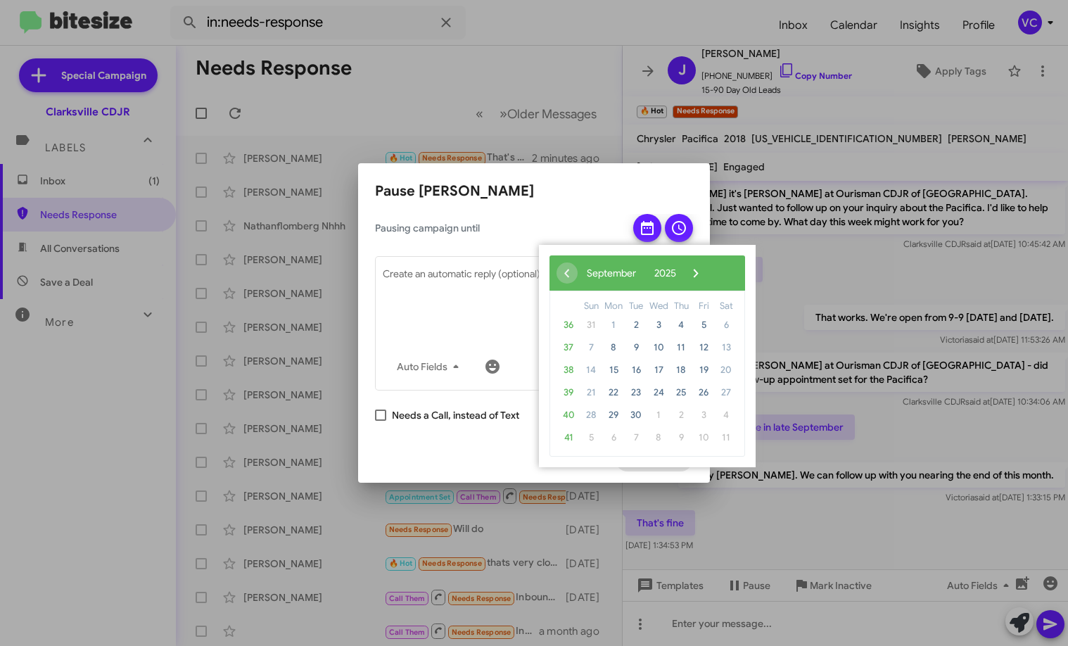
click at [587, 414] on span "28" at bounding box center [591, 415] width 23 height 23
click at [661, 390] on span "24" at bounding box center [658, 392] width 23 height 23
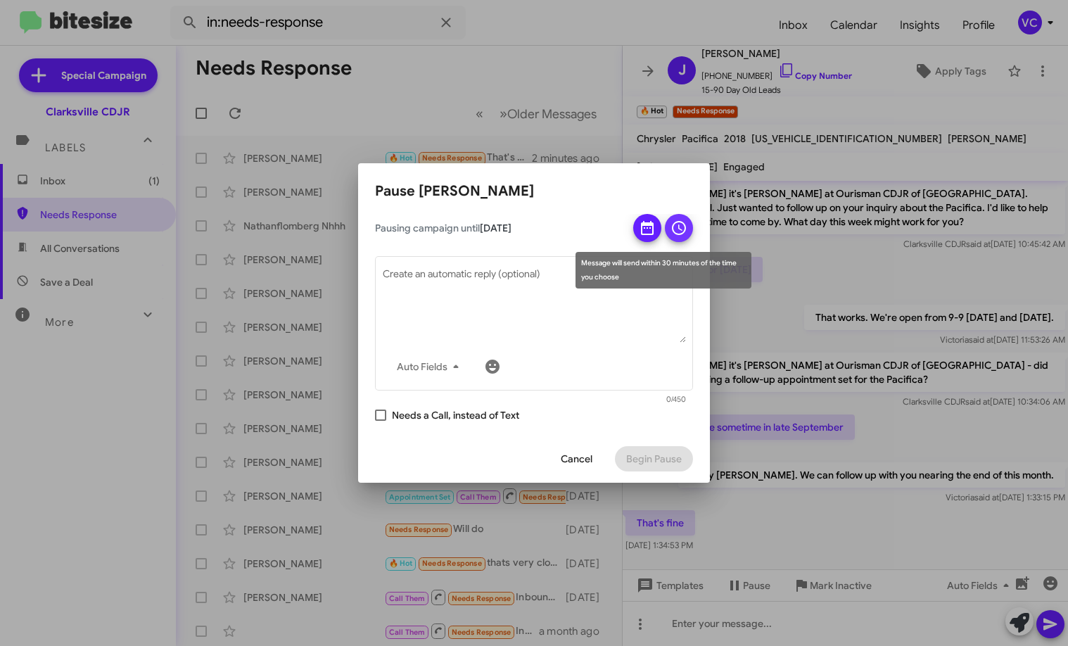
click at [680, 219] on span at bounding box center [678, 228] width 17 height 28
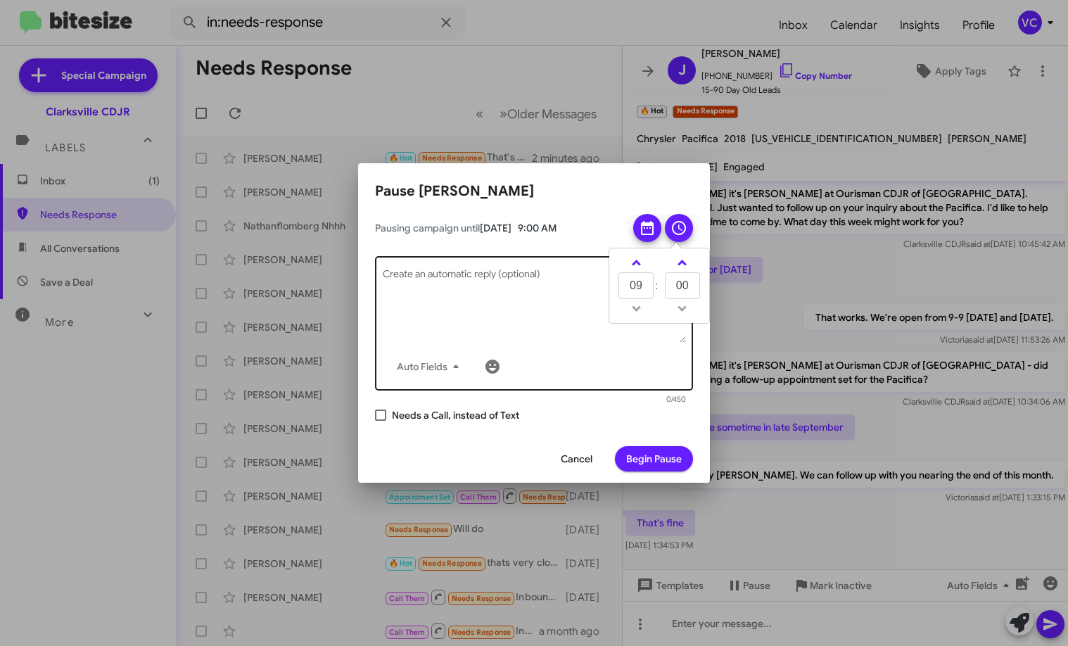
click at [506, 307] on textarea "Create an automatic reply (optional)" at bounding box center [534, 305] width 303 height 73
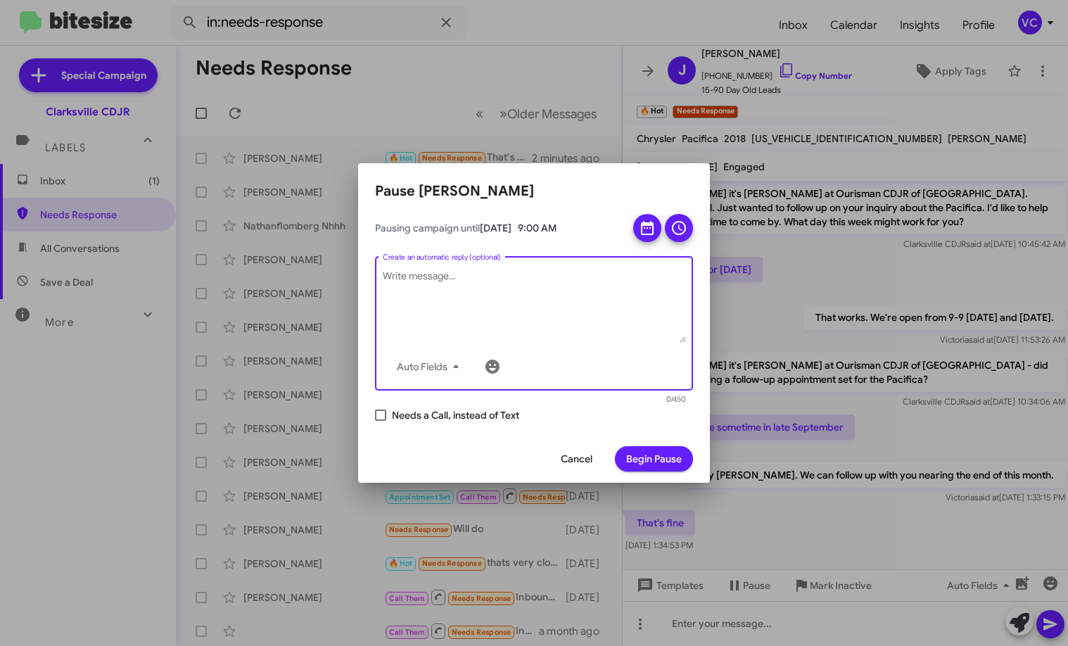
click at [638, 453] on span "Begin Pause" at bounding box center [654, 458] width 56 height 25
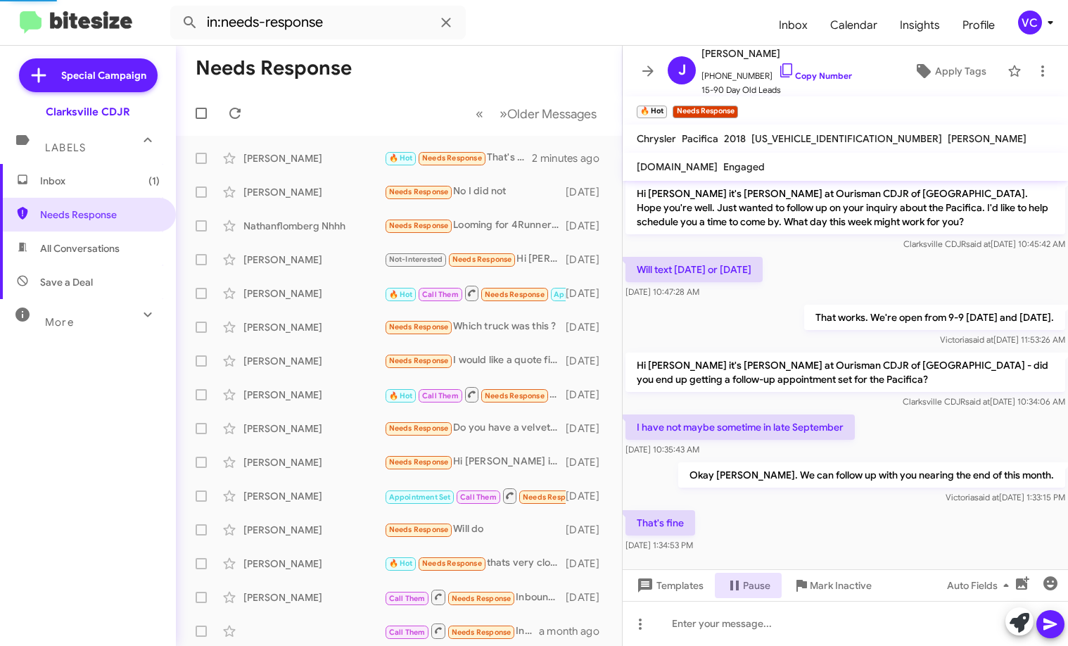
drag, startPoint x: 866, startPoint y: 504, endPoint x: 872, endPoint y: 496, distance: 10.0
click at [736, 507] on div "That's fine [DATE] 1:34:53 PM" at bounding box center [845, 531] width 445 height 48
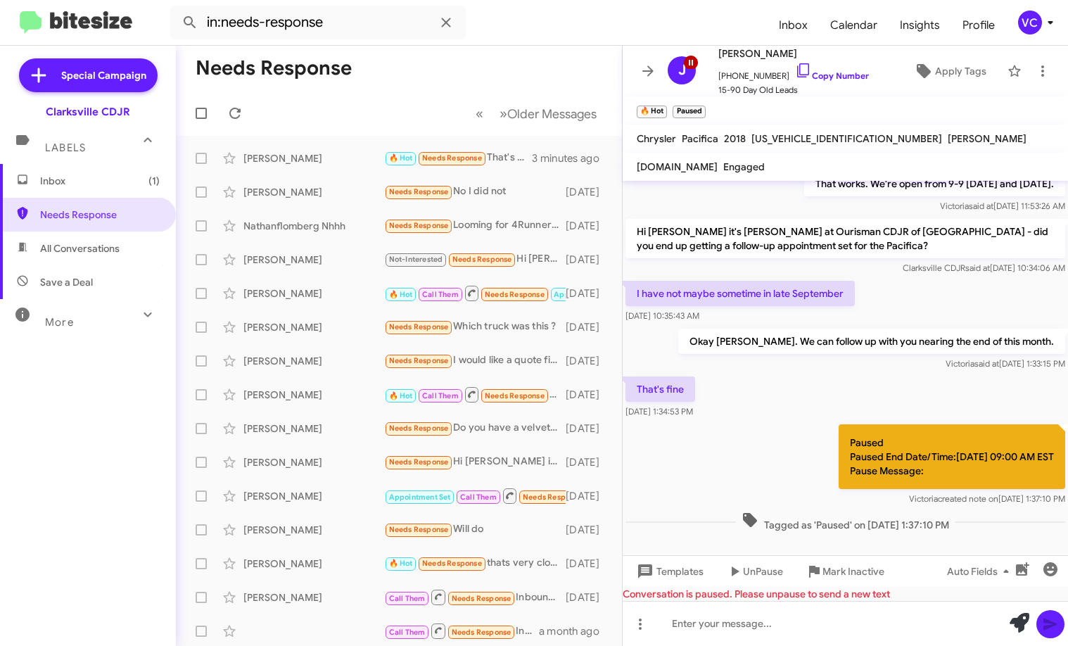
scroll to position [213, 0]
click at [736, 462] on div "Paused Paused End Date/Time:[DATE] 09:00 AM EST Pause Message: Victoria created…" at bounding box center [845, 464] width 445 height 87
click at [736, 397] on div "That's fine [DATE] 1:34:53 PM" at bounding box center [845, 397] width 445 height 48
click at [241, 109] on icon at bounding box center [235, 113] width 17 height 17
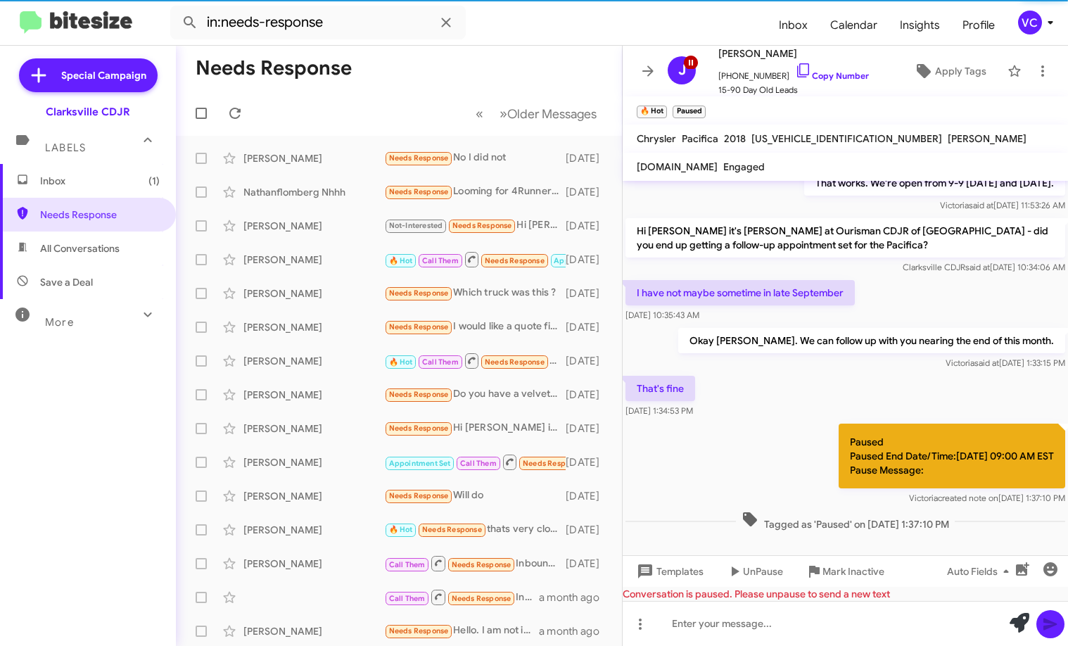
click at [617, 24] on form "in:needs-response" at bounding box center [468, 23] width 597 height 34
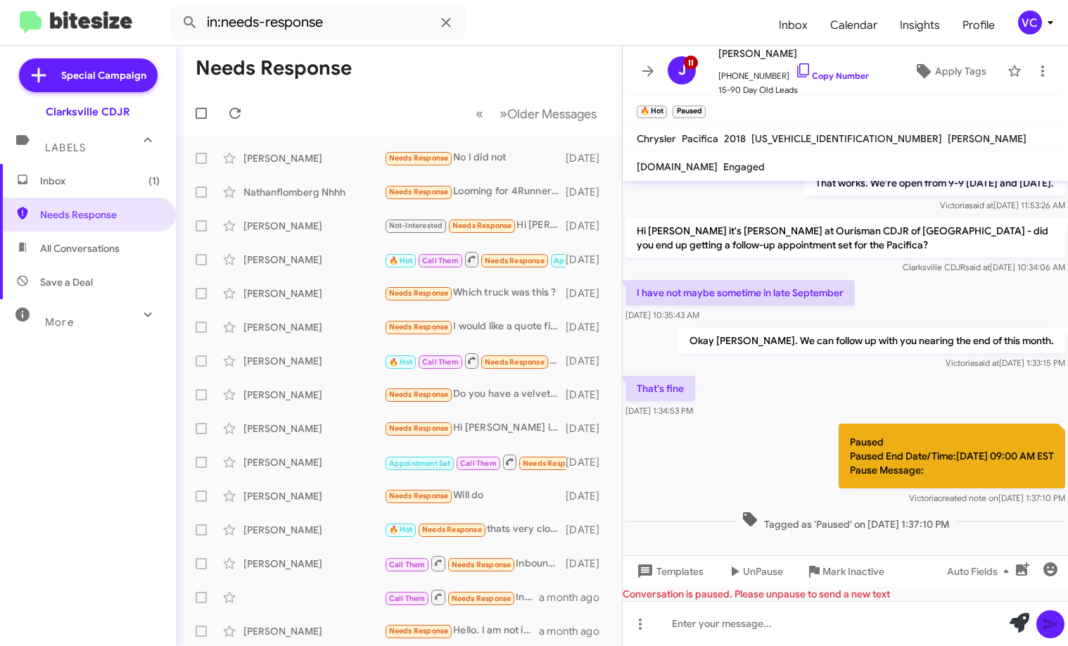
click at [736, 393] on div "That's fine [DATE] 1:34:53 PM" at bounding box center [845, 397] width 445 height 48
click at [657, 438] on div "Paused Paused End Date/Time:[DATE] 09:00 AM EST Pause Message: Victoria created…" at bounding box center [845, 464] width 445 height 87
click at [736, 388] on div "That's fine [DATE] 1:34:53 PM" at bounding box center [845, 397] width 445 height 48
click at [379, 103] on mat-toolbar-row "« Previous » Next Older Messages" at bounding box center [399, 113] width 446 height 45
click at [237, 117] on icon at bounding box center [235, 113] width 17 height 17
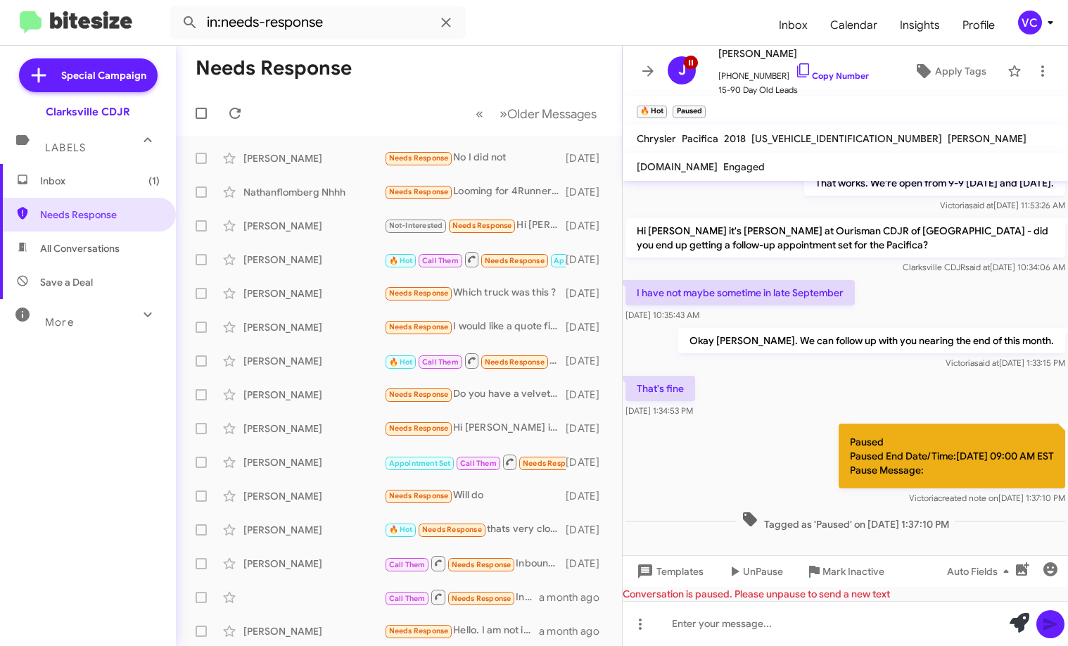
click at [736, 472] on div "Paused Paused End Date/Time:[DATE] 09:00 AM EST Pause Message: Victoria created…" at bounding box center [845, 464] width 445 height 87
click at [377, 107] on mat-toolbar-row "« Previous » Next Older Messages" at bounding box center [399, 113] width 446 height 45
click at [231, 110] on icon at bounding box center [234, 113] width 11 height 11
click at [333, 162] on div "[PERSON_NAME]" at bounding box center [313, 158] width 141 height 14
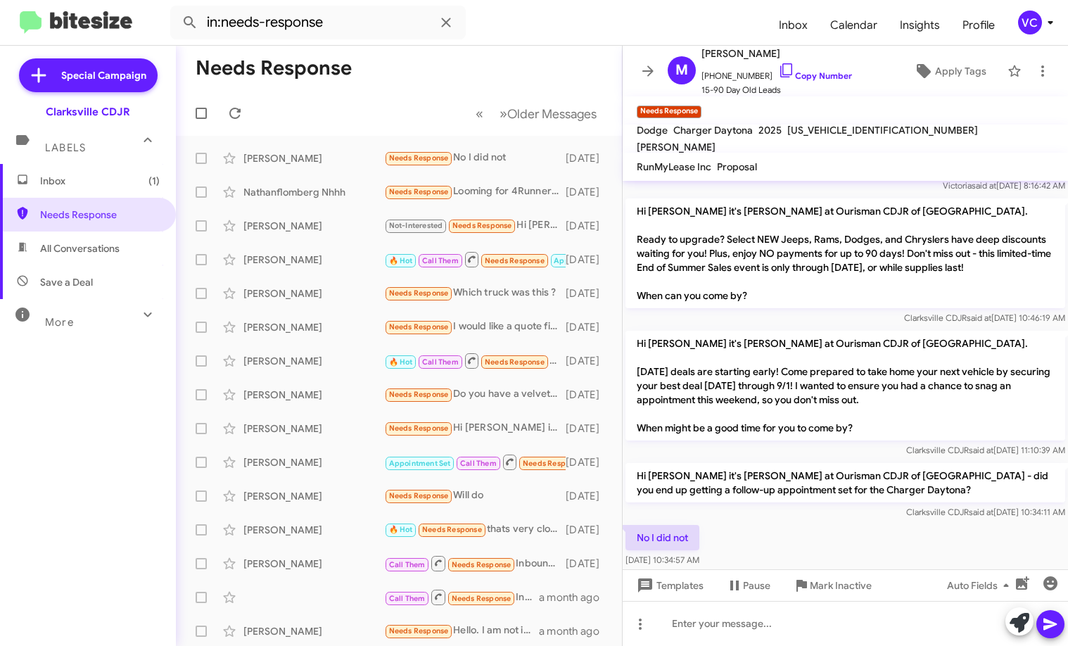
scroll to position [589, 0]
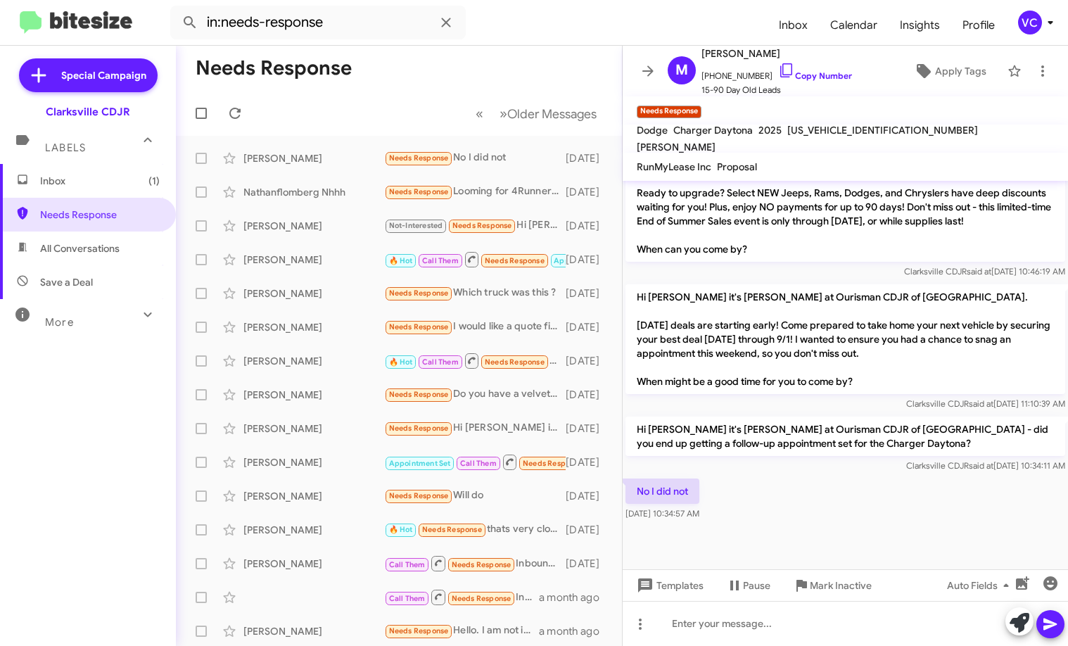
click at [736, 511] on div "No I did not [DATE] 10:34:57 AM" at bounding box center [845, 500] width 445 height 48
click at [736, 509] on div "No I did not [DATE] 10:34:57 AM" at bounding box center [845, 500] width 445 height 48
click at [736, 520] on div "No I did not [DATE] 10:34:57 AM" at bounding box center [845, 500] width 445 height 48
click at [736, 633] on div at bounding box center [845, 623] width 445 height 45
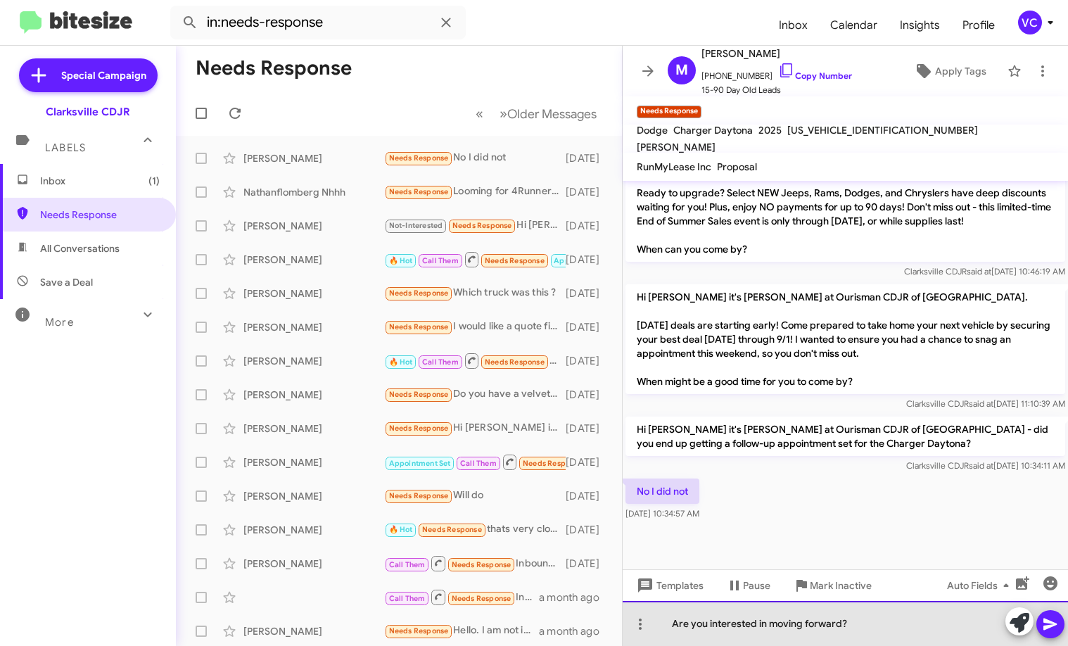
click at [736, 627] on div "Are you interested in moving forward?" at bounding box center [845, 623] width 445 height 45
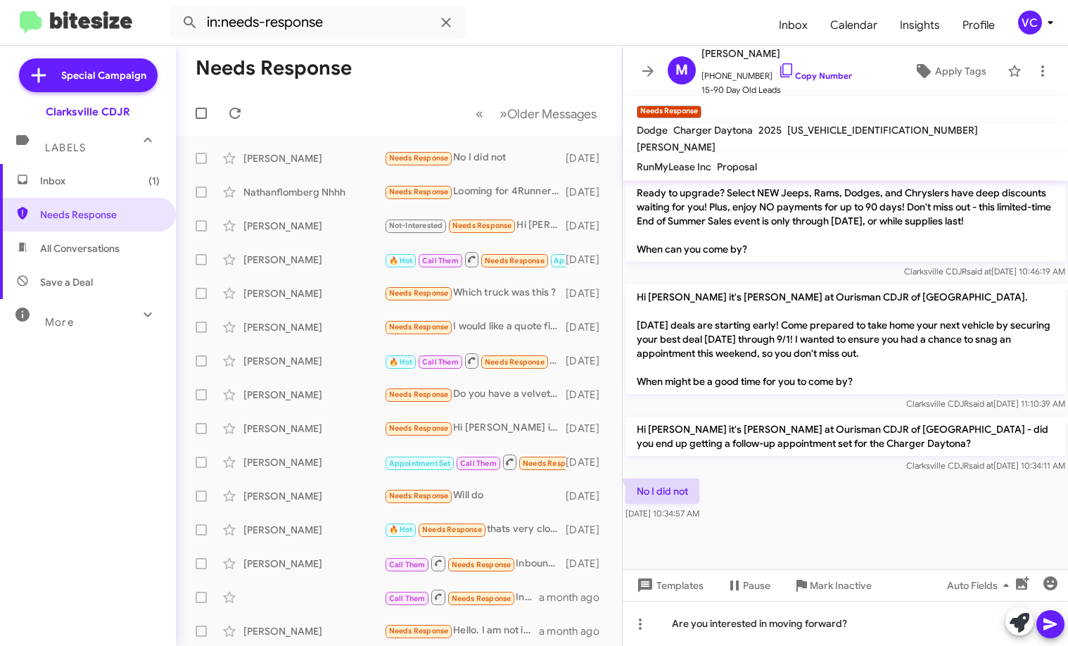
click at [736, 629] on icon at bounding box center [1050, 623] width 17 height 17
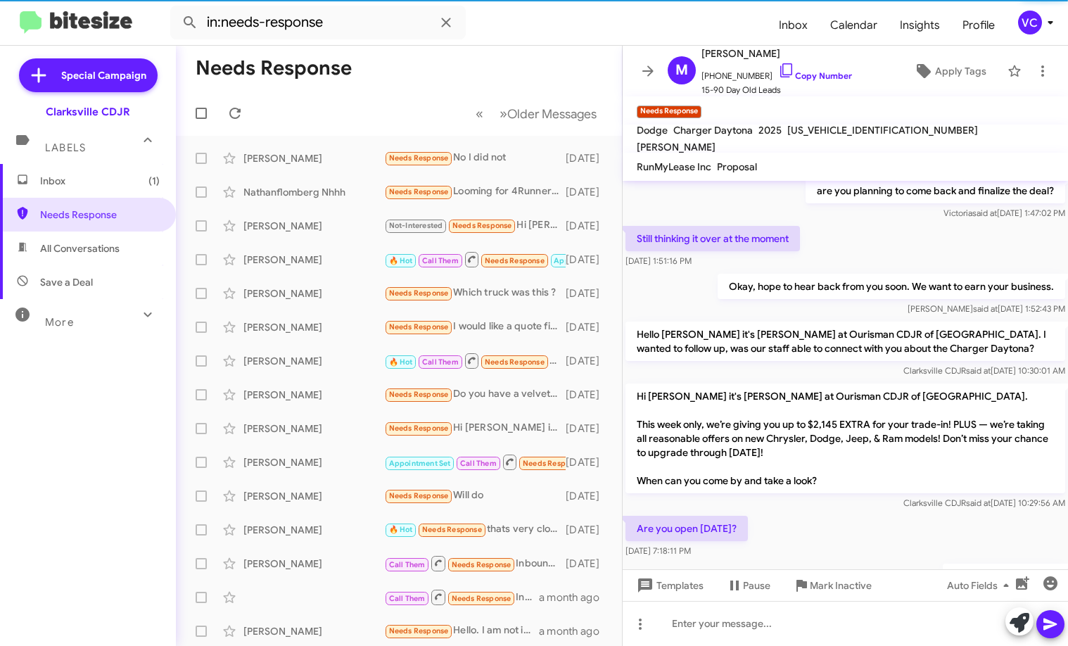
click at [736, 510] on div "Hi [PERSON_NAME] this is [PERSON_NAME], Internet Director at Ourisman CDJR of […" at bounding box center [845, 540] width 445 height 979
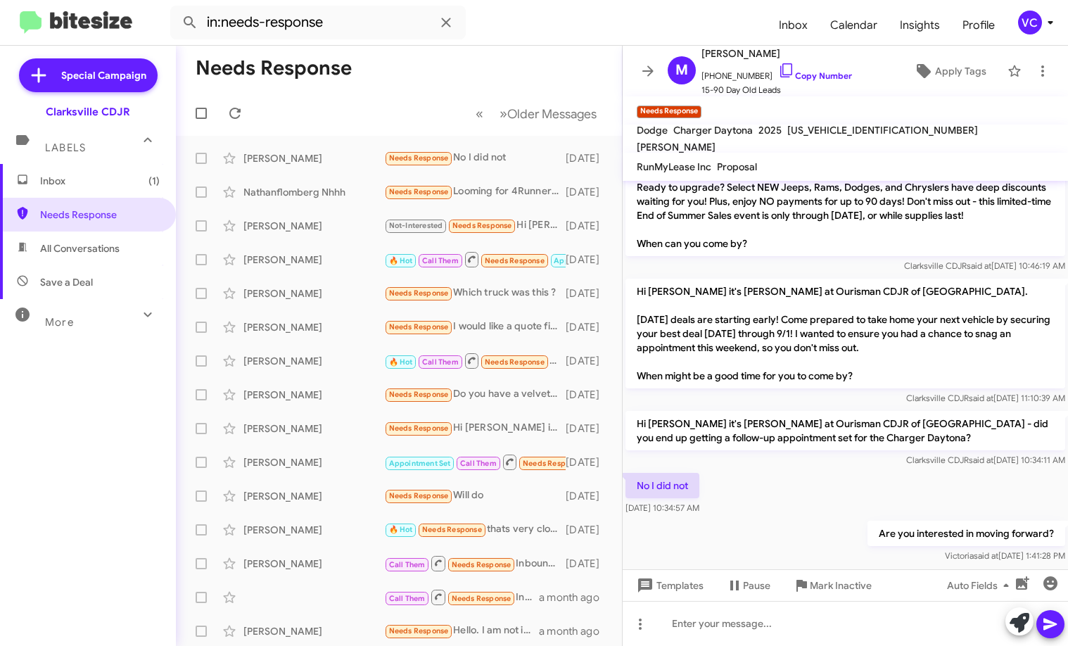
scroll to position [570, 0]
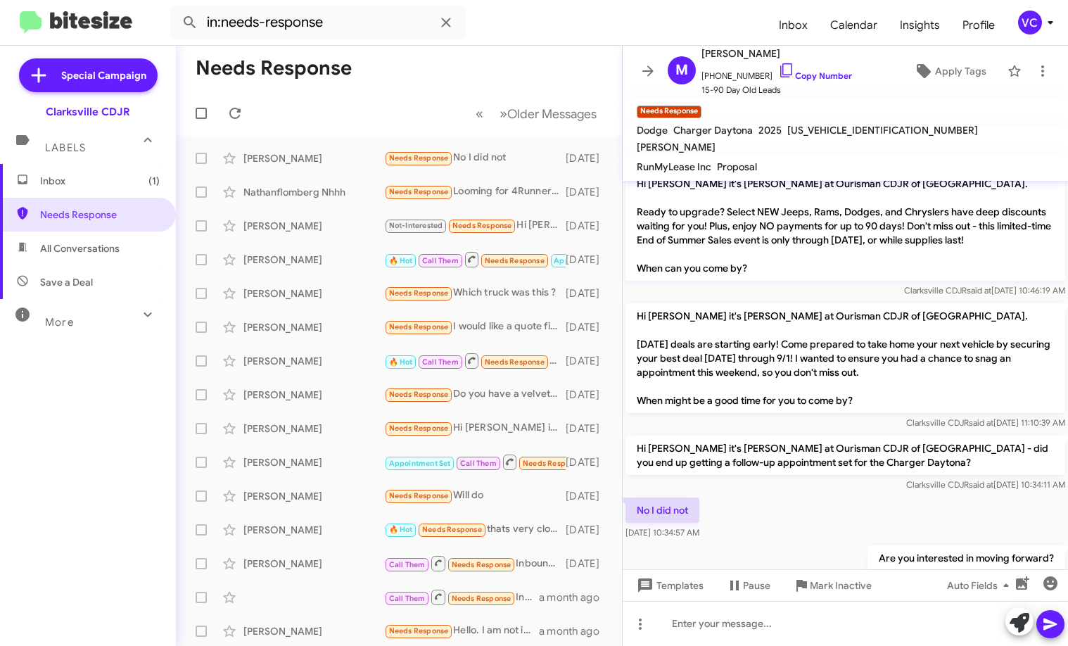
click at [736, 523] on div "No I did not [DATE] 10:34:57 AM" at bounding box center [845, 519] width 445 height 48
click at [736, 521] on div "No I did not [DATE] 10:34:57 AM" at bounding box center [845, 519] width 445 height 48
click at [736, 527] on div "No I did not [DATE] 10:34:57 AM" at bounding box center [845, 519] width 445 height 48
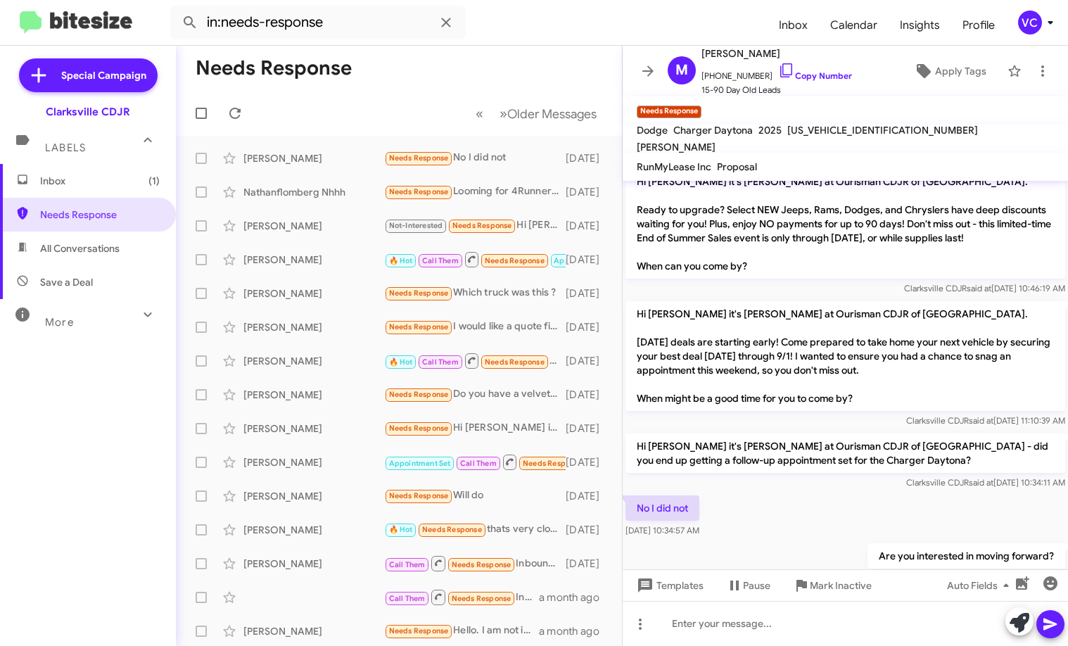
scroll to position [640, 0]
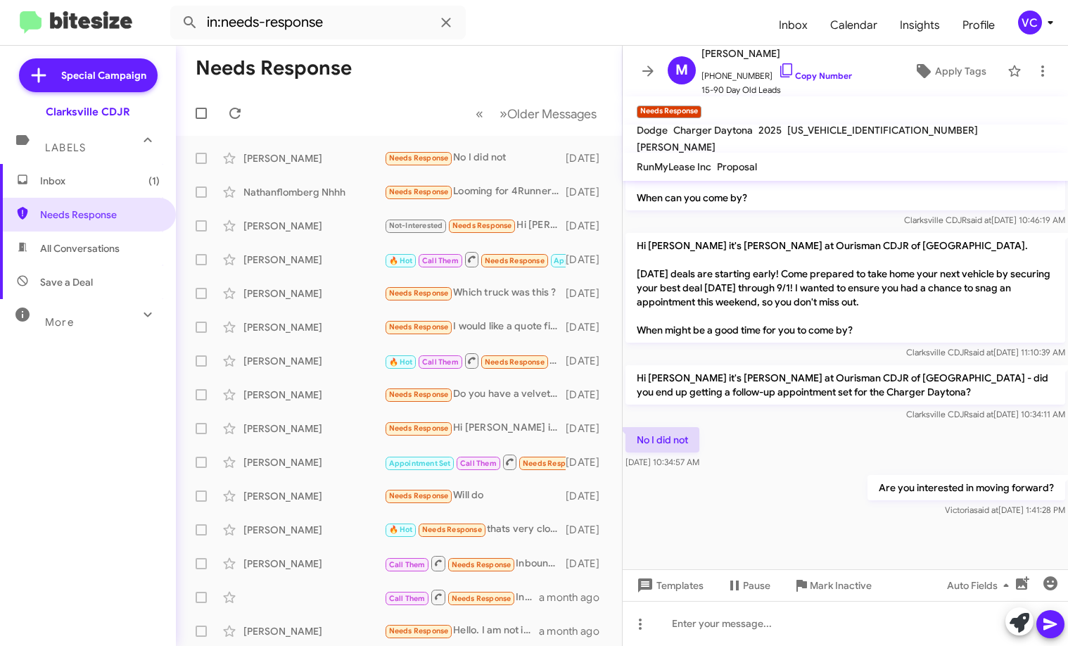
click at [736, 477] on div "Are you interested in moving forward? [PERSON_NAME] said at [DATE] 1:41:28 PM" at bounding box center [845, 496] width 445 height 48
click at [736, 488] on div "Are you interested in moving forward? [PERSON_NAME] said at [DATE] 1:41:28 PM" at bounding box center [845, 496] width 445 height 48
drag, startPoint x: 234, startPoint y: 114, endPoint x: 271, endPoint y: 118, distance: 37.5
click at [233, 114] on icon at bounding box center [235, 113] width 17 height 17
click at [381, 111] on mat-toolbar-row "« Previous » Next Older Messages" at bounding box center [399, 113] width 446 height 45
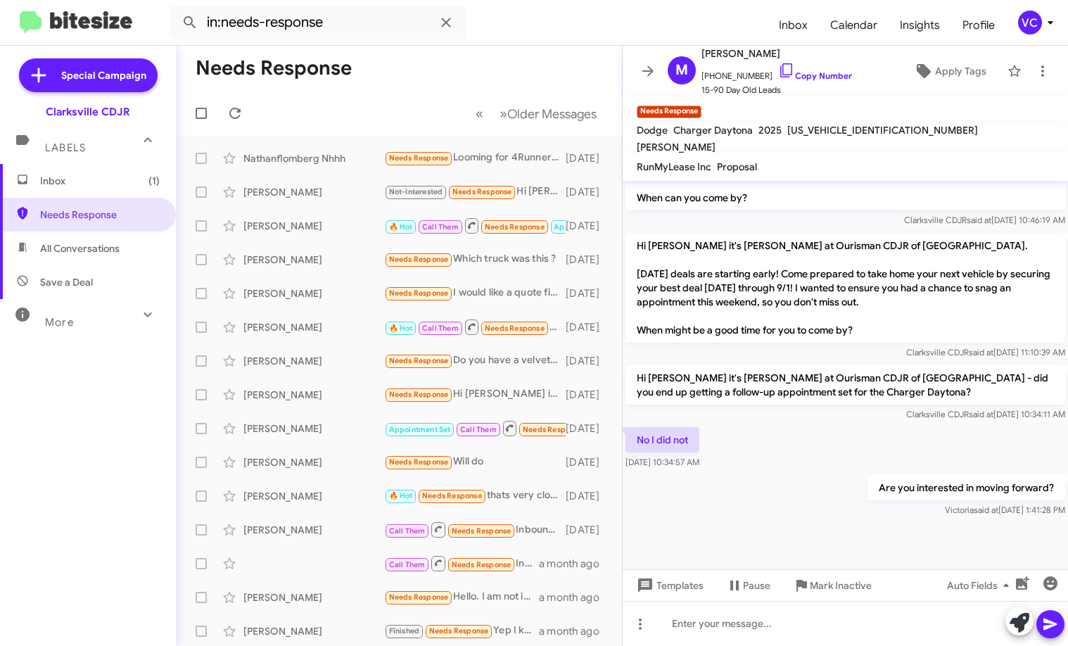
click at [736, 512] on div "Are you interested in moving forward? [PERSON_NAME] said at [DATE] 1:41:28 PM" at bounding box center [845, 496] width 445 height 48
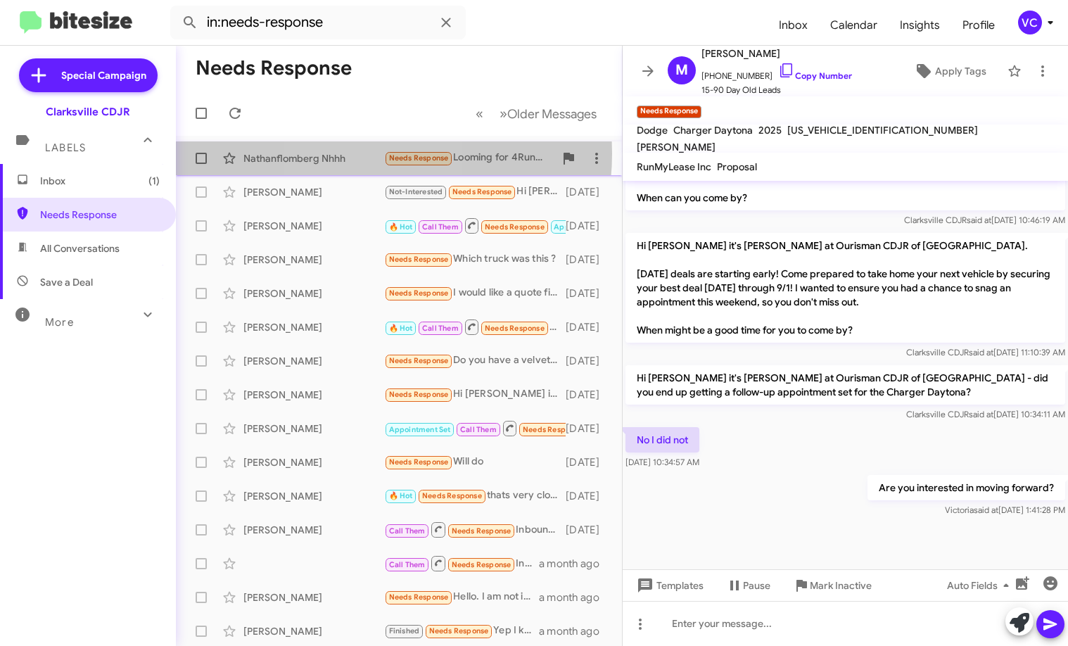
click at [358, 153] on div "Nathanflomberg Nhhh" at bounding box center [313, 158] width 141 height 14
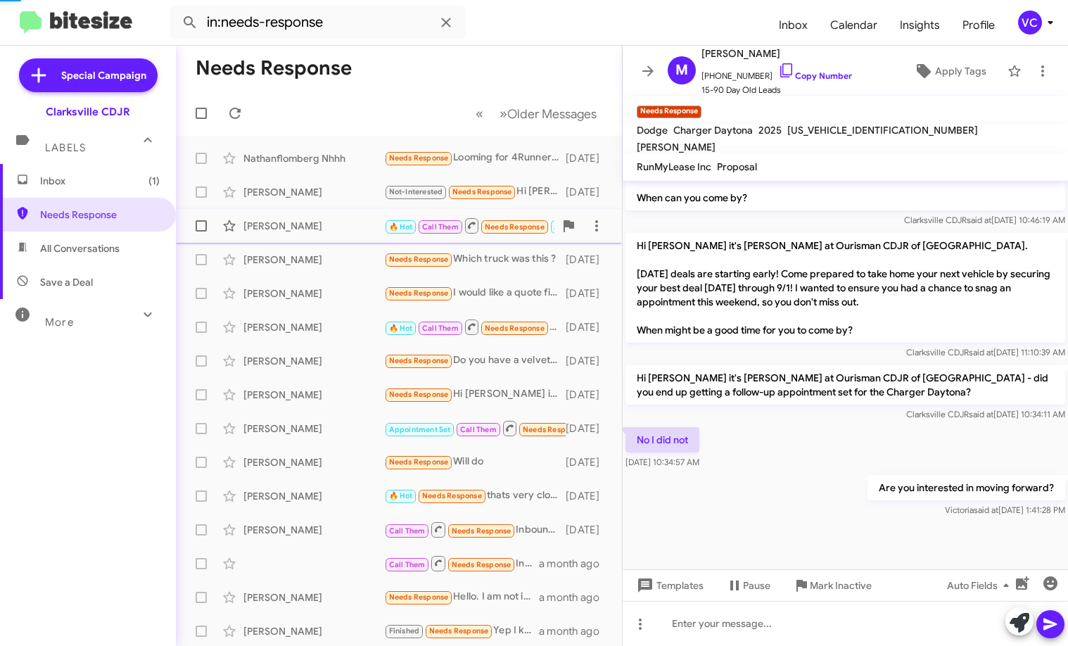
scroll to position [46, 0]
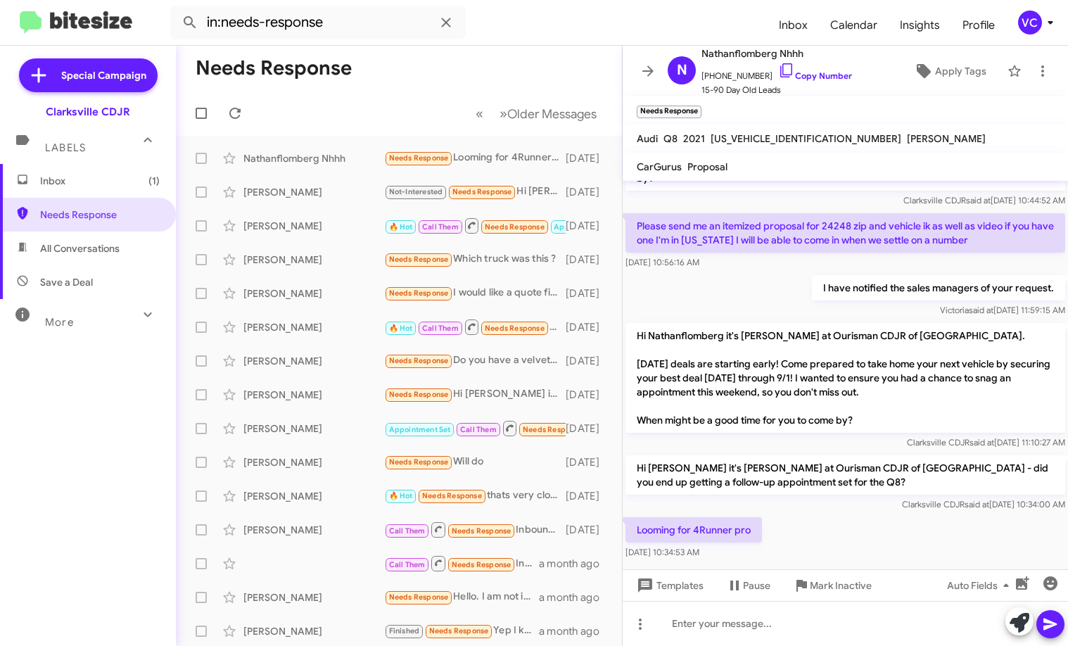
click at [736, 518] on div "Looming for 4Runner pro [DATE] 10:34:53 AM" at bounding box center [845, 538] width 445 height 48
click at [736, 519] on div "Looming for 4Runner pro [DATE] 10:34:53 AM" at bounding box center [845, 538] width 445 height 48
click at [736, 533] on div "Looming for 4Runner pro [DATE] 10:34:53 AM" at bounding box center [845, 538] width 445 height 48
click at [736, 537] on div "Looming for 4Runner pro [DATE] 10:34:53 AM" at bounding box center [845, 538] width 445 height 48
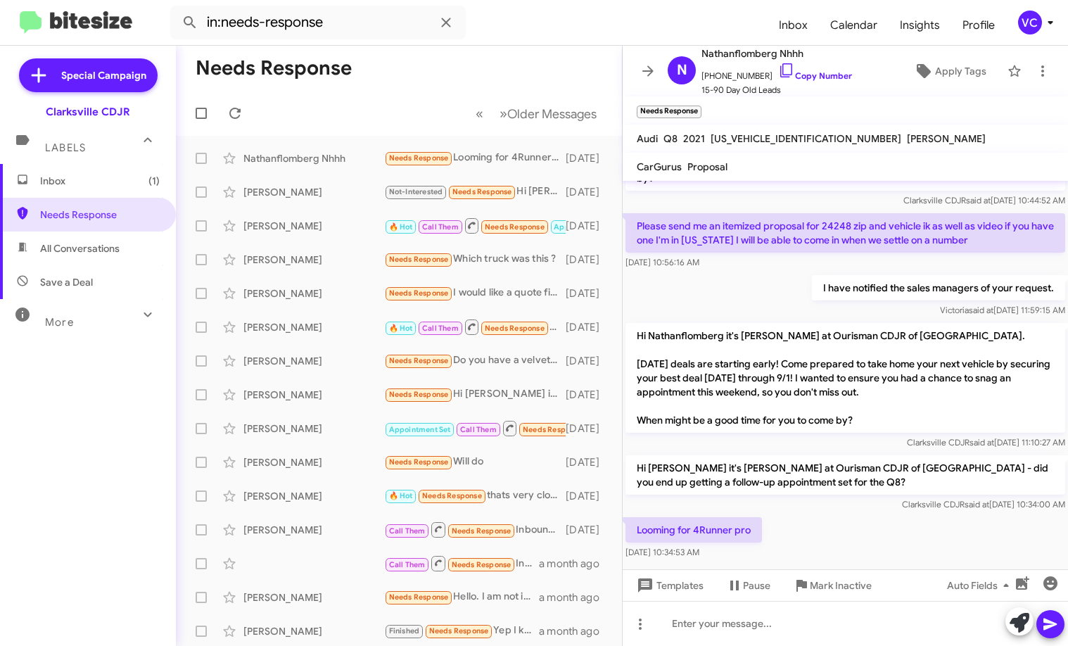
click at [736, 537] on div "Looming for 4Runner pro [DATE] 10:34:53 AM" at bounding box center [845, 538] width 445 height 48
click at [107, 480] on div "Inbox (1) Needs Response All Conversations Save a Deal More Important 🔥 Hot App…" at bounding box center [88, 358] width 176 height 388
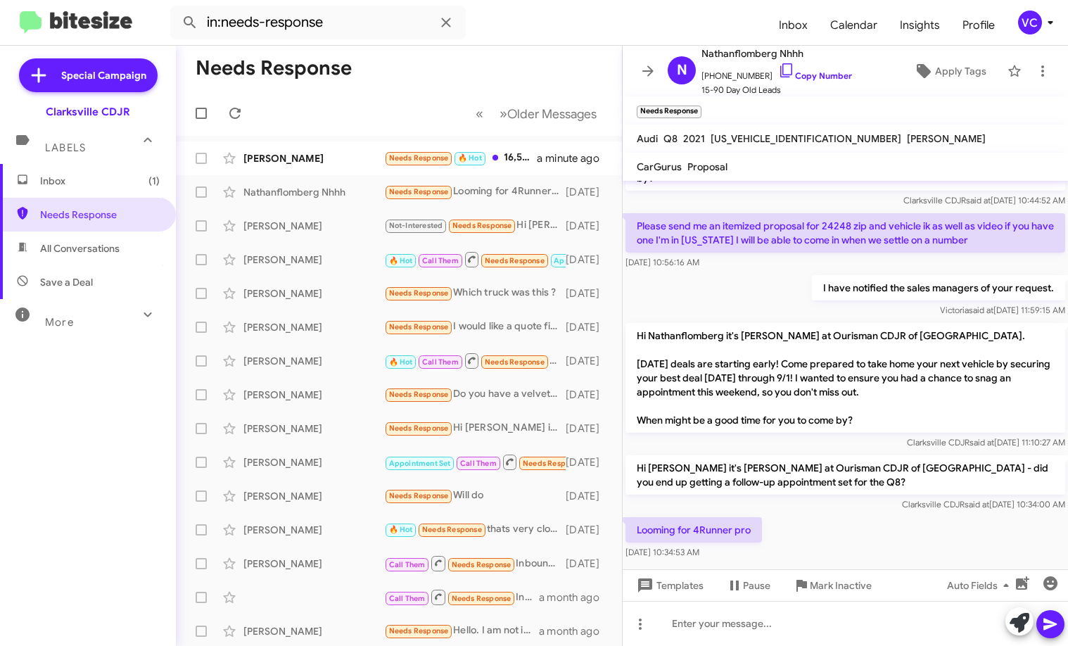
click at [133, 446] on div "Inbox (1) Needs Response All Conversations Save a Deal More Important 🔥 Hot App…" at bounding box center [88, 358] width 176 height 388
click at [81, 394] on div "Inbox (1) Needs Response All Conversations Save a Deal More Important 🔥 Hot App…" at bounding box center [88, 358] width 176 height 388
click at [315, 162] on div "[PERSON_NAME]" at bounding box center [313, 158] width 141 height 14
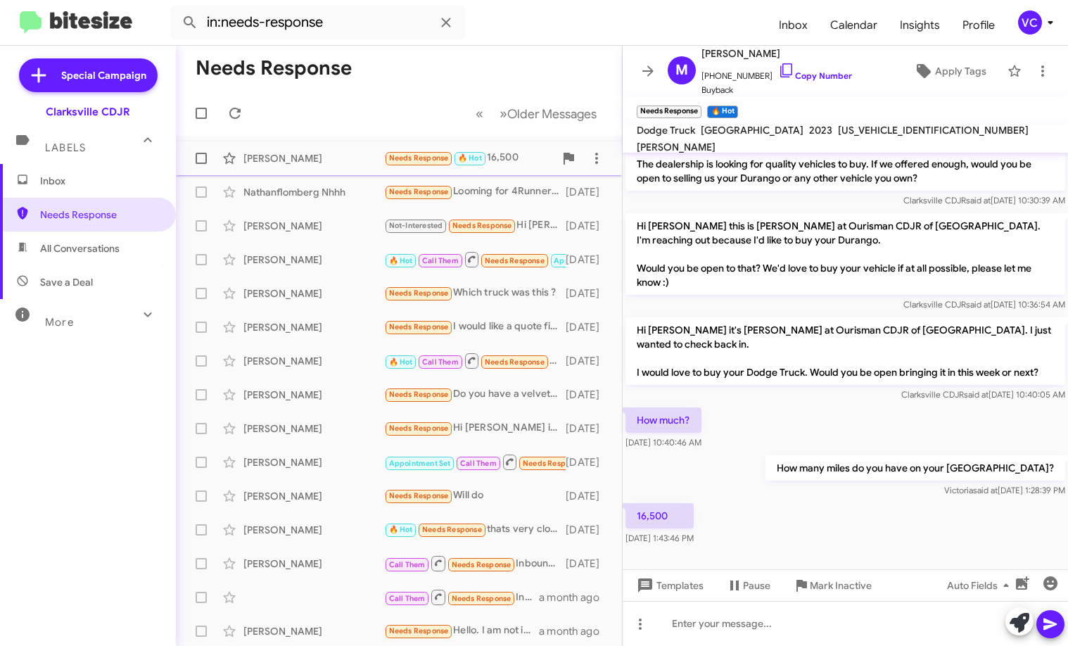
click at [349, 155] on div "[PERSON_NAME]" at bounding box center [313, 158] width 141 height 14
click at [81, 500] on div "Inbox Needs Response All Conversations Save a Deal More Important 🔥 Hot Appoint…" at bounding box center [88, 358] width 176 height 388
click at [113, 495] on div "Inbox Needs Response All Conversations Save a Deal More Important 🔥 Hot Appoint…" at bounding box center [88, 358] width 176 height 388
click at [122, 471] on div "Inbox Needs Response All Conversations Save a Deal More Important 🔥 Hot Appoint…" at bounding box center [88, 358] width 176 height 388
click at [529, 48] on mat-toolbar-row "Needs Response" at bounding box center [399, 68] width 446 height 45
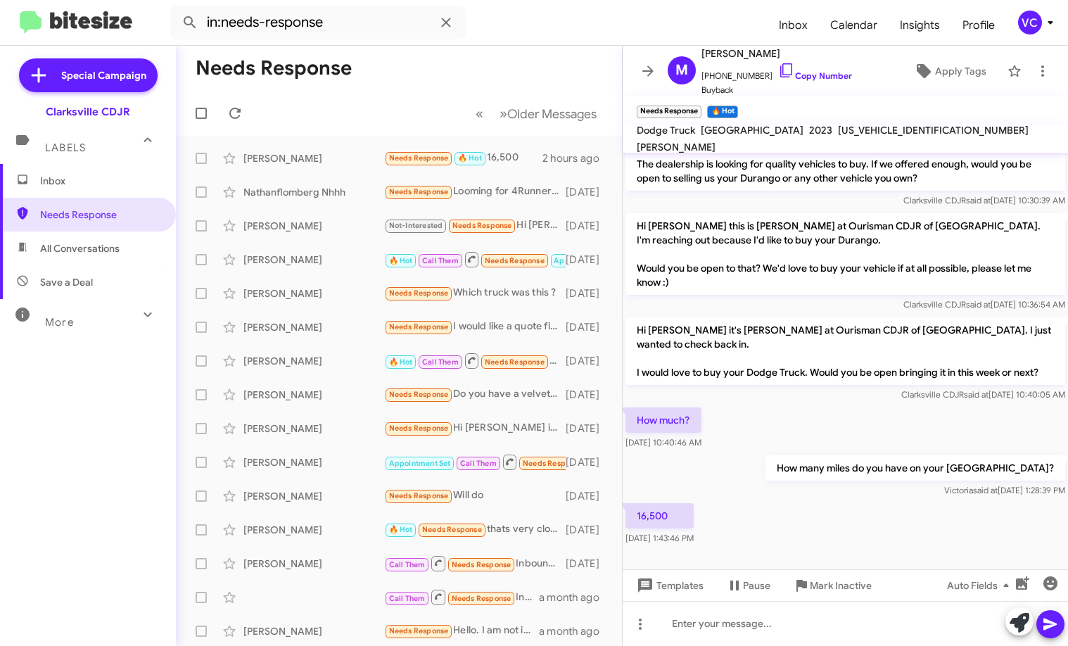
click at [541, 5] on mat-toolbar "in:needs-response Inbox Calendar Insights Profile VC" at bounding box center [534, 22] width 1068 height 45
click at [736, 552] on div at bounding box center [845, 558] width 445 height 21
click at [736, 421] on div "How much? [DATE] 10:40:46 AM" at bounding box center [845, 428] width 445 height 48
click at [736, 536] on div "16,500 [DATE] 1:43:46 PM" at bounding box center [845, 524] width 445 height 48
click at [736, 393] on span "Clarksville CDJR said at [DATE] 10:40:05 AM" at bounding box center [983, 394] width 164 height 11
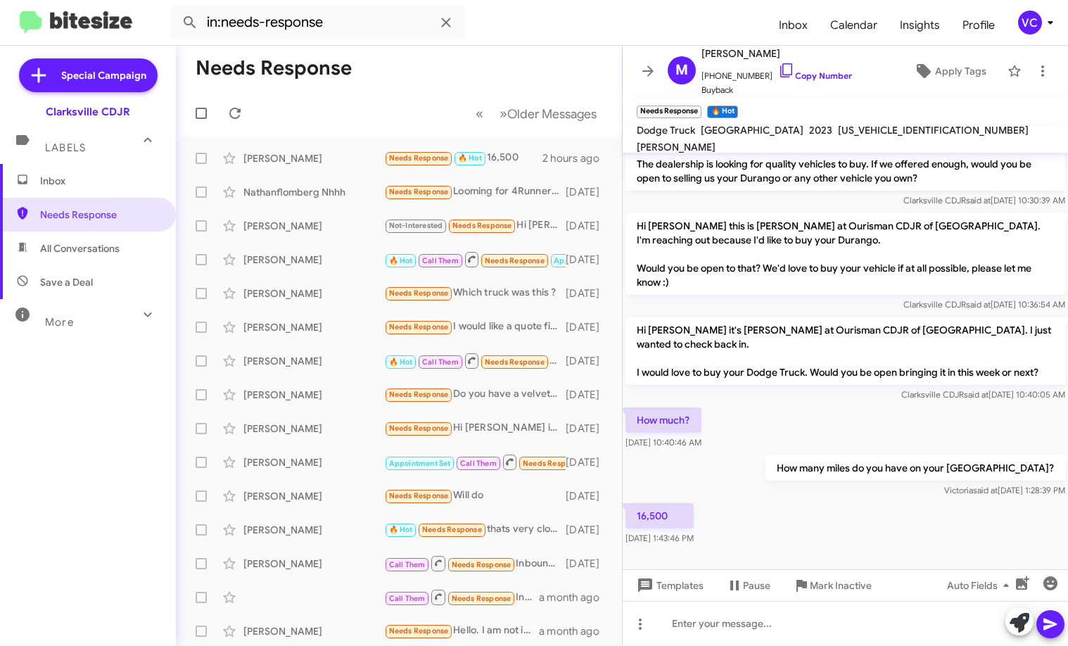
click at [736, 525] on div "16,500 [DATE] 1:43:46 PM" at bounding box center [845, 524] width 445 height 48
click at [736, 523] on div "16,500 [DATE] 1:43:46 PM" at bounding box center [845, 524] width 445 height 48
drag, startPoint x: 829, startPoint y: 430, endPoint x: 848, endPoint y: 505, distance: 77.1
click at [736, 430] on div "How much? [DATE] 10:40:46 AM" at bounding box center [845, 428] width 445 height 48
click at [736, 525] on div "16,500 [DATE] 1:43:46 PM" at bounding box center [845, 524] width 445 height 48
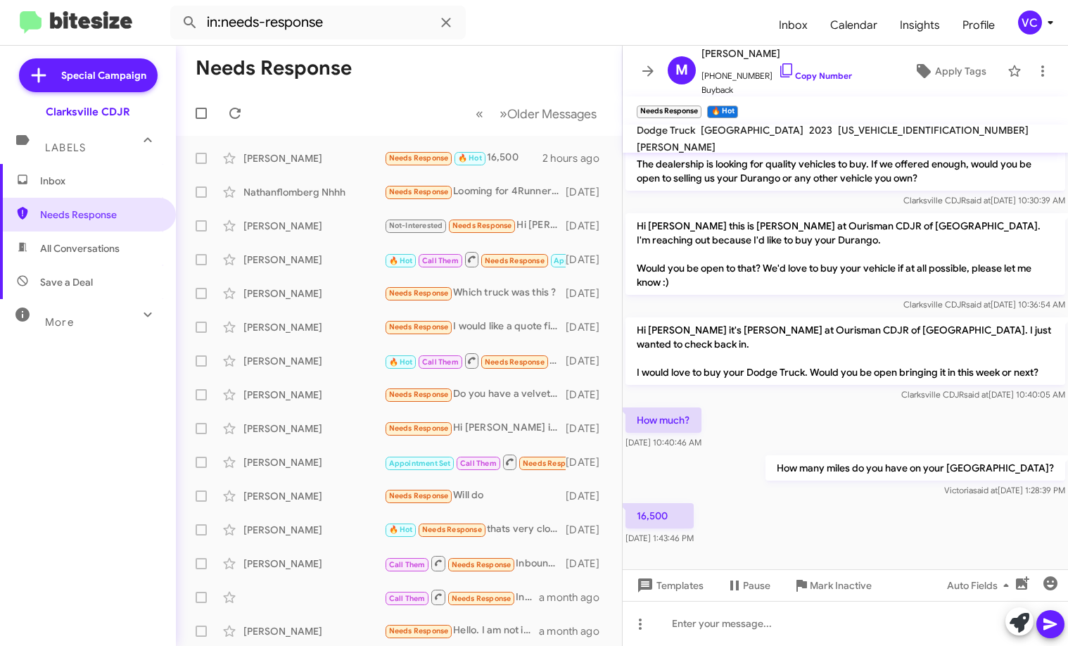
click at [66, 419] on div "Inbox Needs Response All Conversations Save a Deal More Important 🔥 Hot Appoint…" at bounding box center [88, 358] width 176 height 388
click at [22, 466] on div "Inbox Needs Response All Conversations Save a Deal More Important 🔥 Hot Appoint…" at bounding box center [88, 358] width 176 height 388
drag, startPoint x: 140, startPoint y: 428, endPoint x: 202, endPoint y: 432, distance: 62.0
click at [140, 429] on div "Inbox Needs Response All Conversations Save a Deal More Important 🔥 Hot Appoint…" at bounding box center [88, 358] width 176 height 388
click at [736, 489] on div "[PERSON_NAME] said at [DATE] 1:28:39 PM" at bounding box center [915, 490] width 300 height 14
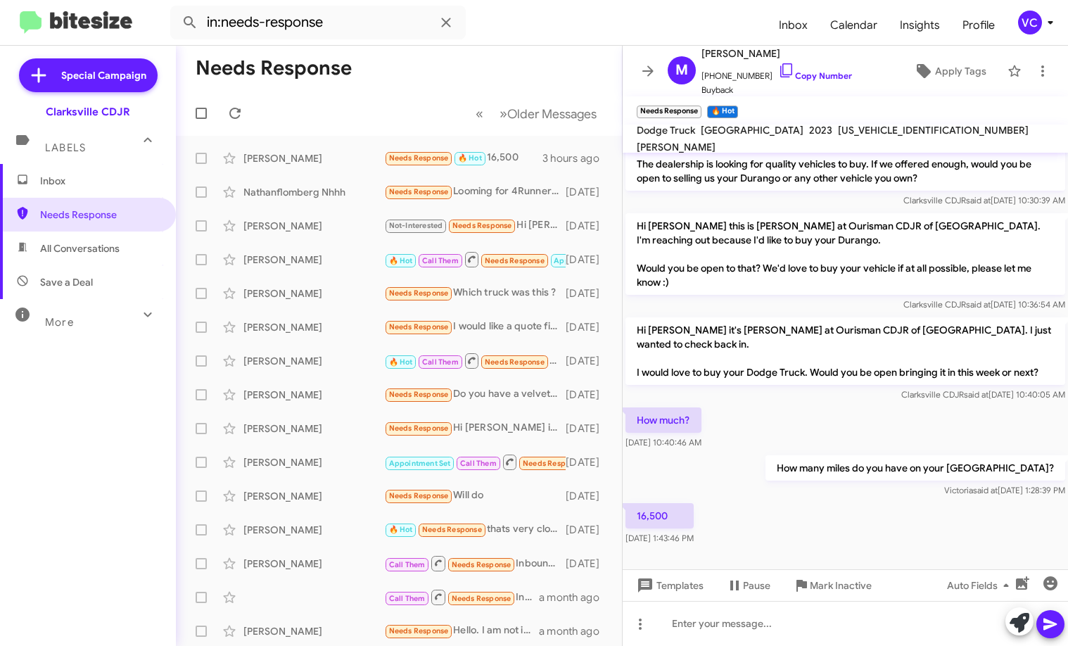
click at [736, 501] on div "Hi [PERSON_NAME] this is [PERSON_NAME], Internet Director at Ourisman CDJR of […" at bounding box center [845, 327] width 445 height 442
click at [736, 418] on div "How much? [DATE] 10:40:46 AM" at bounding box center [845, 428] width 445 height 48
click at [736, 518] on div "16,500 [DATE] 1:43:46 PM" at bounding box center [845, 524] width 445 height 48
click at [736, 460] on p "How many miles do you have on your [GEOGRAPHIC_DATA]?" at bounding box center [915, 467] width 300 height 25
click at [72, 444] on div "Inbox Needs Response All Conversations Save a Deal More Important 🔥 Hot Appoint…" at bounding box center [88, 358] width 176 height 388
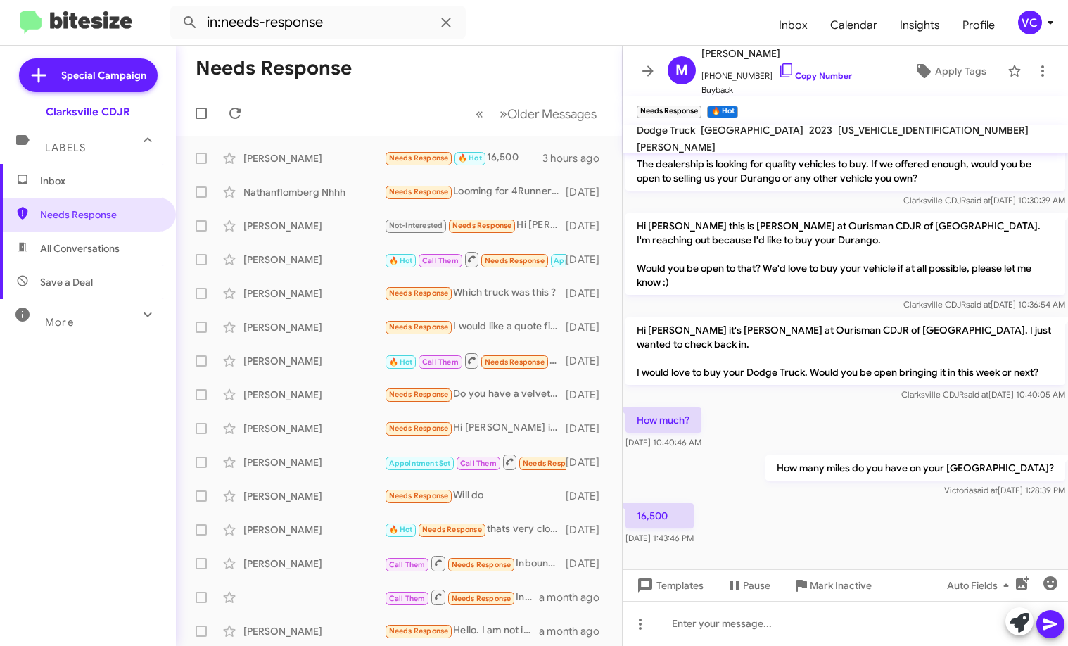
click at [736, 485] on div "[PERSON_NAME] said at [DATE] 1:28:39 PM" at bounding box center [915, 490] width 300 height 14
click at [113, 410] on div "Inbox Needs Response All Conversations Save a Deal More Important 🔥 Hot Appoint…" at bounding box center [88, 358] width 176 height 388
